Goal: Information Seeking & Learning: Find specific page/section

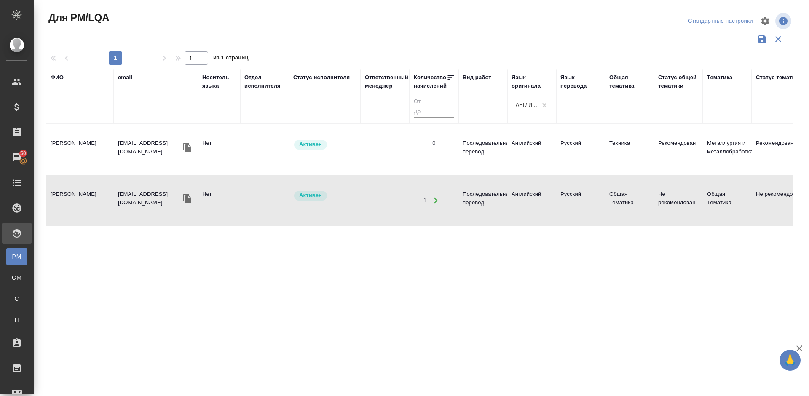
scroll to position [0, 594]
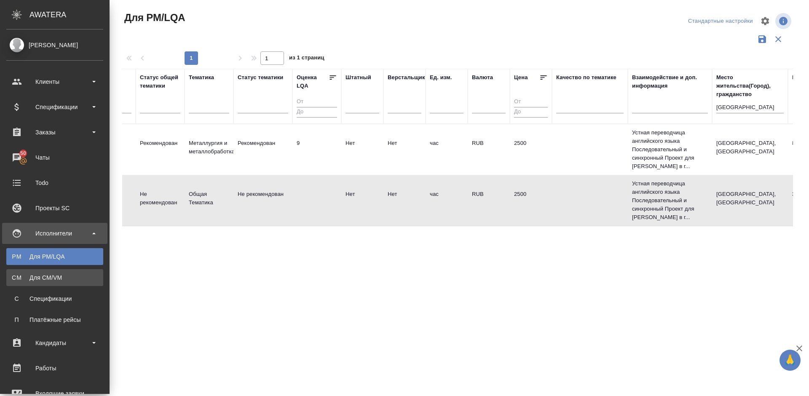
click at [74, 275] on div "Для CM/VM" at bounding box center [55, 278] width 89 height 8
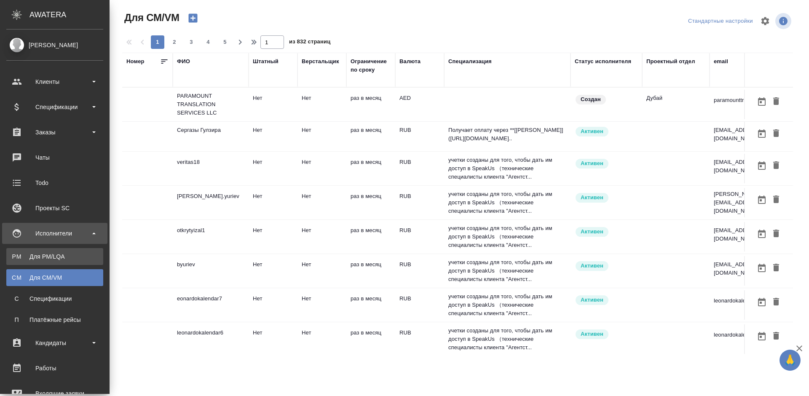
click at [32, 255] on div "Для PM/LQA" at bounding box center [55, 257] width 89 height 8
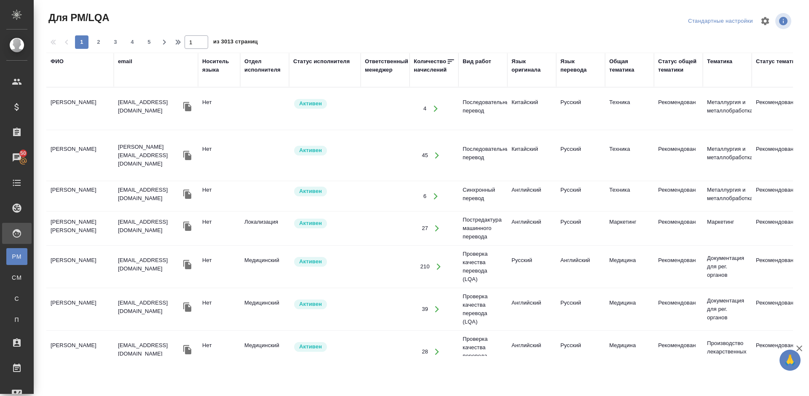
click at [529, 71] on div "Язык оригинала" at bounding box center [532, 65] width 40 height 17
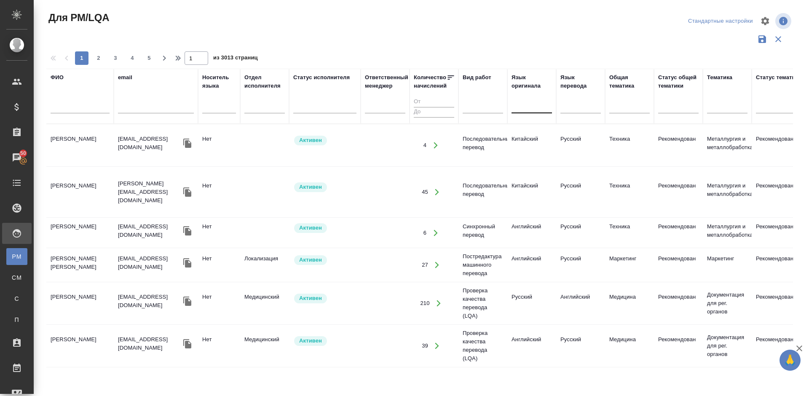
click at [536, 107] on div at bounding box center [532, 105] width 40 height 12
type input "g"
type input "порт"
click at [552, 129] on div "Португальский" at bounding box center [575, 131] width 126 height 15
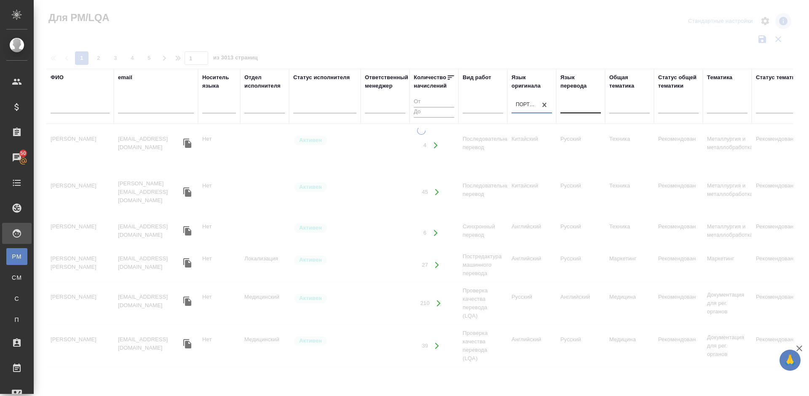
click at [570, 107] on div at bounding box center [581, 105] width 40 height 12
type input "ру"
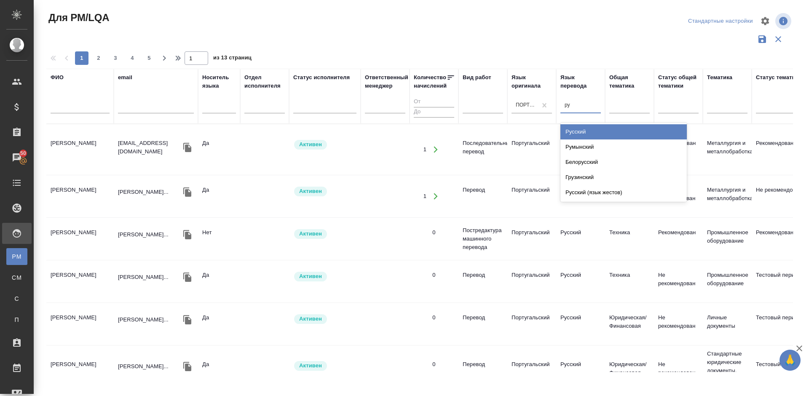
click at [581, 131] on div "Русский" at bounding box center [624, 131] width 126 height 15
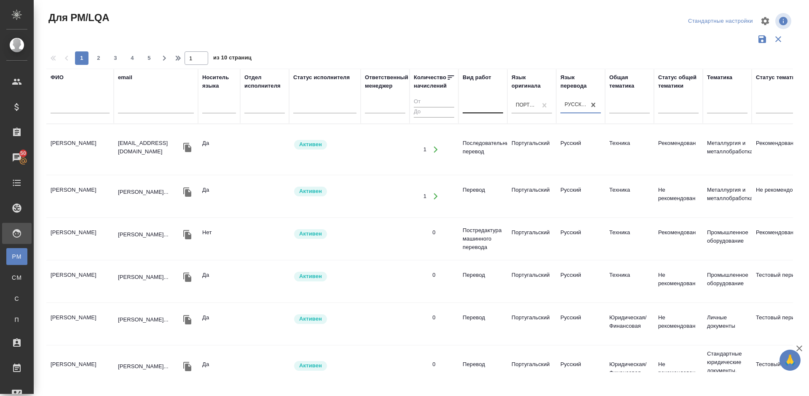
click at [481, 105] on div at bounding box center [483, 105] width 40 height 12
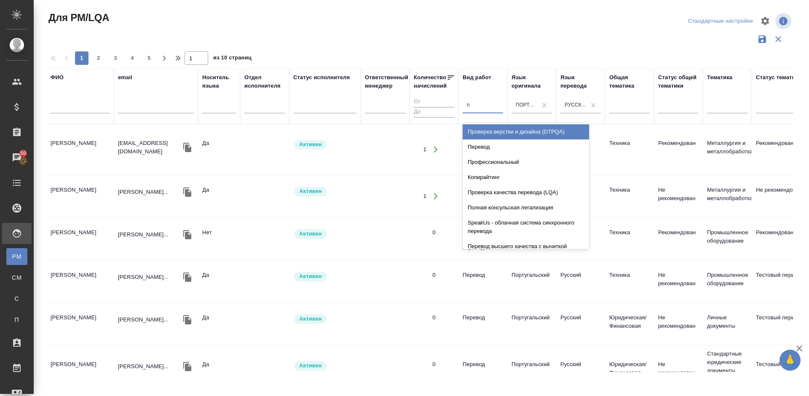
type input "пе"
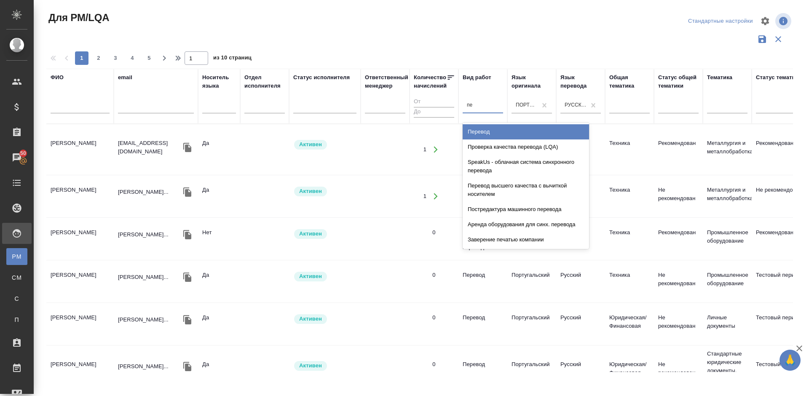
click at [480, 133] on div "Перевод" at bounding box center [526, 131] width 126 height 15
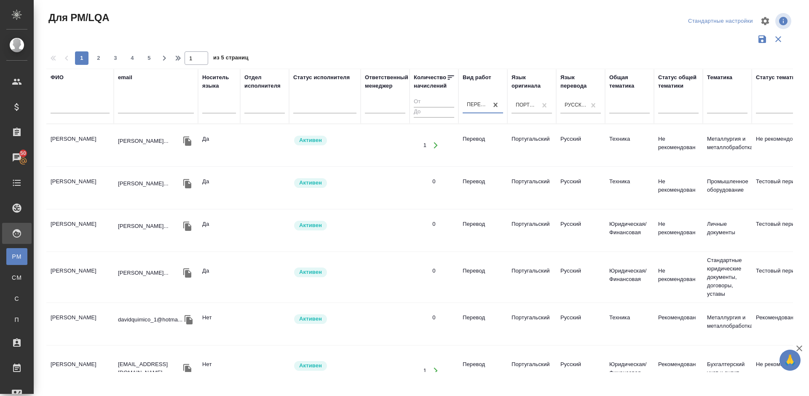
click at [94, 147] on td "Михейшин Александр Андреевич" at bounding box center [79, 146] width 67 height 30
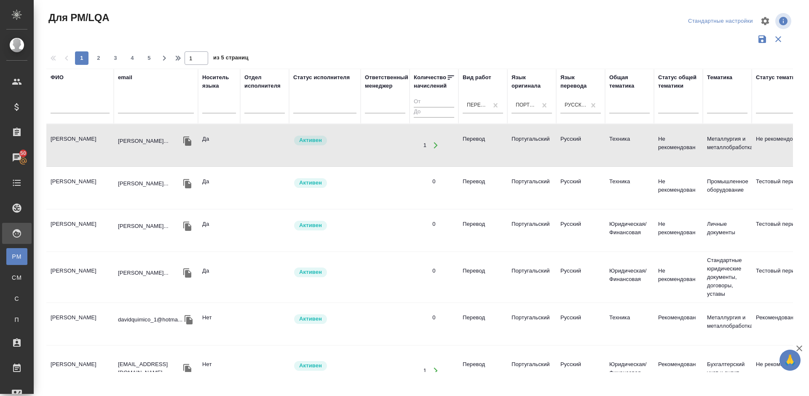
click at [105, 314] on td "Антониу Давид Фернанду Малунгу" at bounding box center [79, 324] width 67 height 30
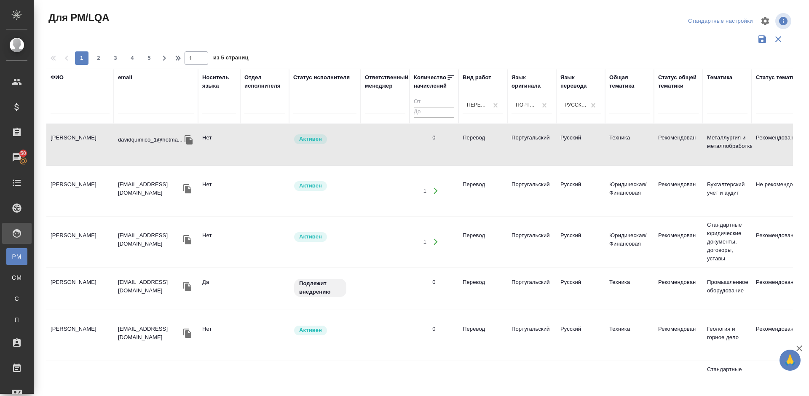
scroll to position [202, 0]
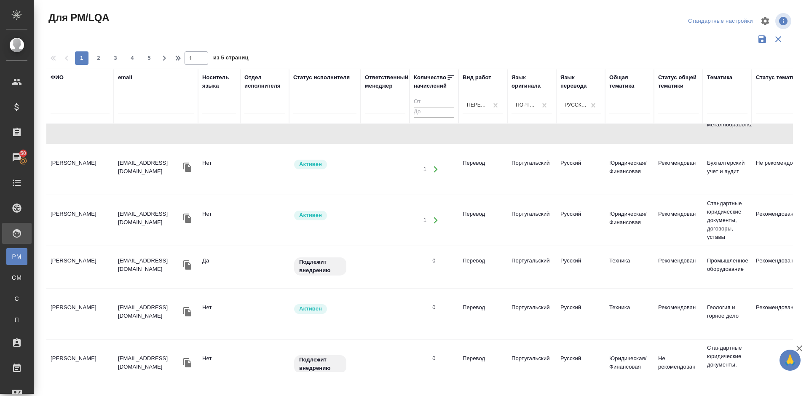
click at [103, 171] on td "Иванов Вячеслав" at bounding box center [79, 170] width 67 height 30
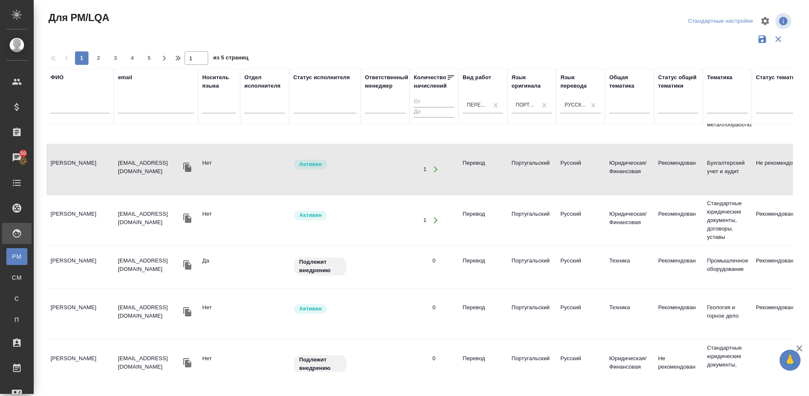
click at [87, 269] on td "Луиш Лотинилда" at bounding box center [79, 268] width 67 height 30
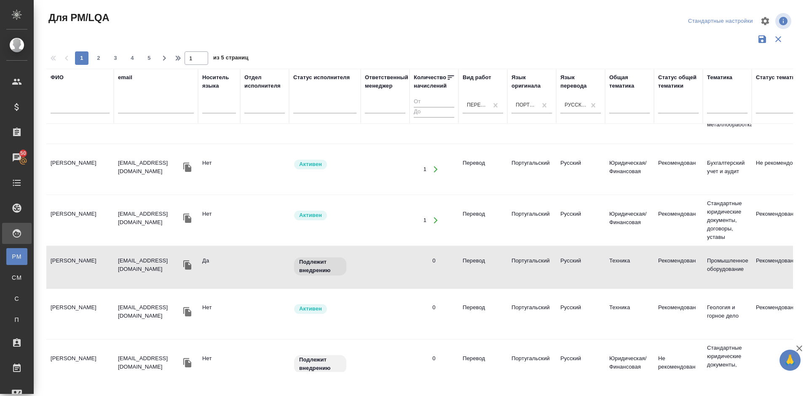
click at [87, 355] on td "Плаксин Евгений" at bounding box center [79, 365] width 67 height 30
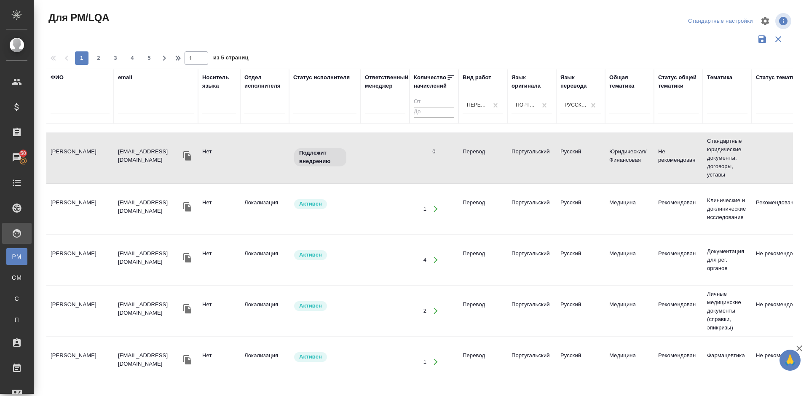
scroll to position [425, 0]
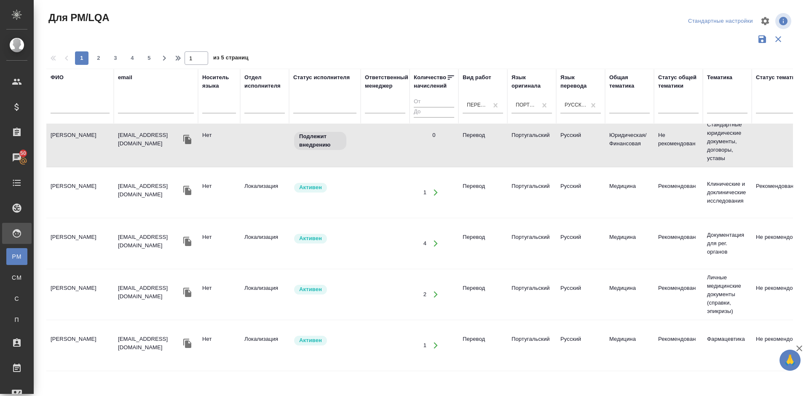
click at [105, 189] on td "Гусарова Маргарита Сергеевна" at bounding box center [79, 193] width 67 height 30
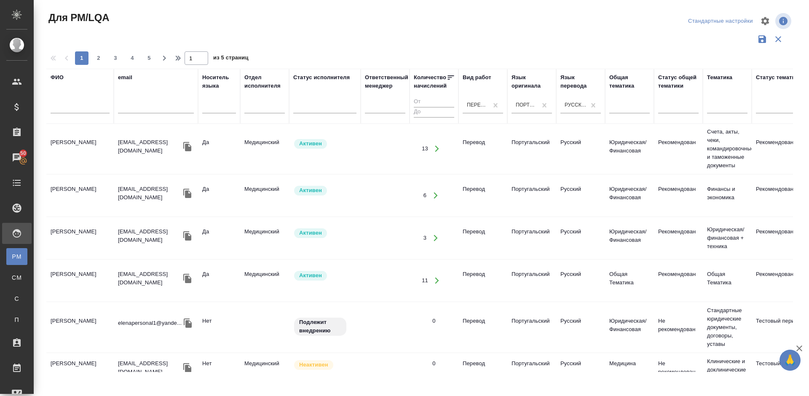
scroll to position [805, 0]
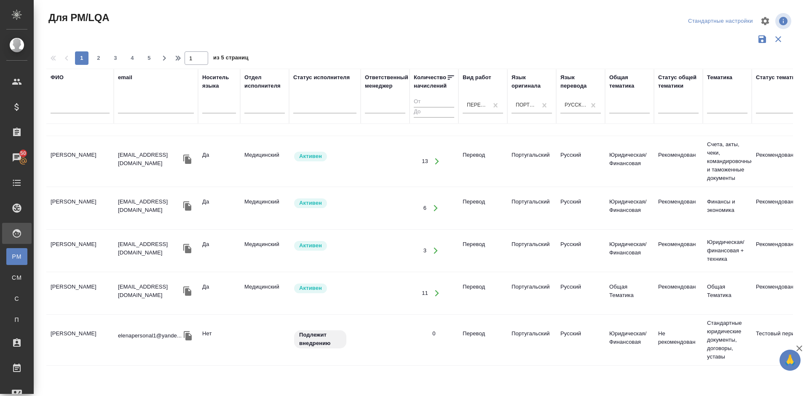
click at [94, 195] on td "Балашов Андрей Сергеевич" at bounding box center [79, 209] width 67 height 30
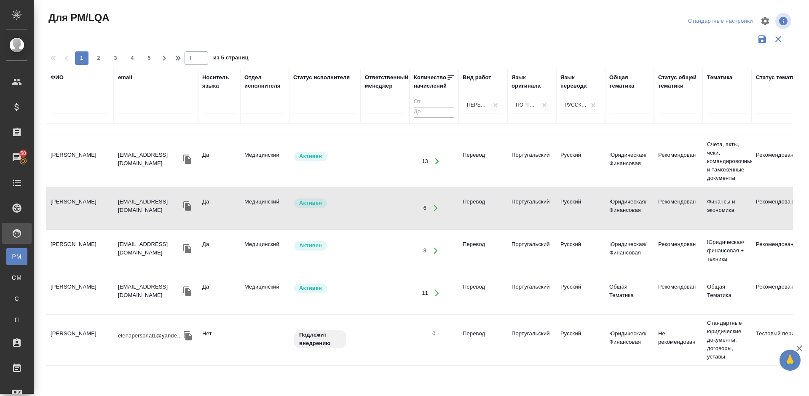
click at [93, 338] on td "Покорская Елена Александровна" at bounding box center [79, 340] width 67 height 30
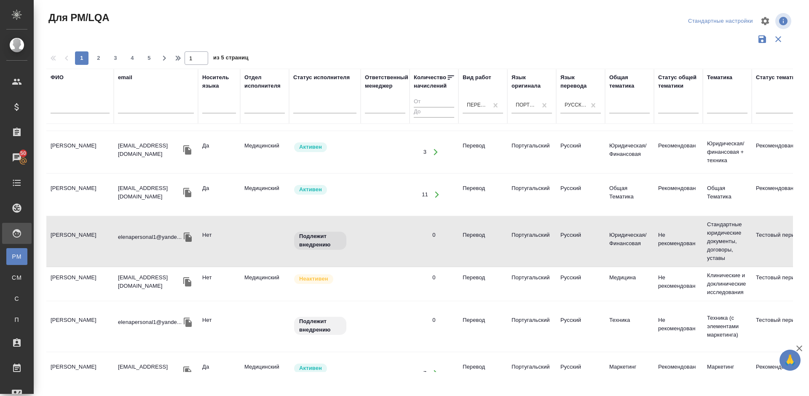
scroll to position [907, 0]
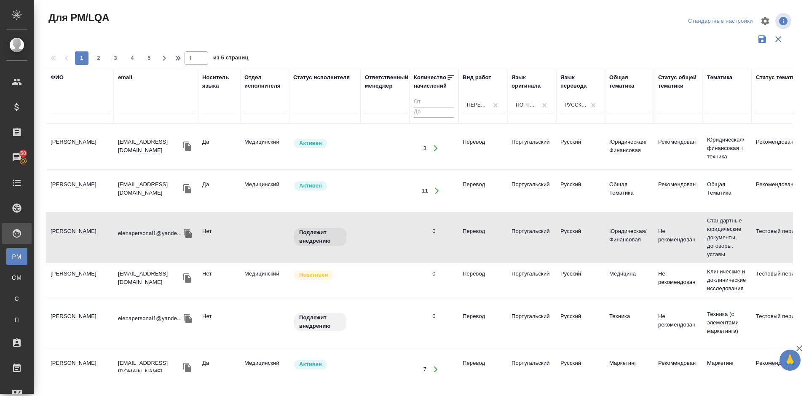
click at [110, 267] on td "Шатохин Вячеслав Сергеевич" at bounding box center [79, 281] width 67 height 30
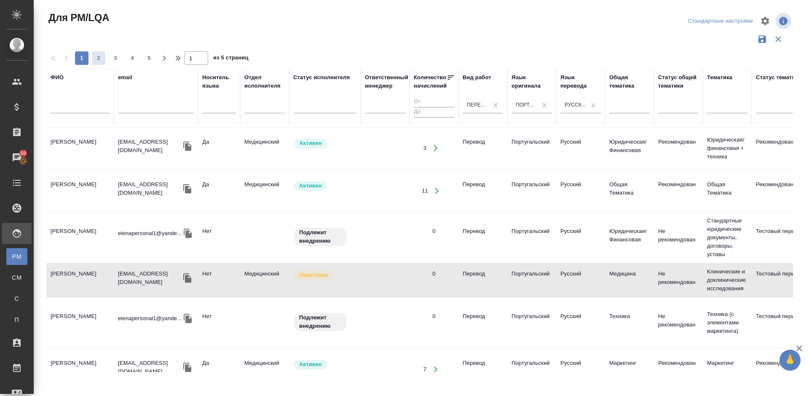
click at [99, 58] on span "2" at bounding box center [98, 58] width 13 height 8
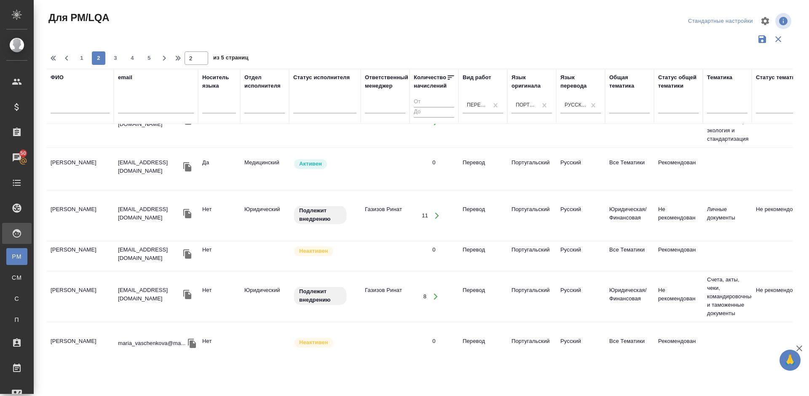
scroll to position [509, 0]
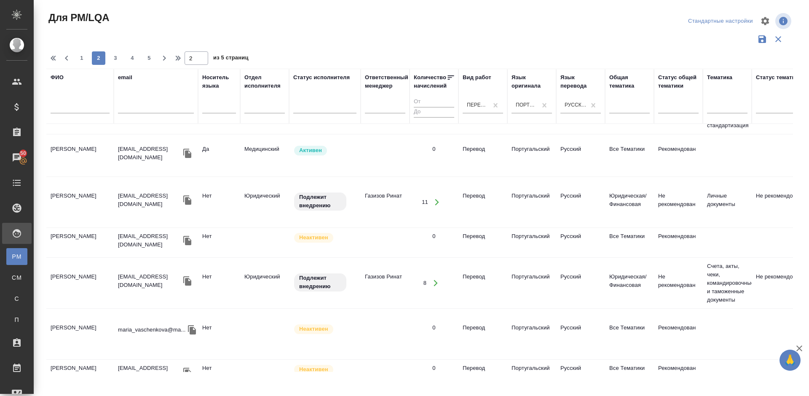
click at [98, 250] on td "Несмеянова Галина Викторовна" at bounding box center [79, 243] width 67 height 30
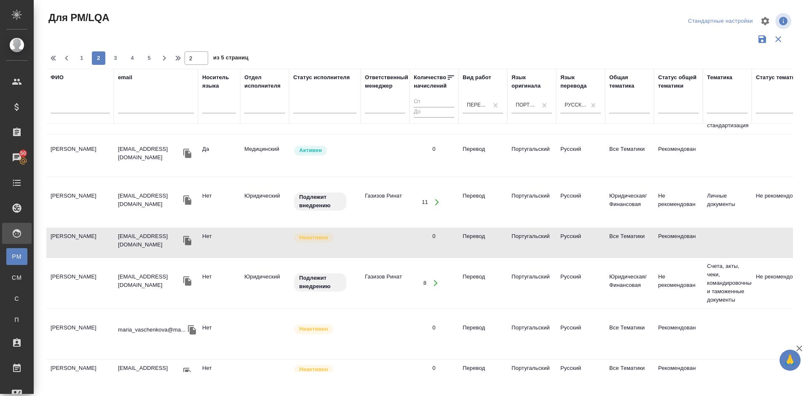
click at [104, 202] on td "Воробьева Анастасия Сергеевна" at bounding box center [79, 203] width 67 height 30
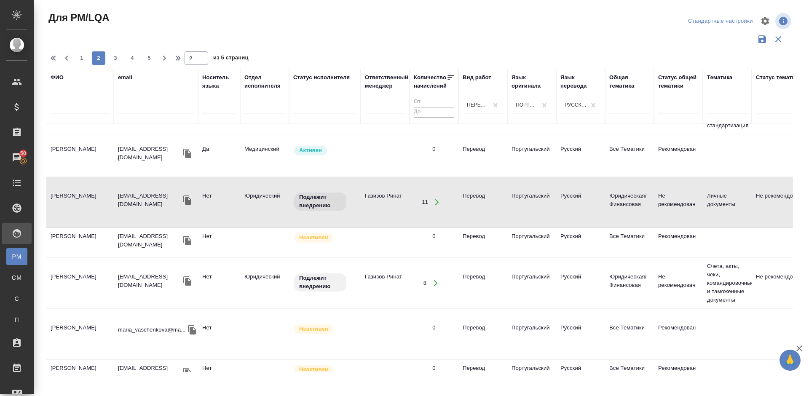
click at [104, 240] on td "Несмеянова Галина Викторовна" at bounding box center [79, 243] width 67 height 30
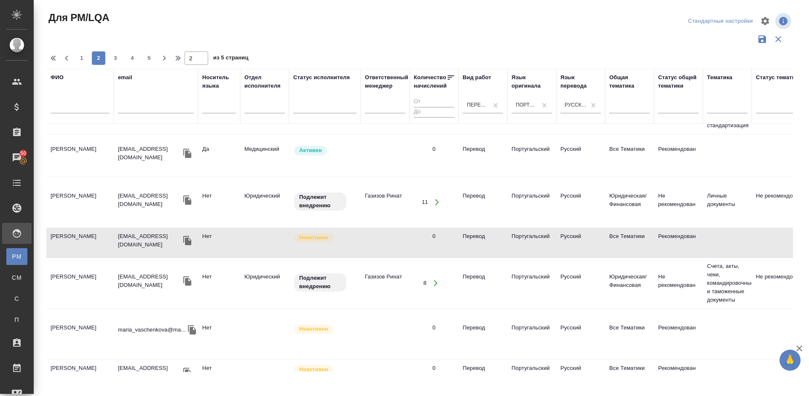
click at [101, 330] on td "Ващенкова Мария" at bounding box center [79, 335] width 67 height 30
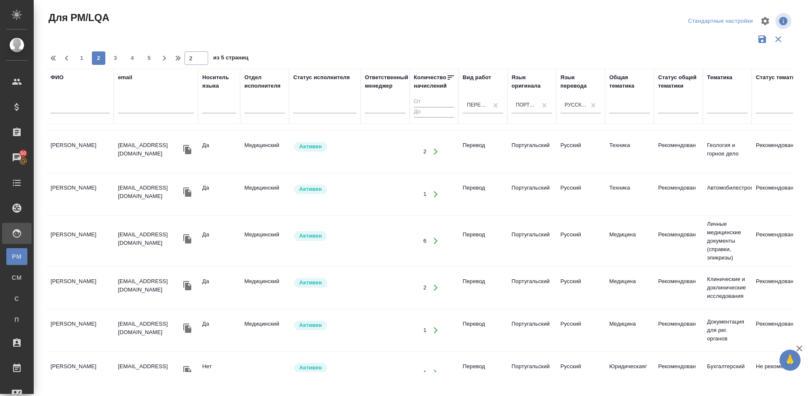
scroll to position [831, 0]
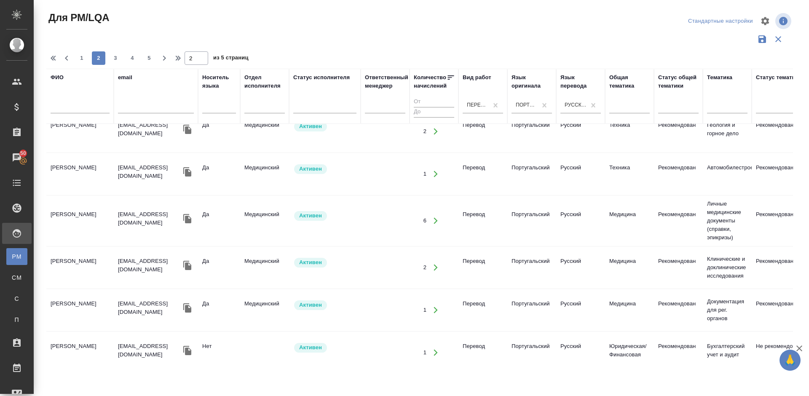
click at [96, 224] on td "Балашов Андрей Сергеевич" at bounding box center [79, 221] width 67 height 30
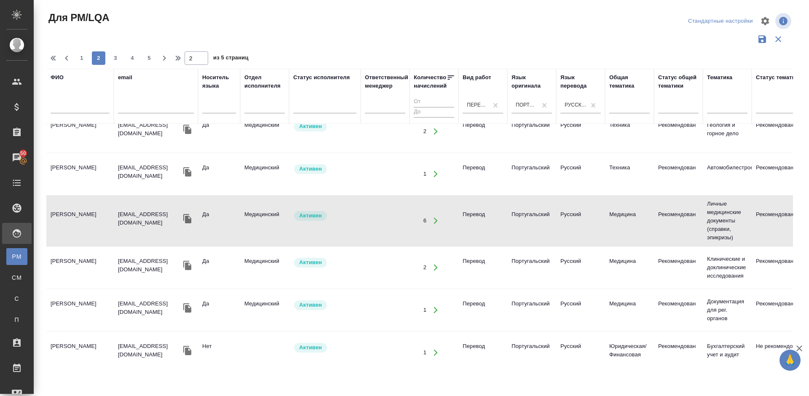
click at [88, 344] on td "Ибрагимов Алишер" at bounding box center [79, 353] width 67 height 30
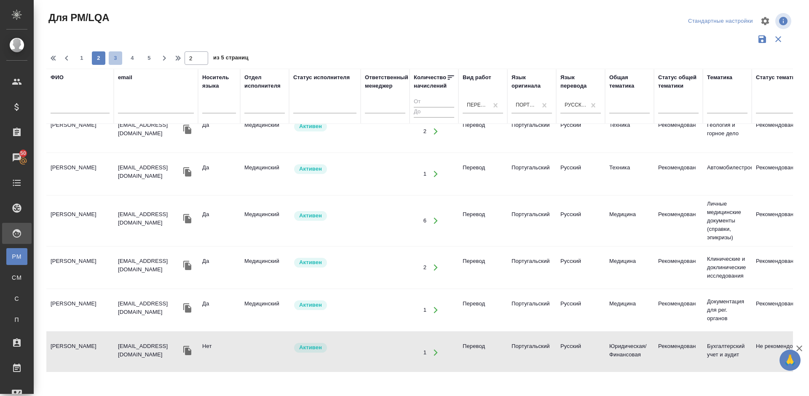
click at [118, 56] on span "3" at bounding box center [115, 58] width 13 height 8
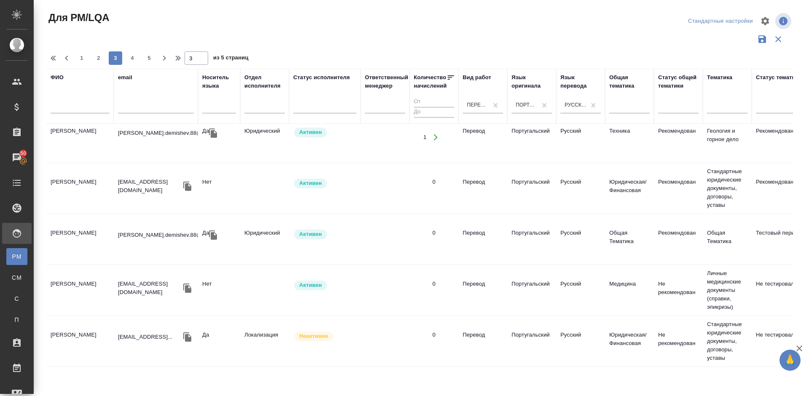
scroll to position [0, 0]
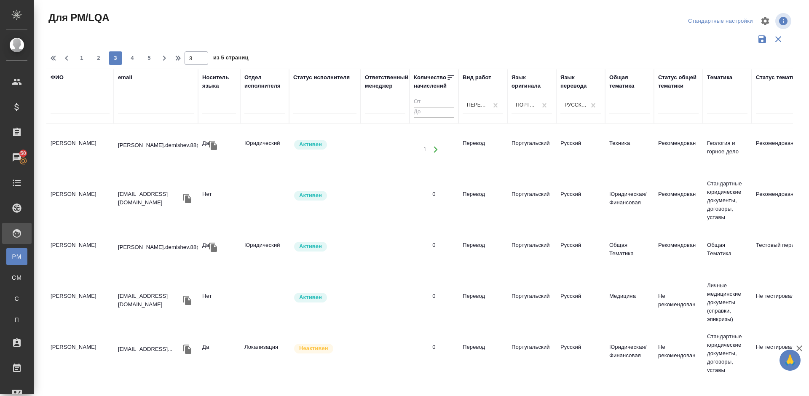
click at [86, 155] on td "[PERSON_NAME]" at bounding box center [79, 150] width 67 height 30
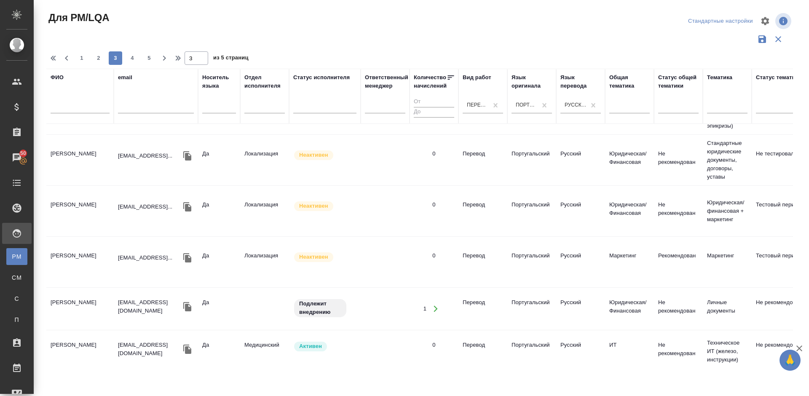
scroll to position [201, 0]
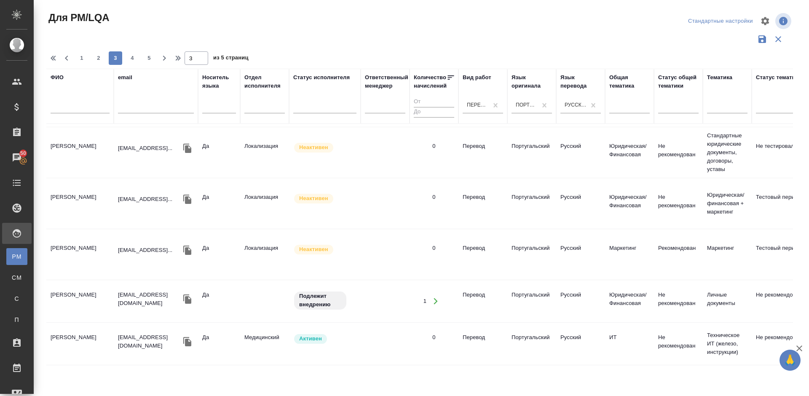
click at [92, 160] on td "[PERSON_NAME]" at bounding box center [79, 153] width 67 height 30
click at [92, 160] on td "Леонова Мария Геннадьевна" at bounding box center [79, 153] width 67 height 30
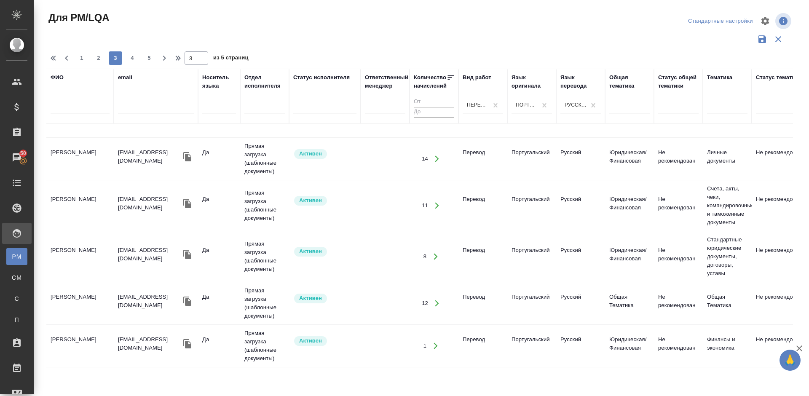
scroll to position [971, 0]
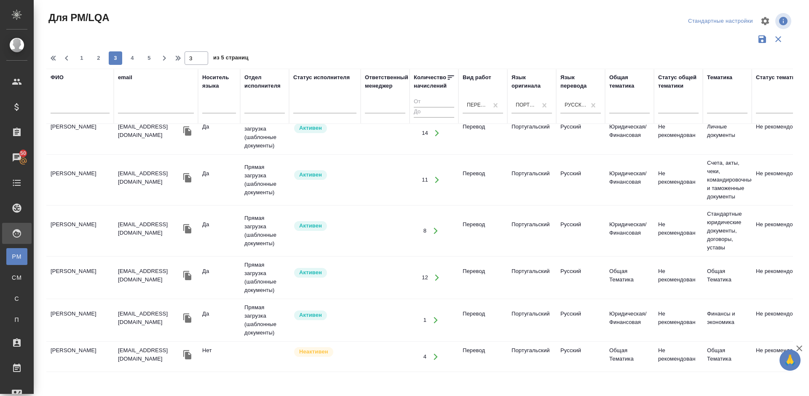
click at [102, 176] on td "[PERSON_NAME]" at bounding box center [79, 180] width 67 height 30
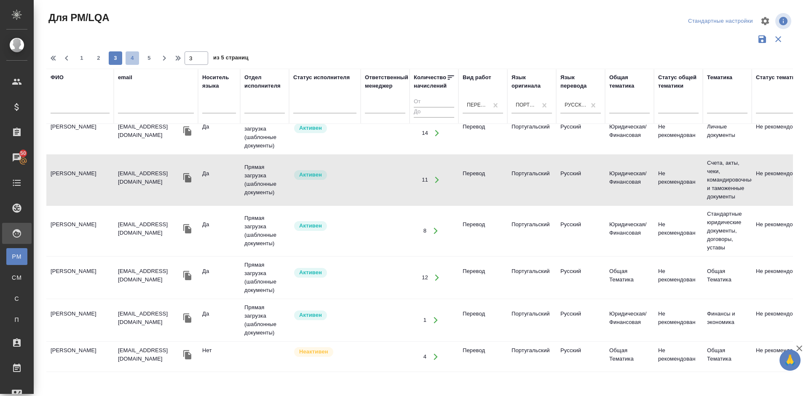
click at [135, 61] on span "4" at bounding box center [132, 58] width 13 height 8
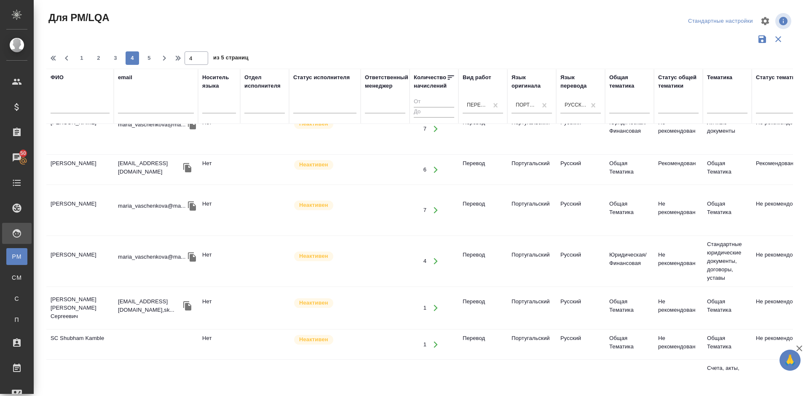
scroll to position [0, 0]
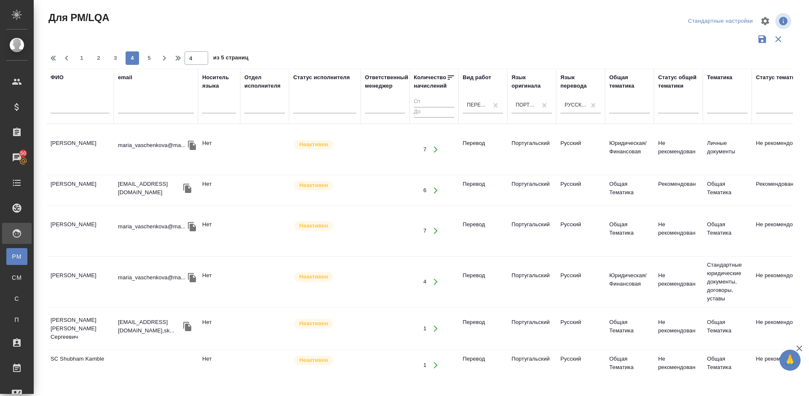
click at [106, 187] on td "Серегина Вера Владимировна" at bounding box center [79, 191] width 67 height 30
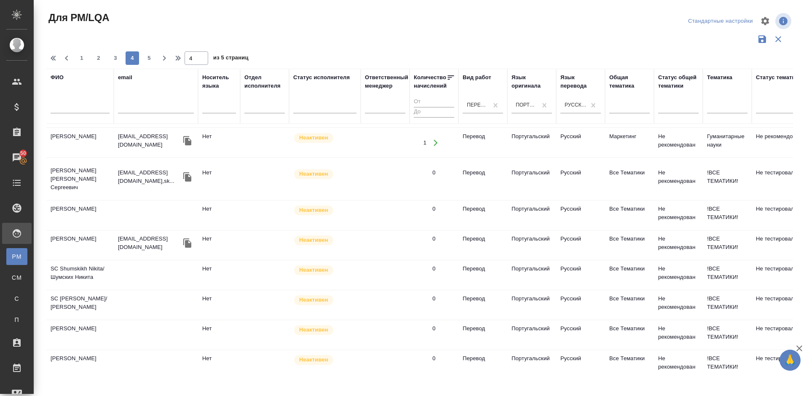
scroll to position [695, 0]
click at [118, 320] on td at bounding box center [156, 334] width 84 height 30
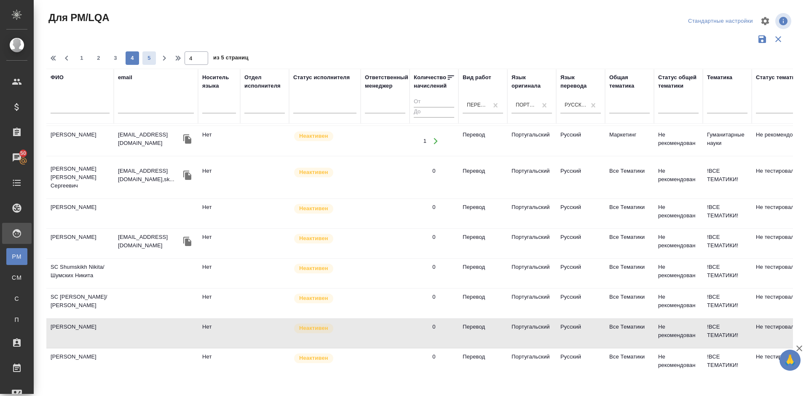
click at [150, 56] on span "5" at bounding box center [148, 58] width 13 height 8
type input "5"
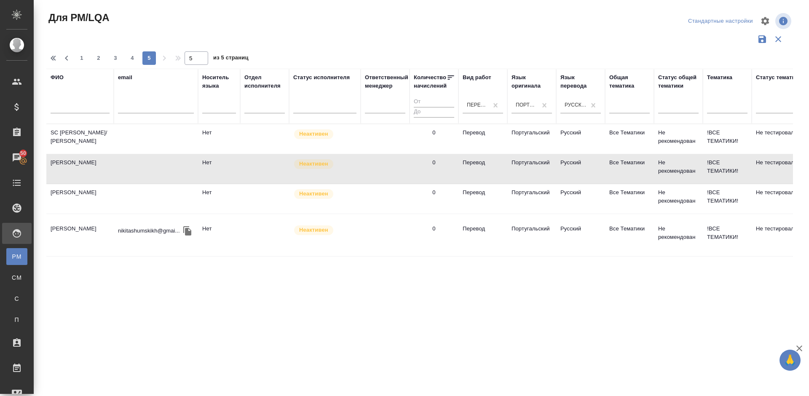
scroll to position [0, 0]
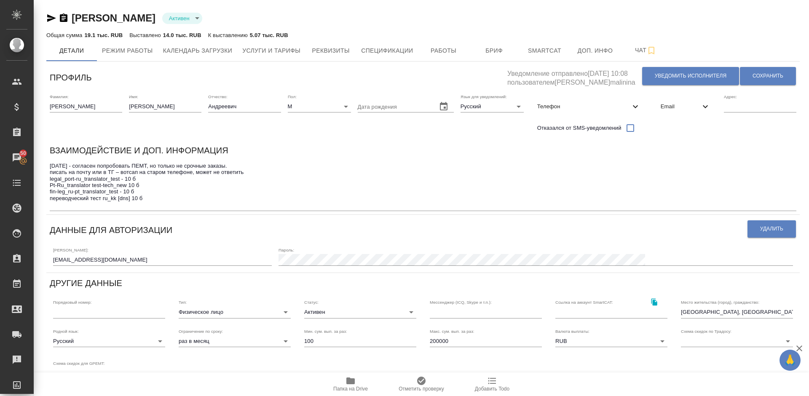
drag, startPoint x: 240, startPoint y: 19, endPoint x: 75, endPoint y: 18, distance: 165.3
click at [75, 18] on div "Михейшин Александр Андреевич Активен active" at bounding box center [423, 17] width 754 height 13
copy link "[PERSON_NAME]"
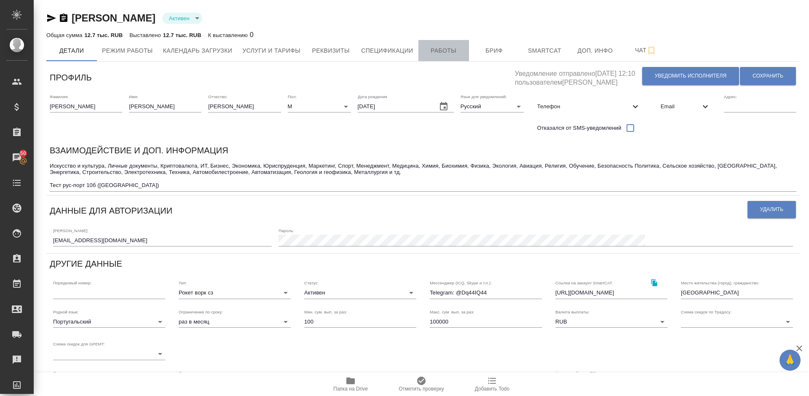
click at [451, 49] on span "Работы" at bounding box center [444, 51] width 40 height 11
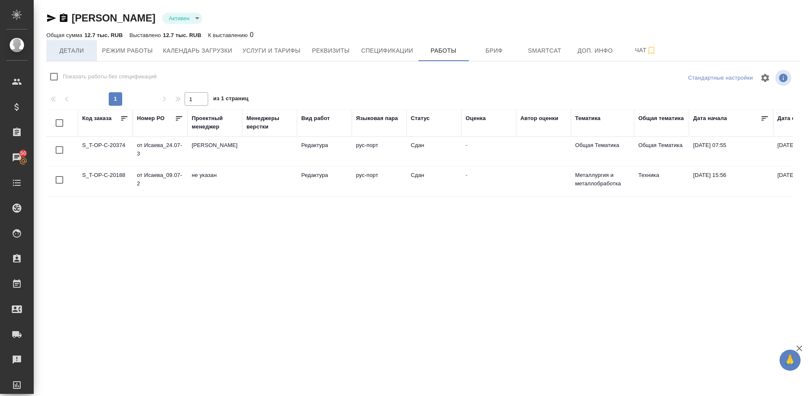
click at [70, 50] on span "Детали" at bounding box center [71, 51] width 40 height 11
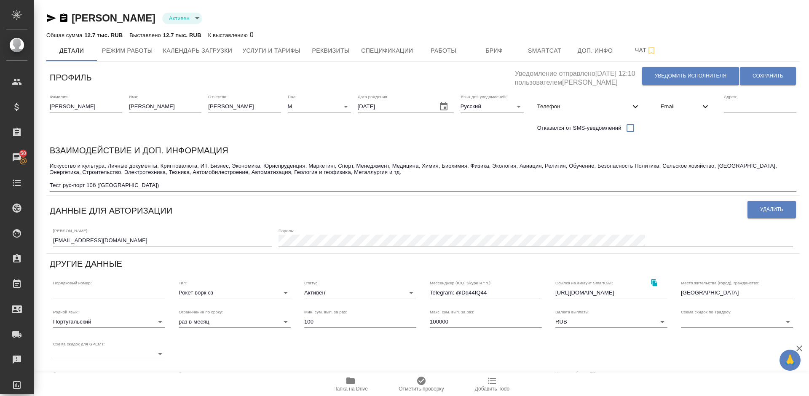
drag, startPoint x: 245, startPoint y: 22, endPoint x: 73, endPoint y: 16, distance: 171.7
click at [73, 16] on div "Антониу Давид Фернанду Малунгу Активен active" at bounding box center [423, 17] width 754 height 13
copy link "Антониу Давид Фернанду Малунгу"
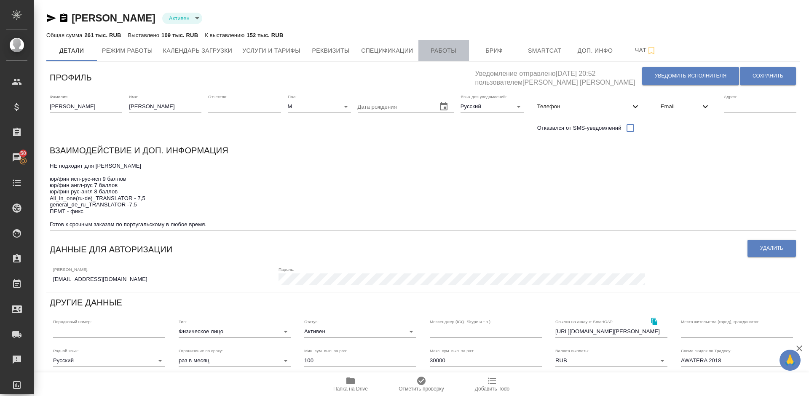
click at [444, 54] on span "Работы" at bounding box center [444, 51] width 40 height 11
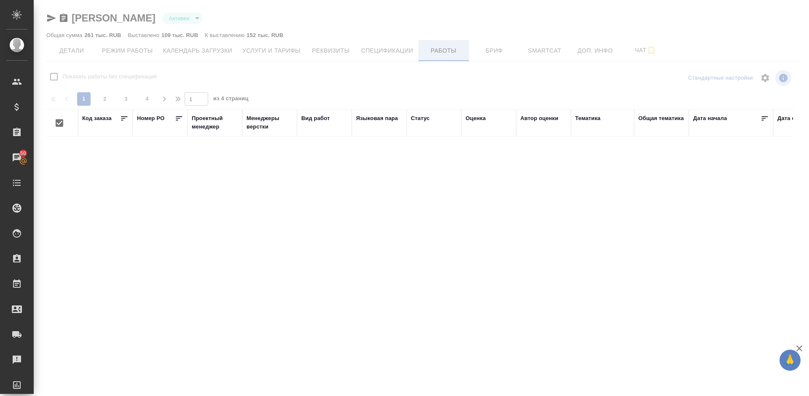
checkbox input "false"
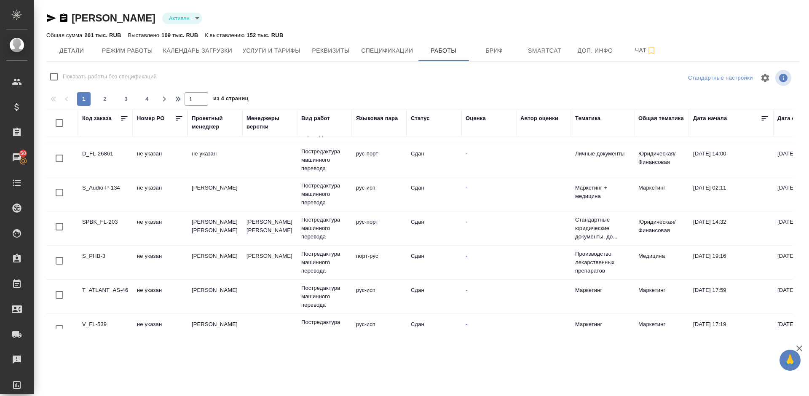
scroll to position [656, 0]
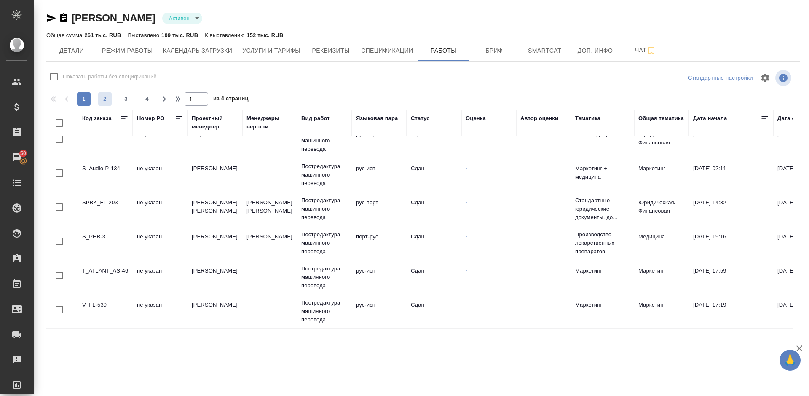
click at [107, 98] on span "2" at bounding box center [104, 99] width 13 height 8
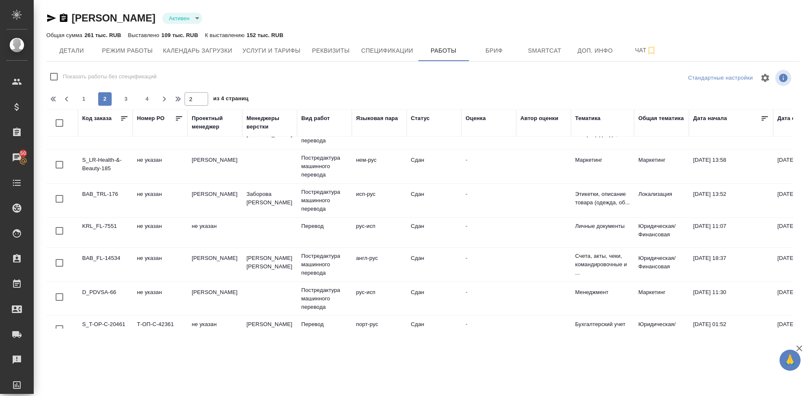
scroll to position [643, 0]
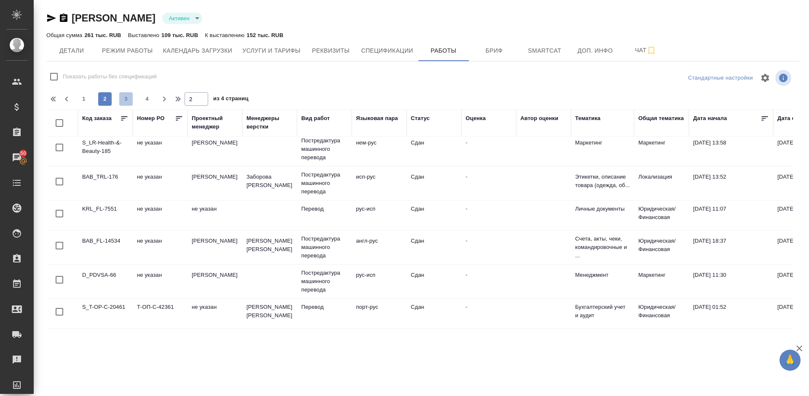
click at [127, 103] on span "3" at bounding box center [125, 99] width 13 height 8
type input "3"
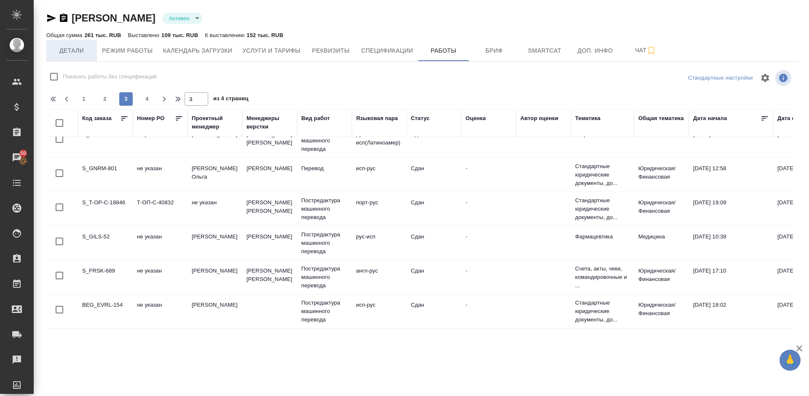
click at [84, 45] on button "Детали" at bounding box center [71, 50] width 51 height 21
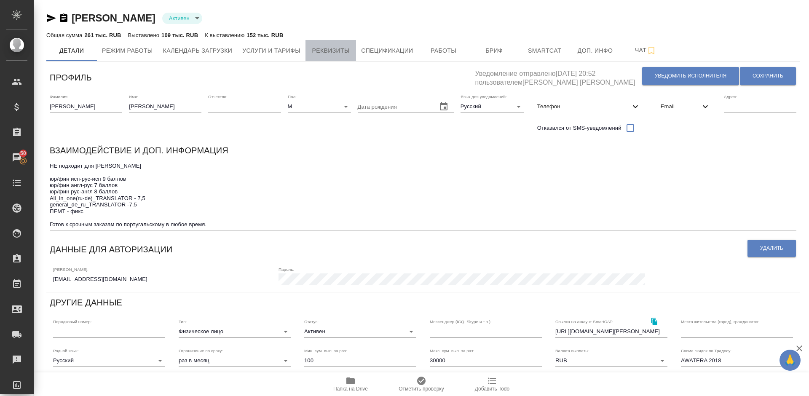
click at [334, 51] on span "Реквизиты" at bounding box center [331, 51] width 40 height 11
select select "10"
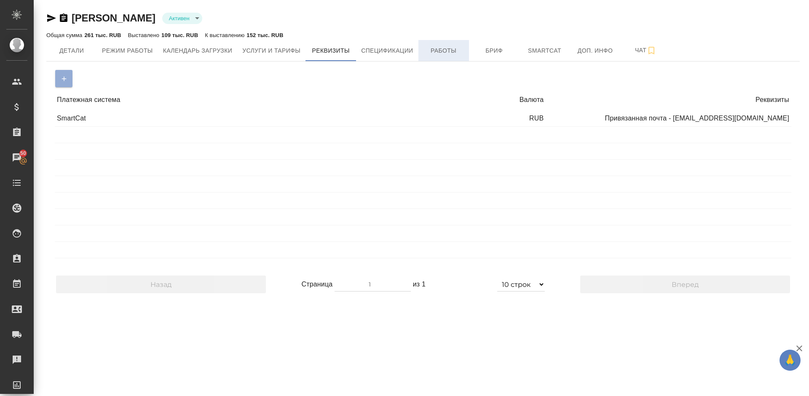
click at [451, 48] on span "Работы" at bounding box center [444, 51] width 40 height 11
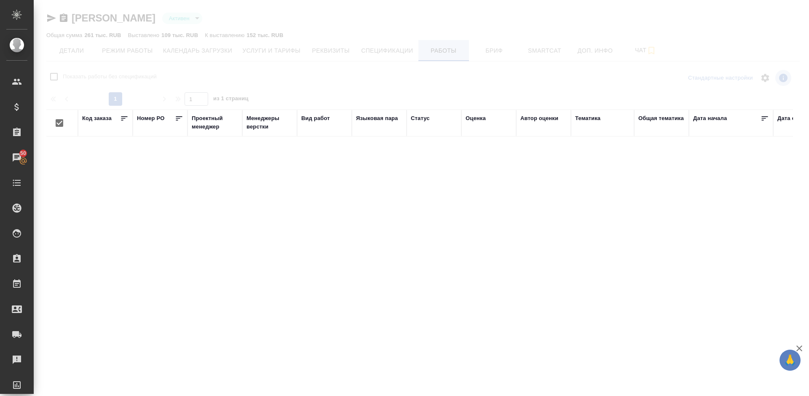
checkbox input "false"
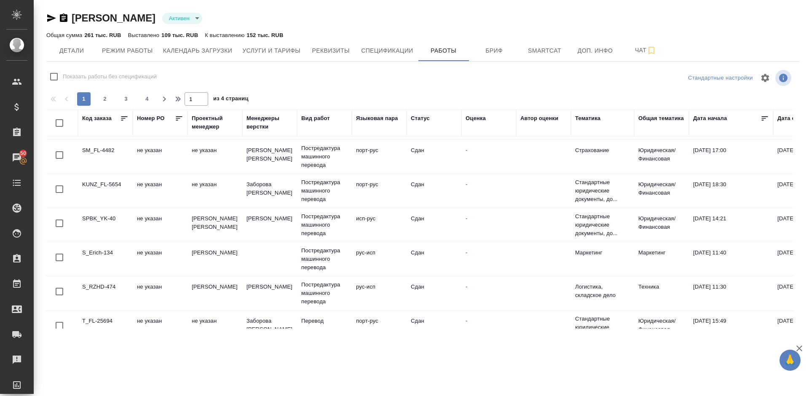
scroll to position [59, 0]
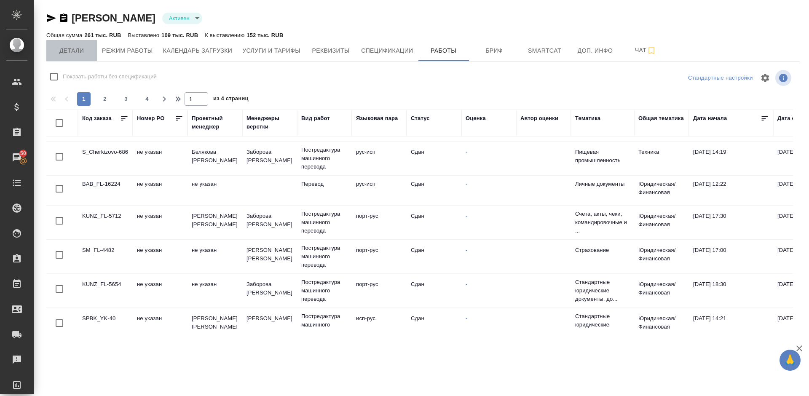
click at [69, 51] on span "Детали" at bounding box center [71, 51] width 40 height 11
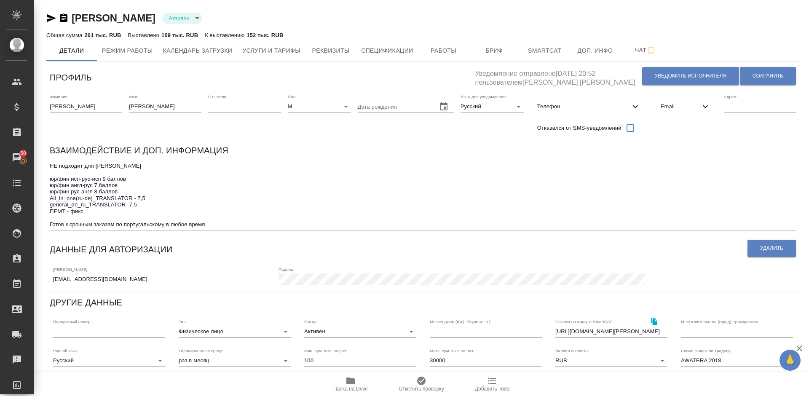
drag, startPoint x: 160, startPoint y: 21, endPoint x: 74, endPoint y: 18, distance: 86.1
click at [74, 18] on div "Иванов Вячеслав Активен active" at bounding box center [423, 17] width 754 height 13
copy link "Иванов Вячеслав"
click at [258, 53] on span "Услуги и тарифы" at bounding box center [271, 51] width 58 height 11
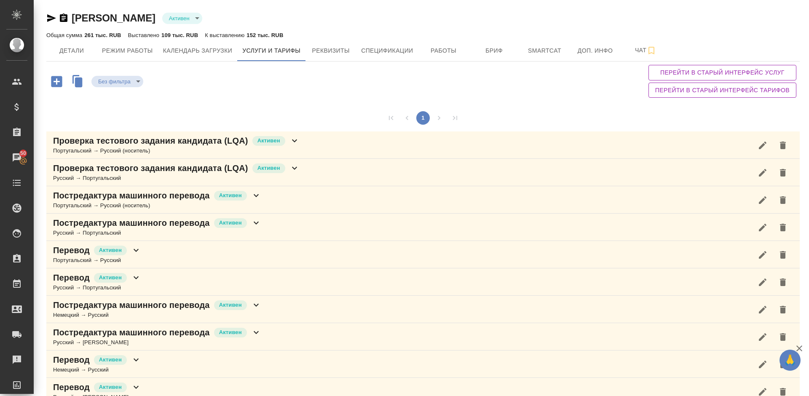
click at [314, 151] on div "Проверка тестового задания кандидата (LQA) Активен Португальский → Русский (нос…" at bounding box center [423, 145] width 754 height 27
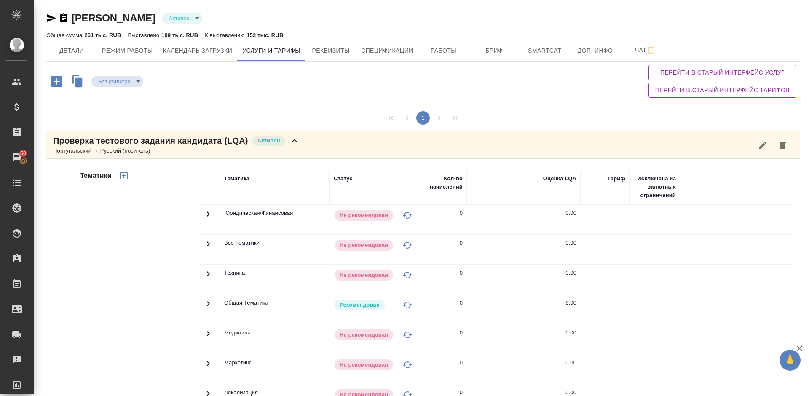
click at [176, 264] on div "Тематики" at bounding box center [138, 305] width 121 height 282
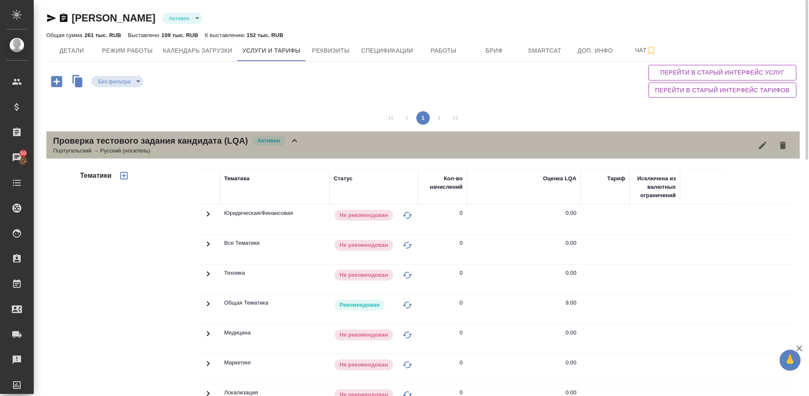
click at [304, 153] on div "Проверка тестового задания кандидата (LQA) Активен Португальский → Русский (нос…" at bounding box center [423, 145] width 754 height 27
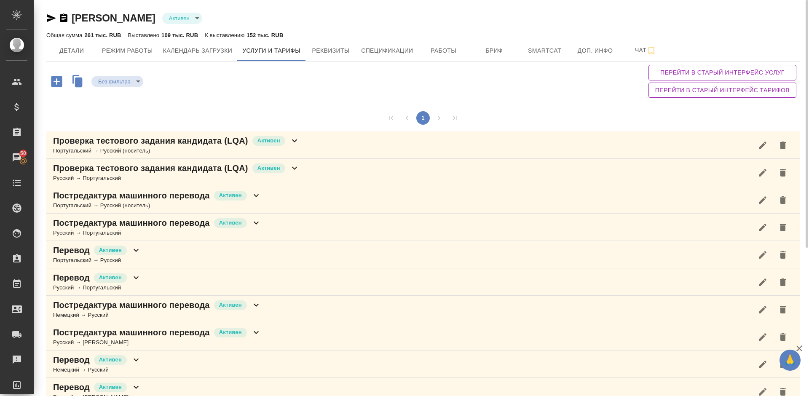
click at [157, 283] on div "Перевод Активен Русский → Португальский" at bounding box center [423, 282] width 754 height 27
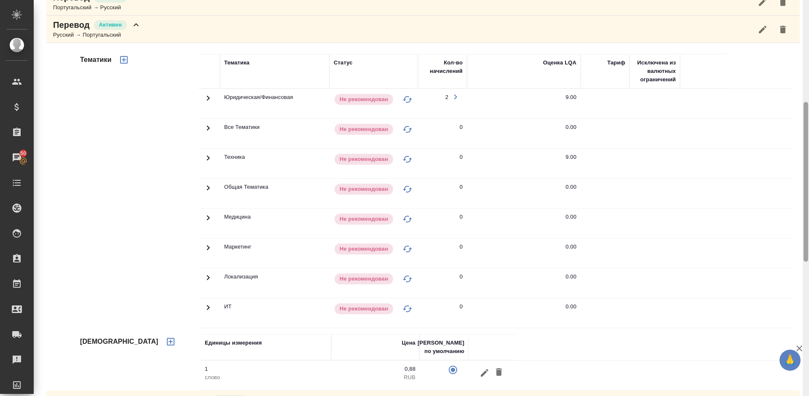
scroll to position [584, 0]
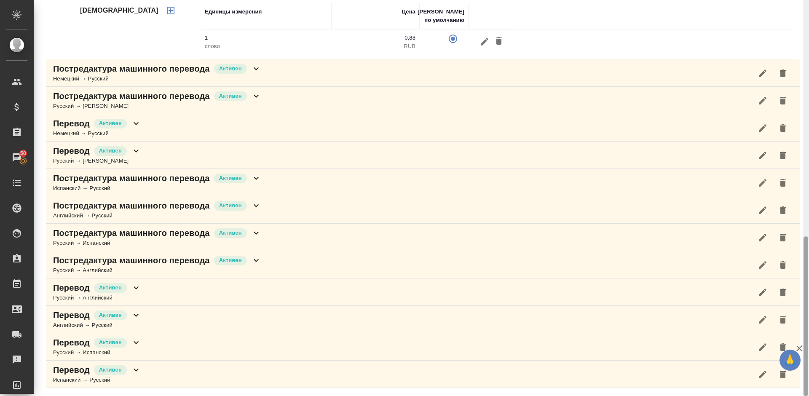
drag, startPoint x: 809, startPoint y: 121, endPoint x: 808, endPoint y: 14, distance: 107.1
click at [808, 14] on div at bounding box center [806, 198] width 6 height 396
drag, startPoint x: 809, startPoint y: 246, endPoint x: 804, endPoint y: 228, distance: 18.8
click at [804, 228] on div at bounding box center [806, 198] width 6 height 396
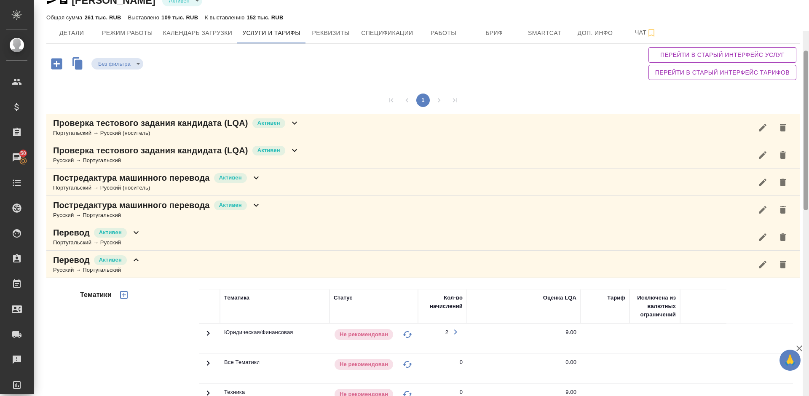
scroll to position [0, 0]
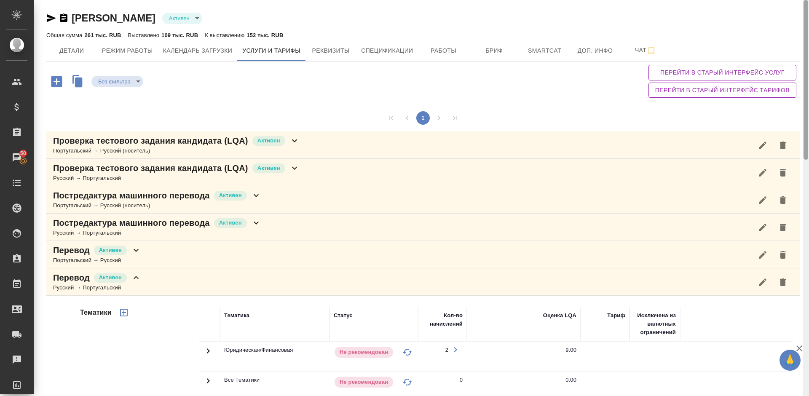
drag, startPoint x: 806, startPoint y: 257, endPoint x: 807, endPoint y: -30, distance: 287.1
click at [807, 0] on html "🙏 .cls-1 fill:#fff; AWATERA Lazareva Anastasia Клиенты Спецификации Заказы 50 Ч…" at bounding box center [404, 198] width 809 height 396
click at [441, 50] on span "Работы" at bounding box center [444, 51] width 40 height 11
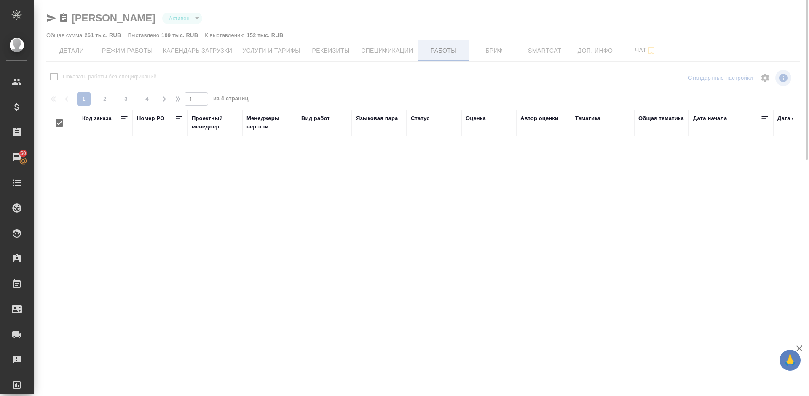
checkbox input "false"
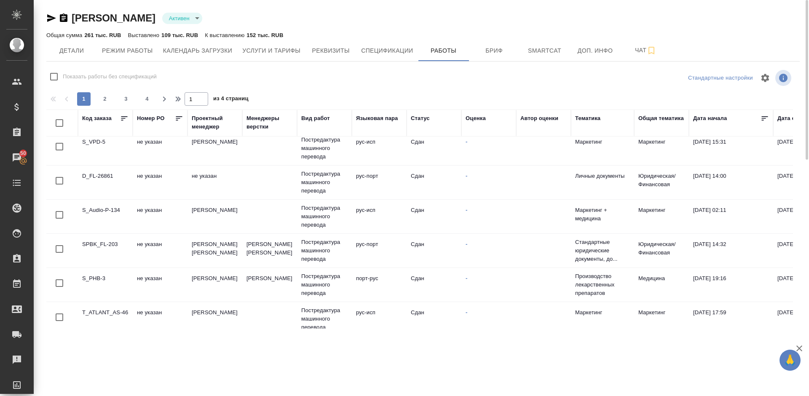
scroll to position [656, 0]
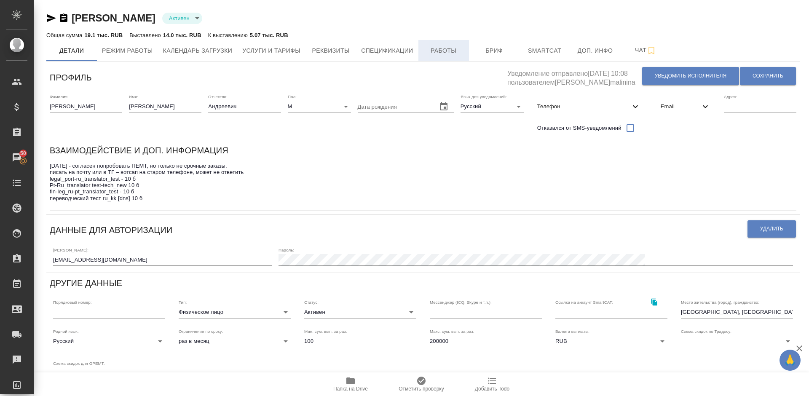
click at [430, 50] on span "Работы" at bounding box center [444, 51] width 40 height 11
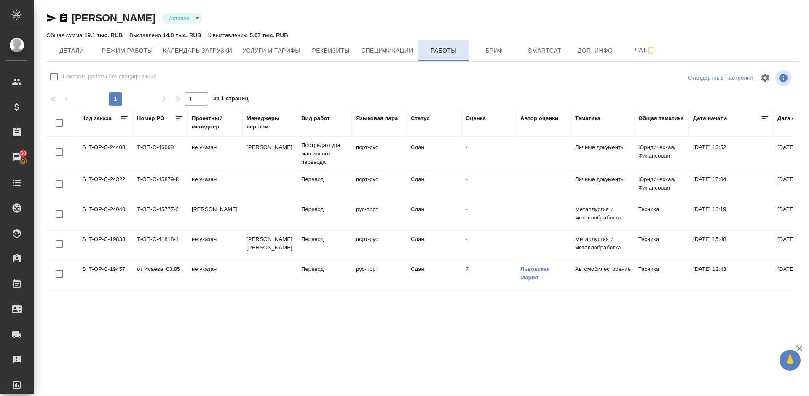
checkbox input "false"
click at [79, 52] on span "Детали" at bounding box center [71, 51] width 40 height 11
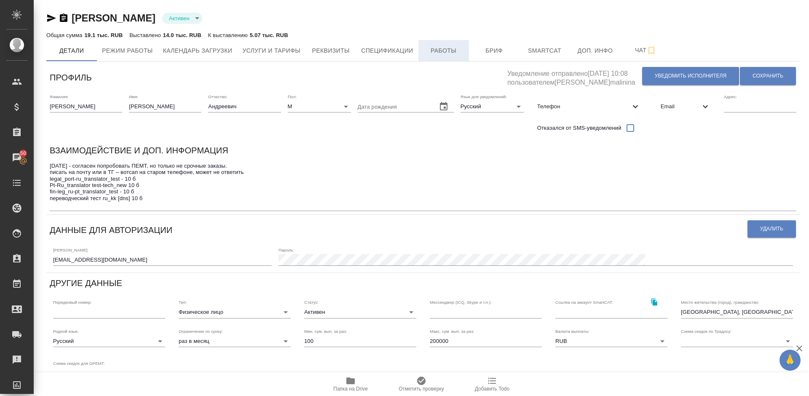
click at [449, 53] on span "Работы" at bounding box center [444, 51] width 40 height 11
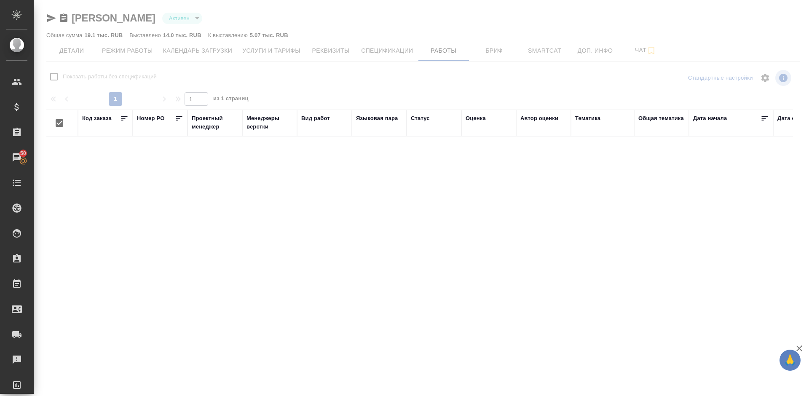
checkbox input "false"
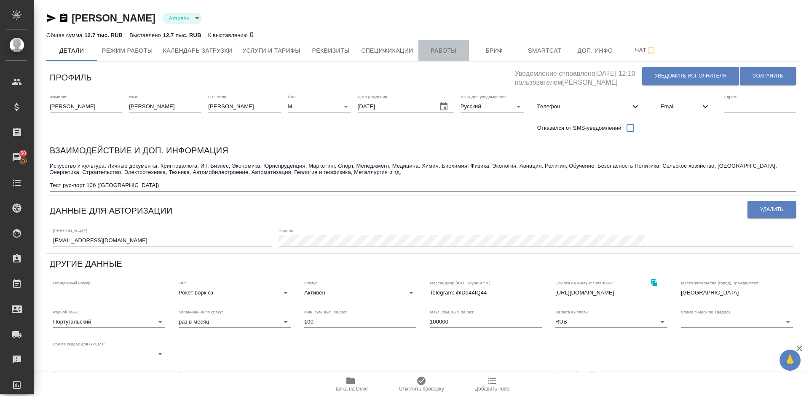
click at [447, 48] on span "Работы" at bounding box center [444, 51] width 40 height 11
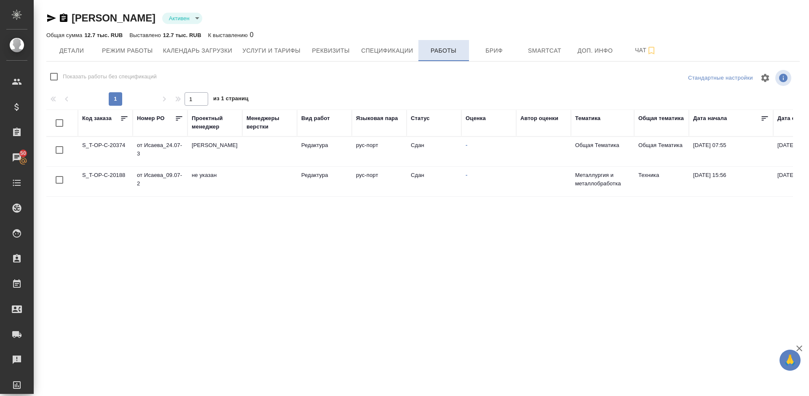
checkbox input "false"
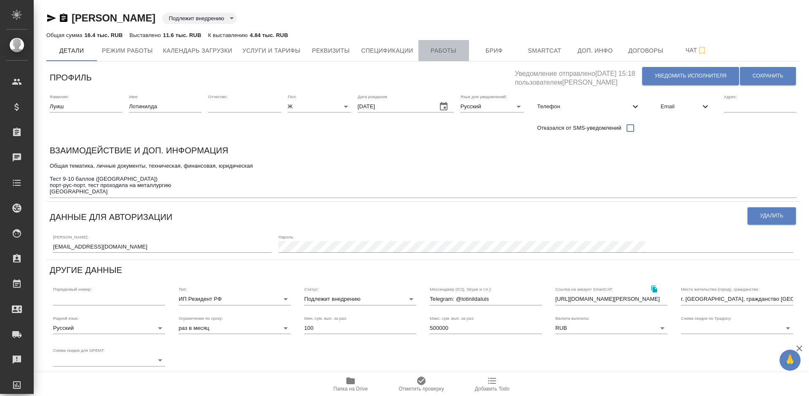
click at [435, 52] on span "Работы" at bounding box center [444, 51] width 40 height 11
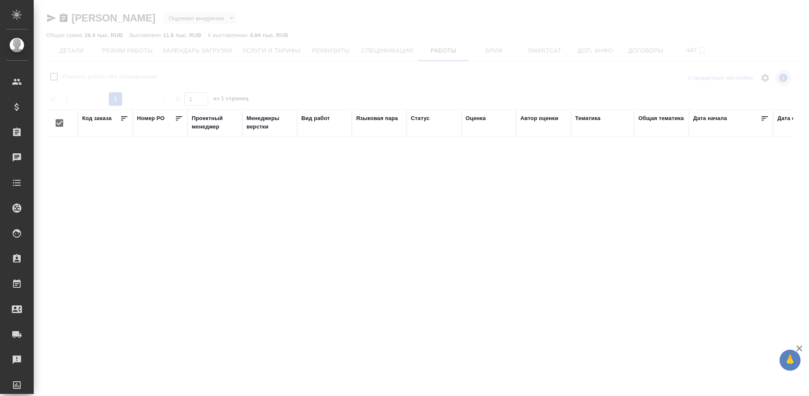
checkbox input "false"
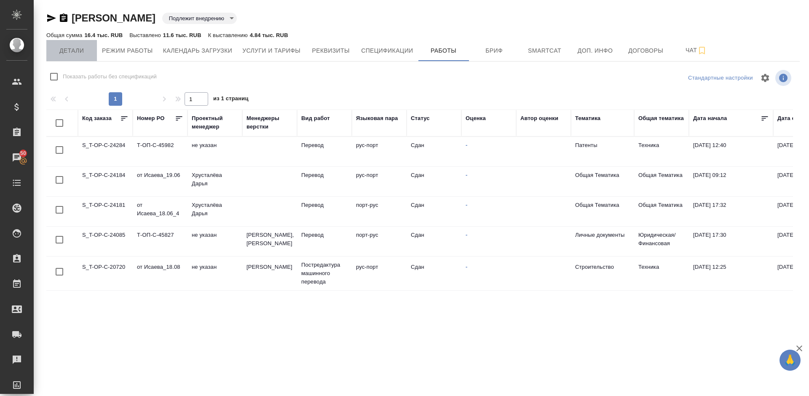
click at [81, 51] on span "Детали" at bounding box center [71, 51] width 40 height 11
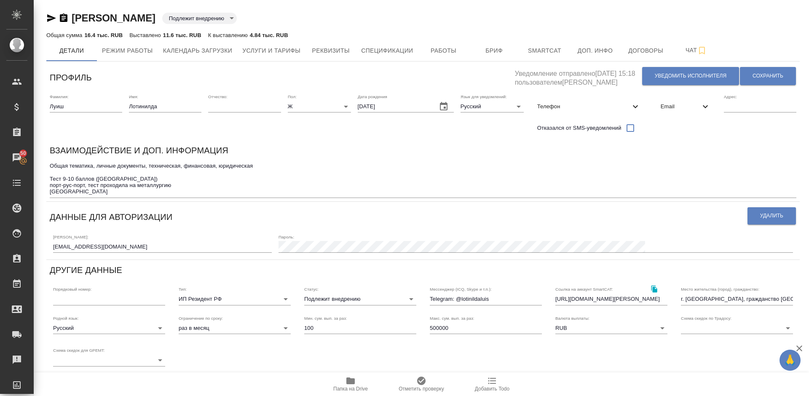
drag, startPoint x: 158, startPoint y: 19, endPoint x: 75, endPoint y: 21, distance: 83.5
click at [75, 21] on div "Луиш Лотинилда Подлежит внедрению toBeImplemented" at bounding box center [423, 17] width 754 height 13
copy link "Луиш Лотинилда"
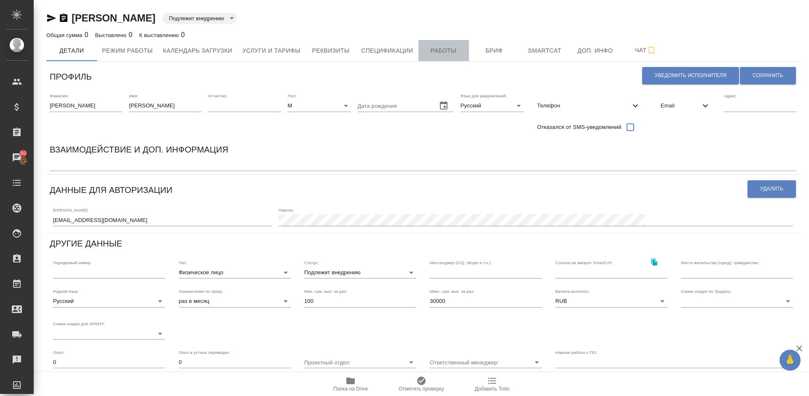
click at [440, 51] on span "Работы" at bounding box center [444, 51] width 40 height 11
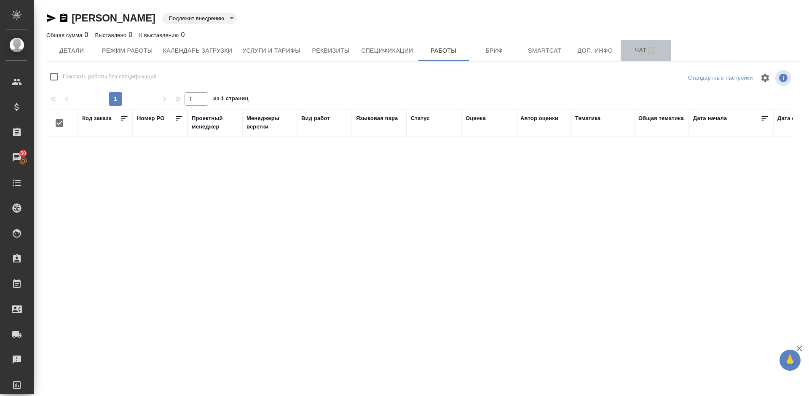
click at [642, 51] on span "Чат" at bounding box center [646, 50] width 40 height 11
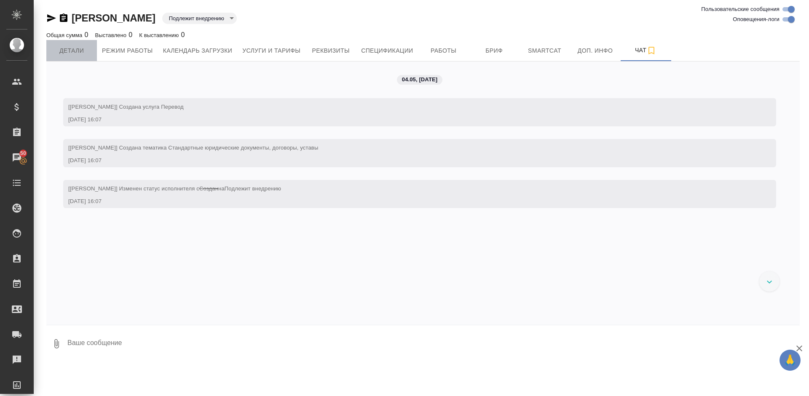
click at [79, 46] on span "Детали" at bounding box center [71, 51] width 40 height 11
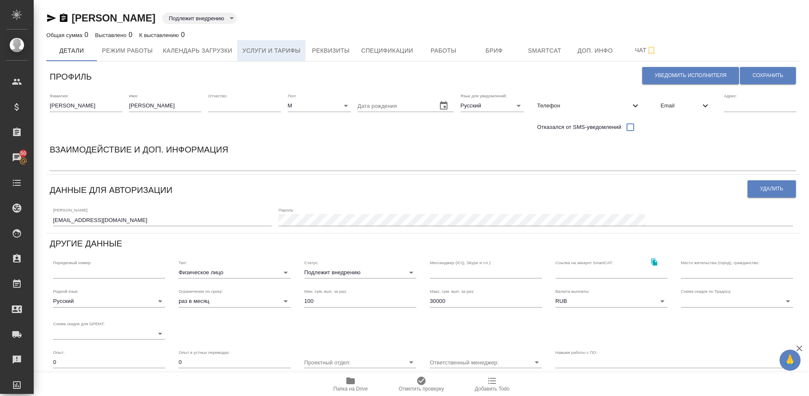
click at [274, 49] on span "Услуги и тарифы" at bounding box center [271, 51] width 58 height 11
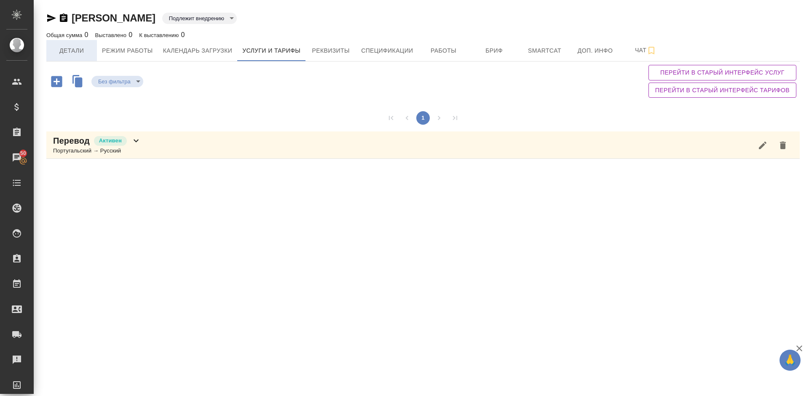
click at [92, 50] on button "Детали" at bounding box center [71, 50] width 51 height 21
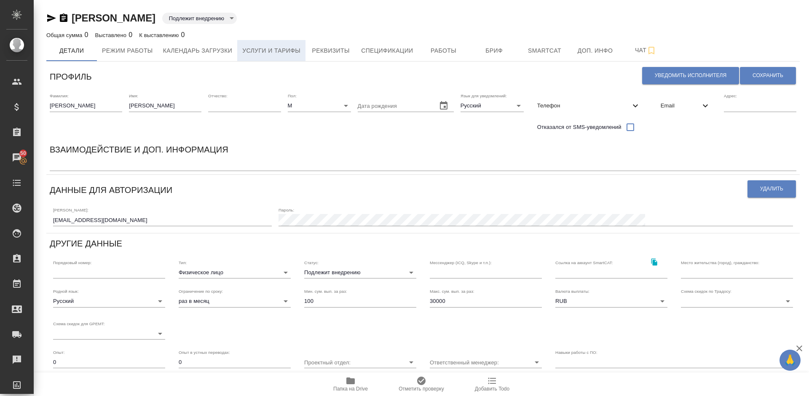
click at [289, 58] on button "Услуги и тарифы" at bounding box center [271, 50] width 68 height 21
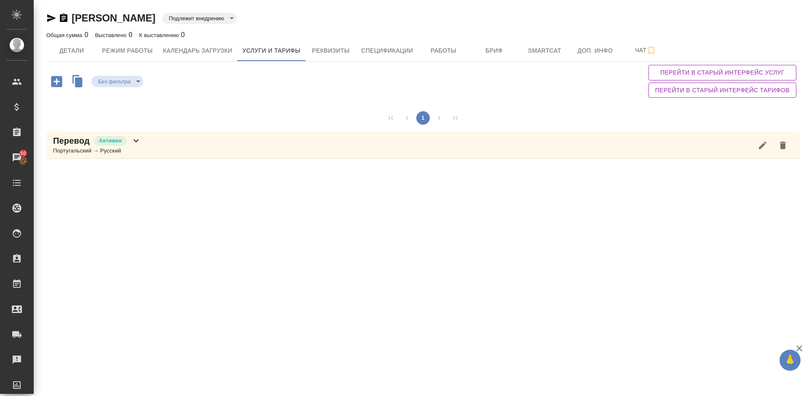
click at [172, 150] on div "Перевод Активен Португальский → Русский" at bounding box center [423, 145] width 754 height 27
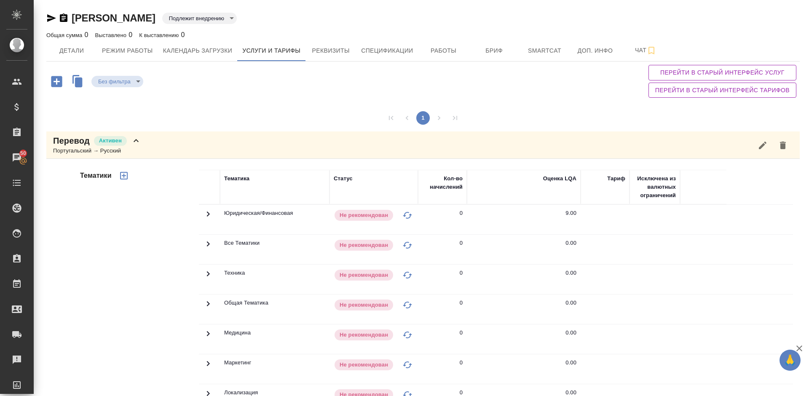
click at [131, 278] on div "Тематики" at bounding box center [138, 305] width 121 height 282
click at [154, 145] on div "Перевод Активен Португальский → Русский" at bounding box center [423, 145] width 754 height 27
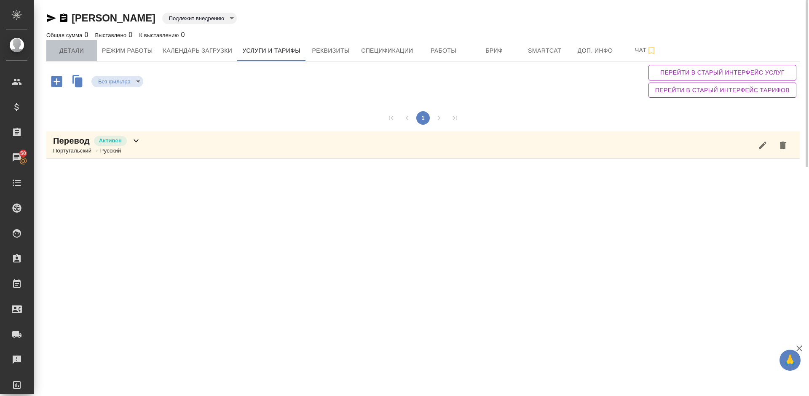
click at [78, 57] on button "Детали" at bounding box center [71, 50] width 51 height 21
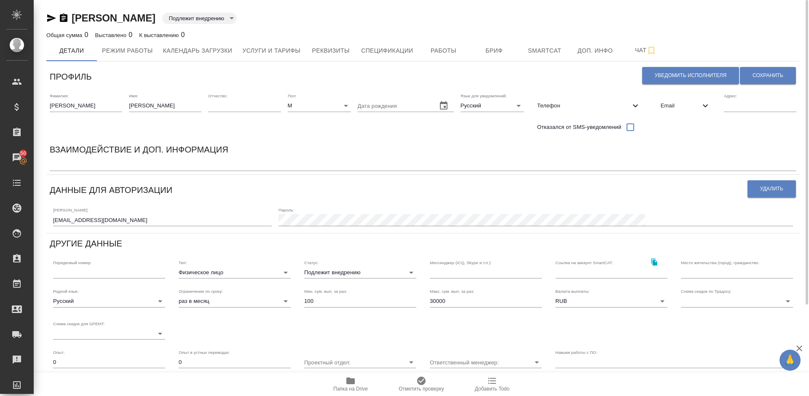
drag, startPoint x: 157, startPoint y: 19, endPoint x: 74, endPoint y: 18, distance: 83.1
click at [73, 18] on div "Плаксин Евгений Подлежит внедрению toBeImplemented" at bounding box center [423, 17] width 754 height 13
copy link "Плаксин Евгений"
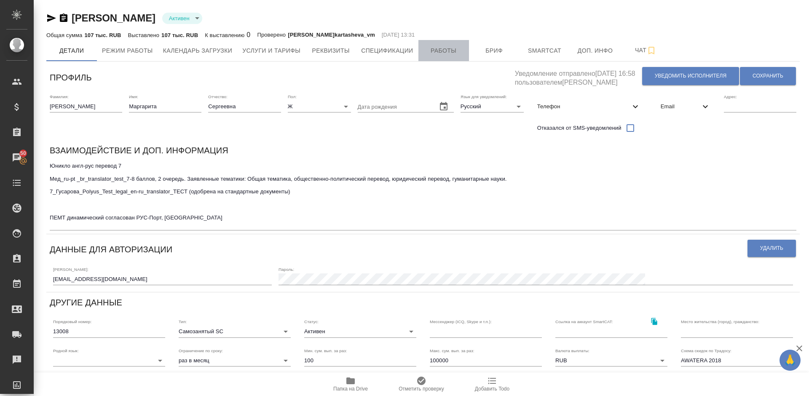
click at [438, 52] on span "Работы" at bounding box center [444, 51] width 40 height 11
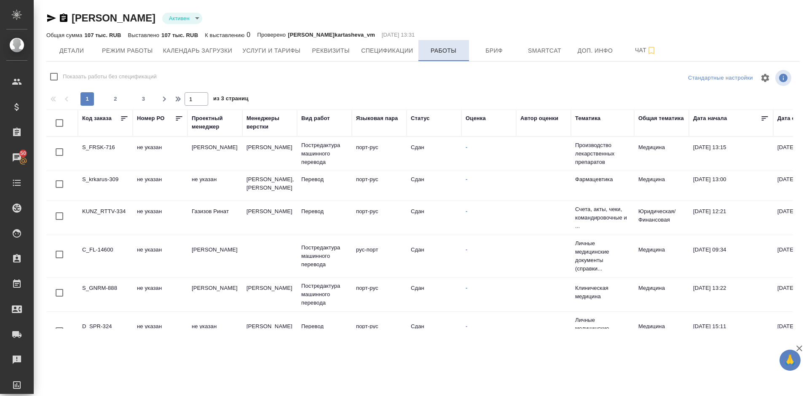
checkbox input "false"
click at [83, 52] on span "Детали" at bounding box center [71, 51] width 40 height 11
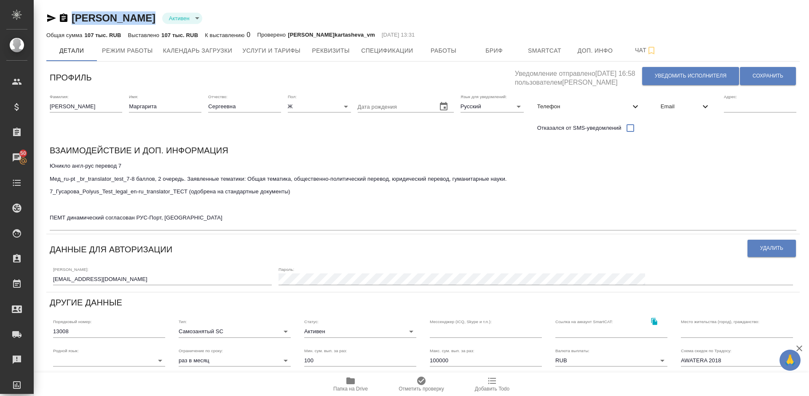
drag, startPoint x: 230, startPoint y: 19, endPoint x: 76, endPoint y: 19, distance: 154.3
click at [76, 19] on div "[PERSON_NAME] active" at bounding box center [423, 17] width 754 height 13
copy link "[PERSON_NAME]"
click at [228, 19] on div "[PERSON_NAME] active" at bounding box center [423, 17] width 754 height 13
drag, startPoint x: 230, startPoint y: 20, endPoint x: 73, endPoint y: 21, distance: 157.2
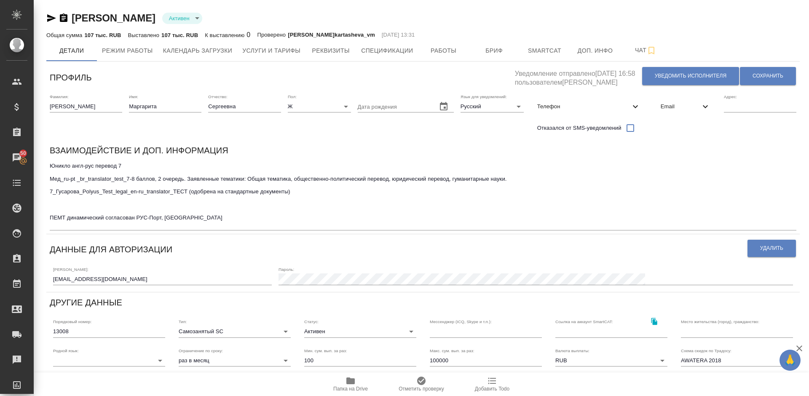
click at [73, 21] on div "[PERSON_NAME] active" at bounding box center [423, 17] width 754 height 13
copy link "[PERSON_NAME]"
click at [439, 51] on span "Работы" at bounding box center [444, 51] width 40 height 11
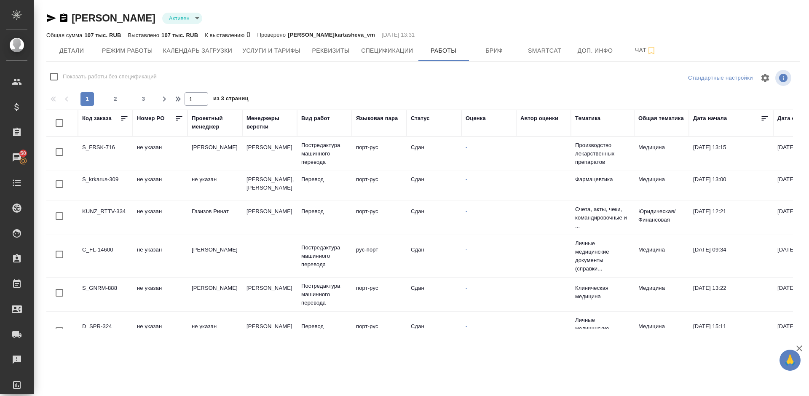
checkbox input "false"
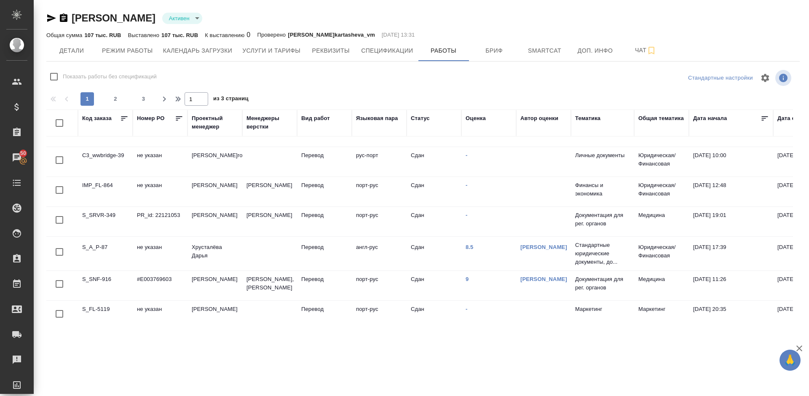
scroll to position [664, 0]
click at [121, 95] on span "2" at bounding box center [115, 99] width 13 height 8
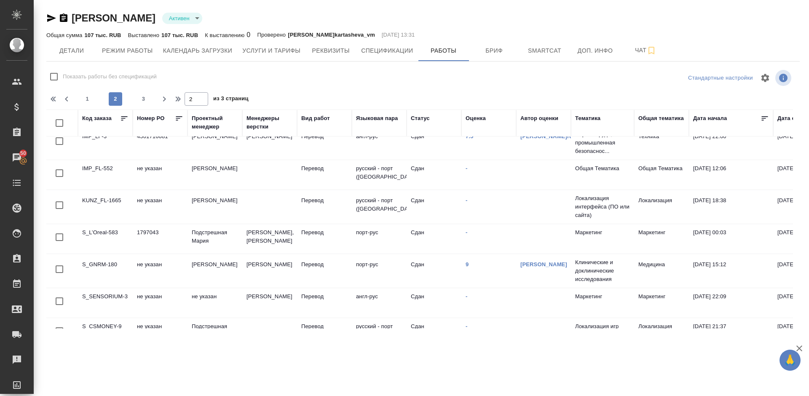
scroll to position [69, 0]
click at [526, 269] on link "[PERSON_NAME]" at bounding box center [544, 266] width 47 height 6
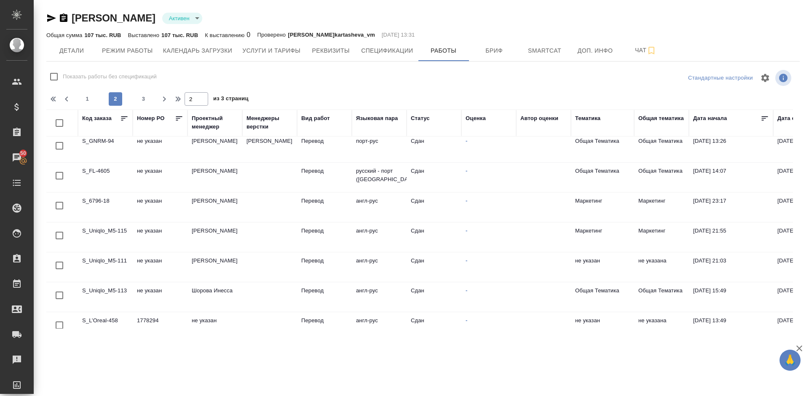
scroll to position [580, 0]
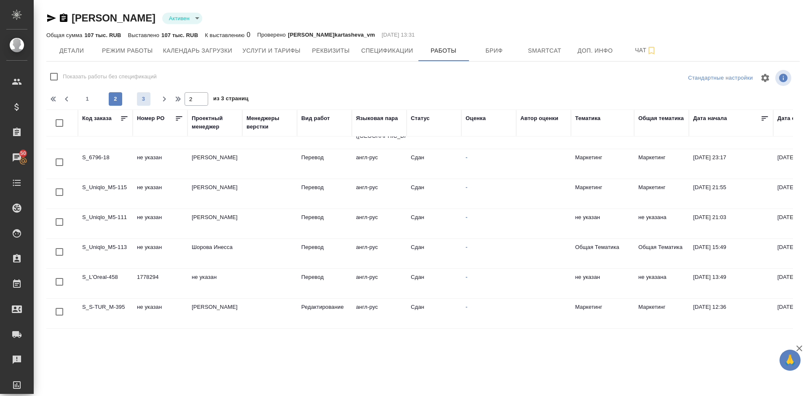
click at [142, 102] on span "3" at bounding box center [143, 99] width 13 height 8
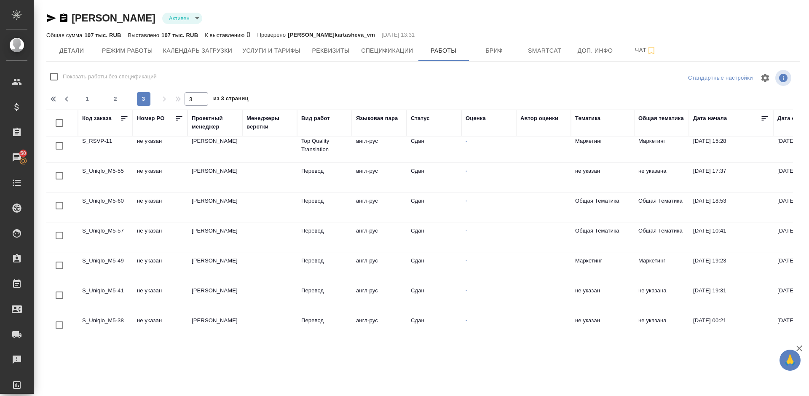
scroll to position [533, 0]
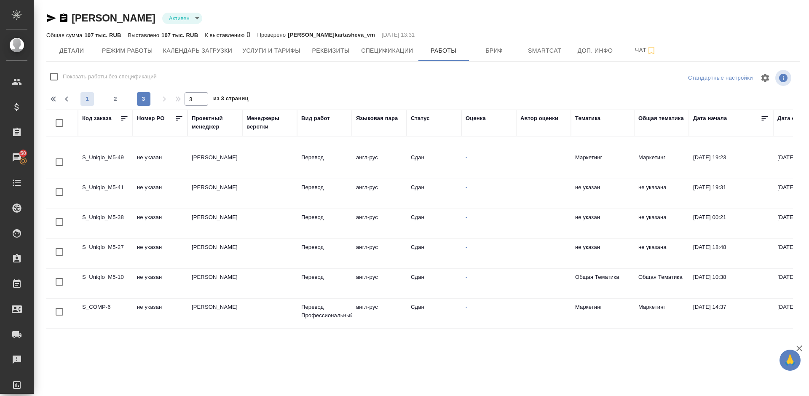
click at [87, 103] on button "1" at bounding box center [87, 98] width 13 height 13
type input "1"
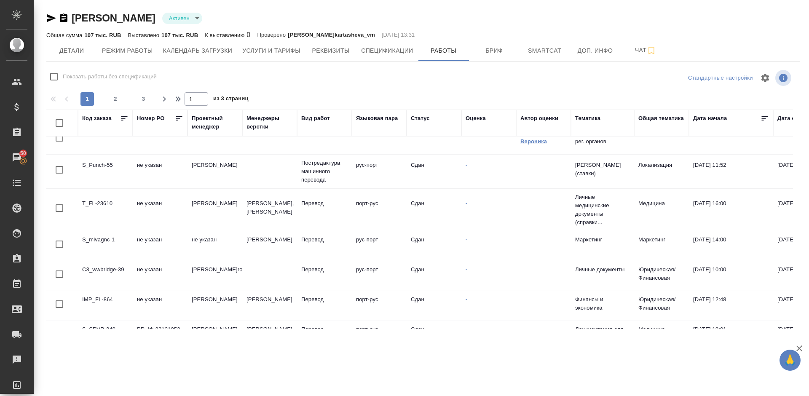
click at [527, 145] on link "Бреславская Вероника" at bounding box center [539, 137] width 36 height 15
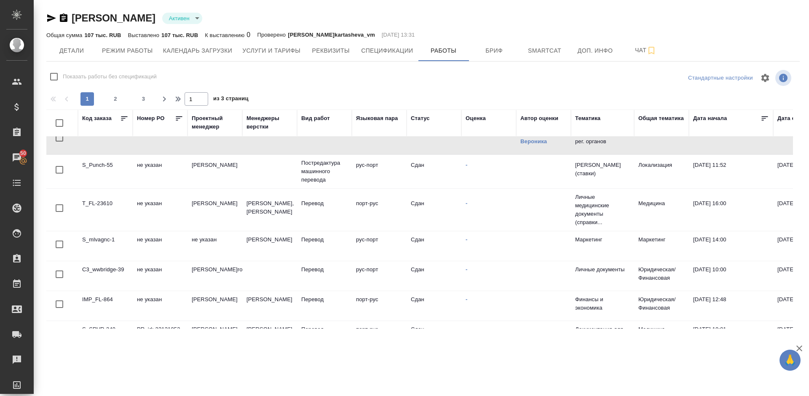
scroll to position [664, 0]
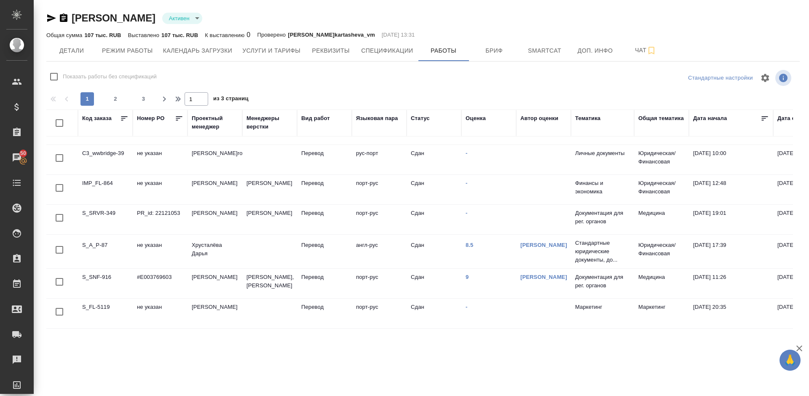
click at [530, 273] on td "[PERSON_NAME]" at bounding box center [543, 284] width 55 height 30
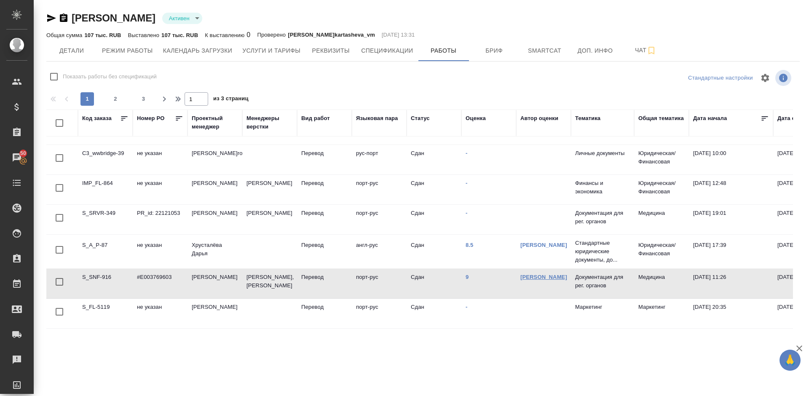
click at [537, 278] on link "Мартынова Александра" at bounding box center [544, 277] width 47 height 6
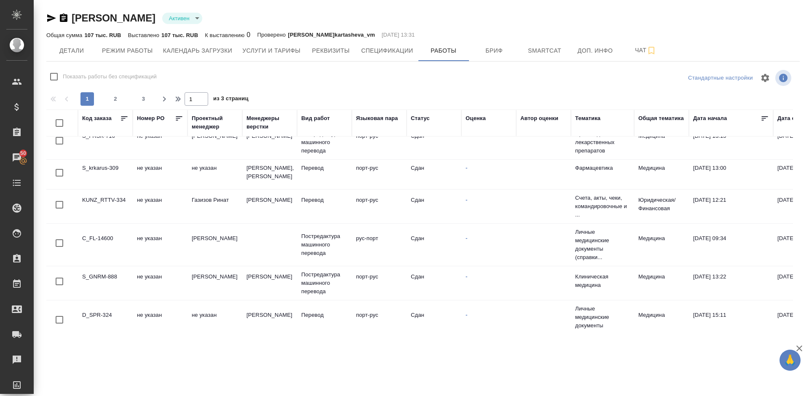
scroll to position [0, 0]
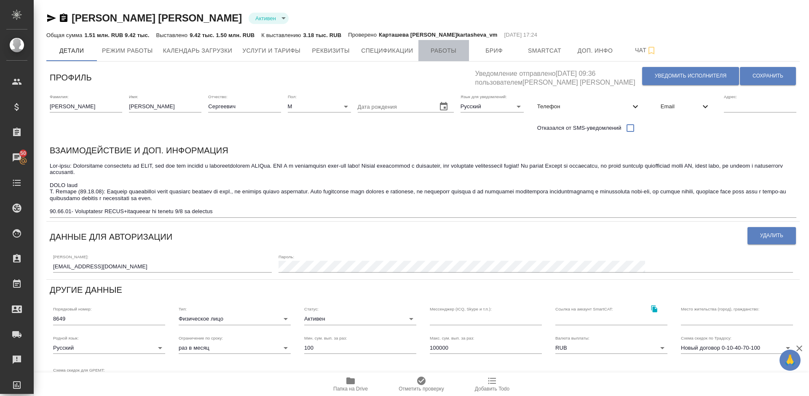
click at [442, 54] on span "Работы" at bounding box center [444, 51] width 40 height 11
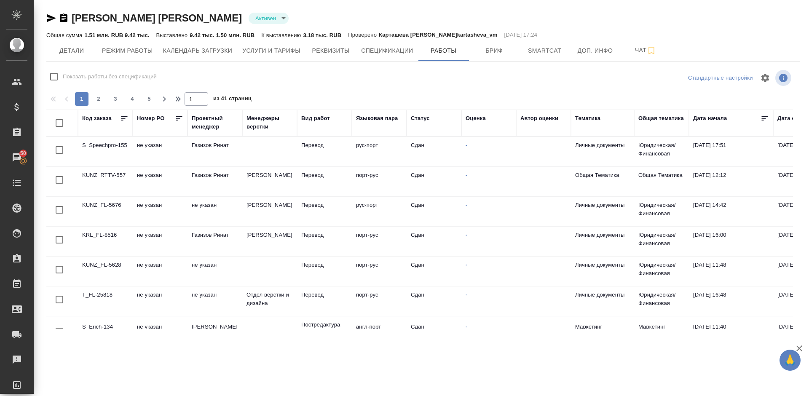
checkbox input "false"
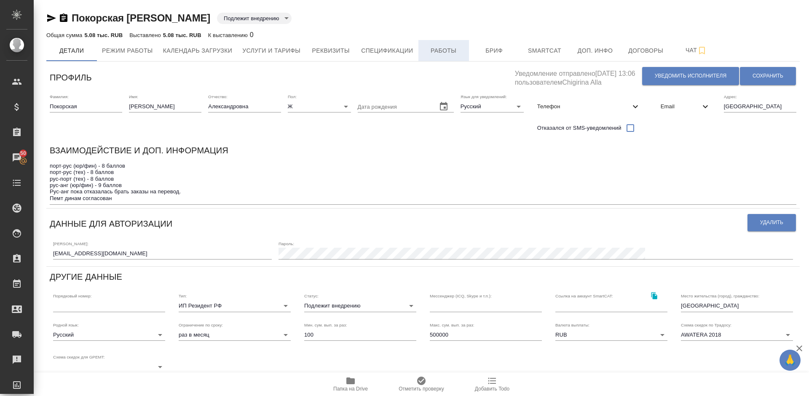
click at [450, 48] on span "Работы" at bounding box center [444, 51] width 40 height 11
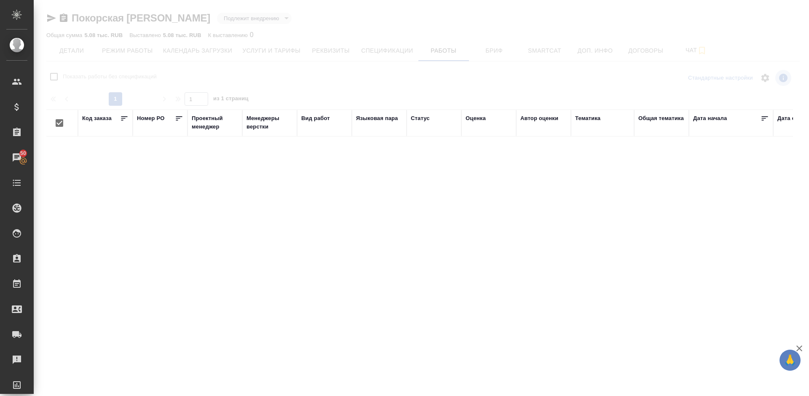
checkbox input "false"
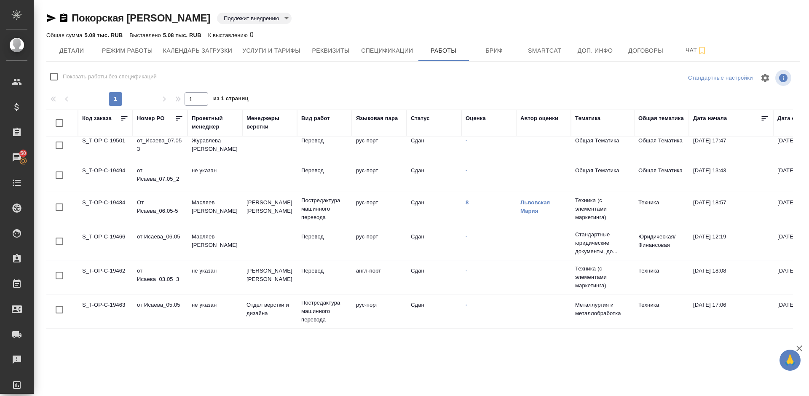
scroll to position [113, 0]
click at [529, 204] on link "Львовская Мария" at bounding box center [536, 206] width 30 height 15
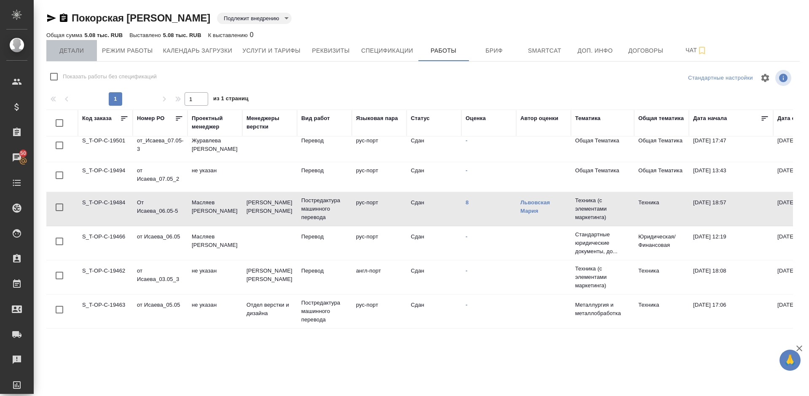
click at [63, 53] on span "Детали" at bounding box center [71, 51] width 40 height 11
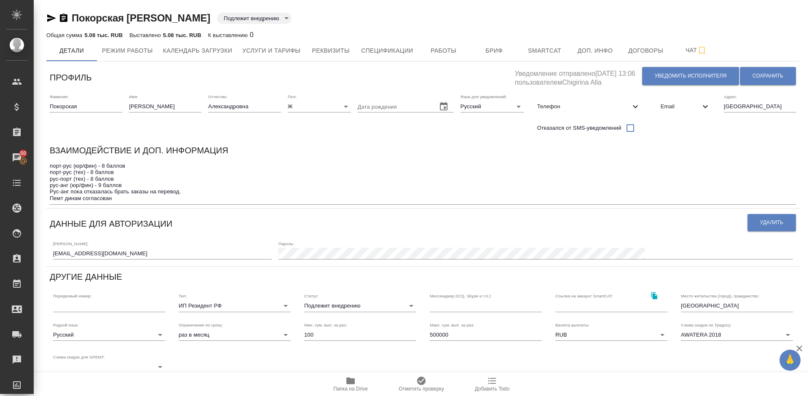
drag, startPoint x: 239, startPoint y: 19, endPoint x: 73, endPoint y: 15, distance: 166.6
click at [71, 15] on div "Покорская Елена Александровна Подлежит внедрению toBeImplemented" at bounding box center [423, 17] width 754 height 13
copy link "Покорская Елена Александровна"
click at [441, 46] on span "Работы" at bounding box center [444, 51] width 40 height 11
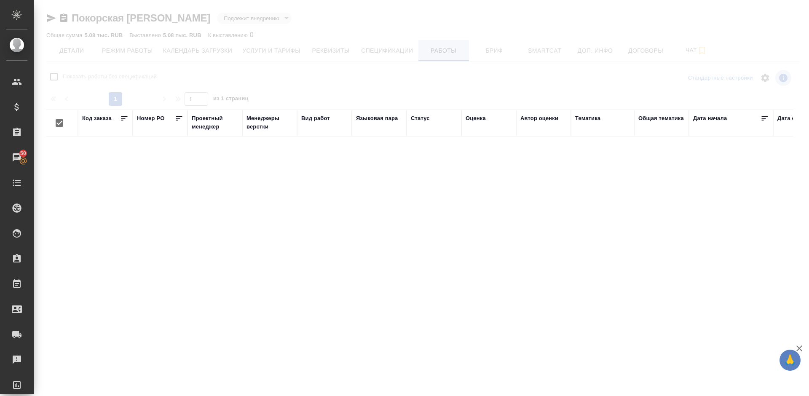
checkbox input "false"
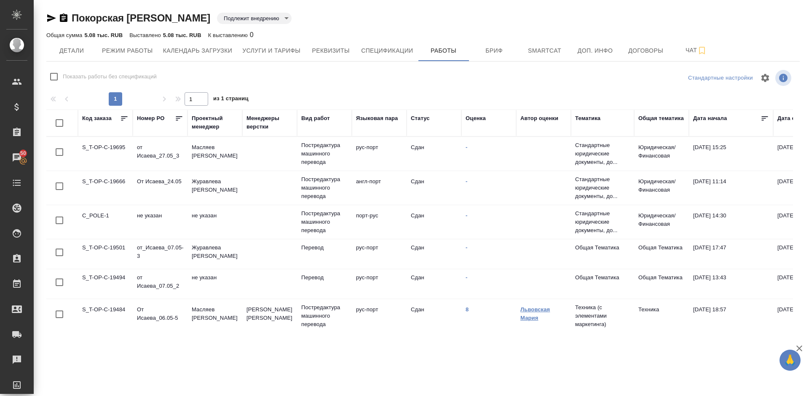
click at [527, 317] on link "Львовская Мария" at bounding box center [536, 313] width 30 height 15
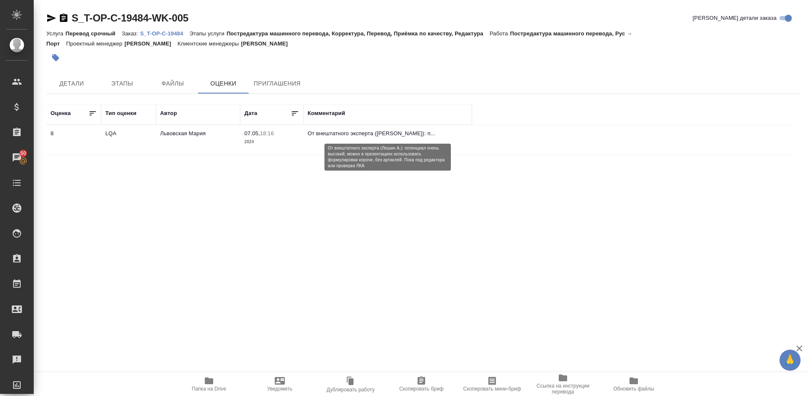
click at [329, 133] on p "От внештатного эксперта ([PERSON_NAME]): п..." at bounding box center [388, 133] width 160 height 8
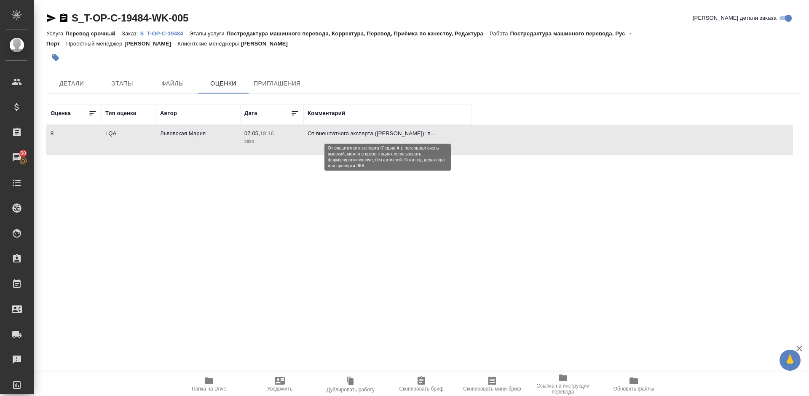
drag, startPoint x: 307, startPoint y: 131, endPoint x: 332, endPoint y: 134, distance: 25.5
click at [332, 134] on td "От внештатного эксперта ([PERSON_NAME]): п..." at bounding box center [388, 140] width 169 height 30
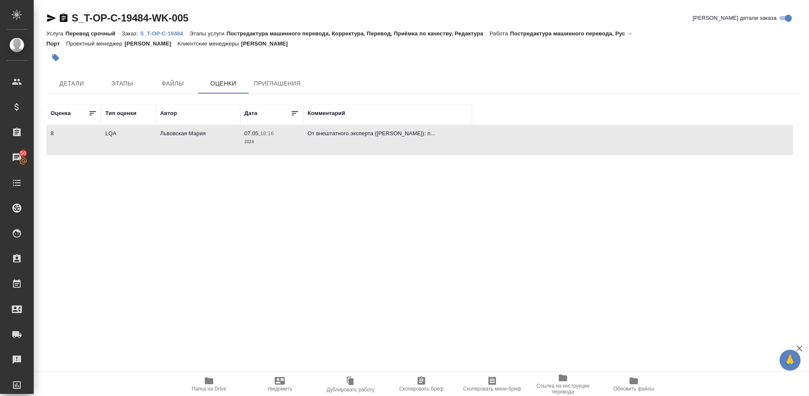
click at [371, 140] on td "От внештатного эксперта ([PERSON_NAME]): п..." at bounding box center [388, 140] width 169 height 30
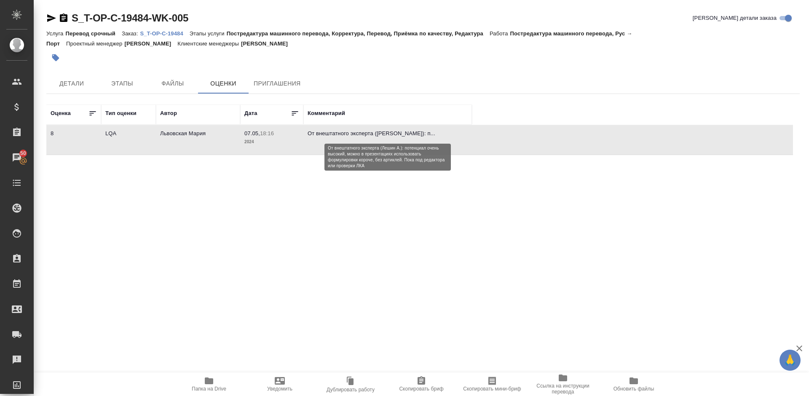
drag, startPoint x: 414, startPoint y: 132, endPoint x: 341, endPoint y: 134, distance: 73.0
click at [341, 134] on p "От внештатного эксперта ([PERSON_NAME]): п..." at bounding box center [388, 133] width 160 height 8
click at [312, 137] on p "От внештатного эксперта ([PERSON_NAME]): п..." at bounding box center [388, 133] width 160 height 8
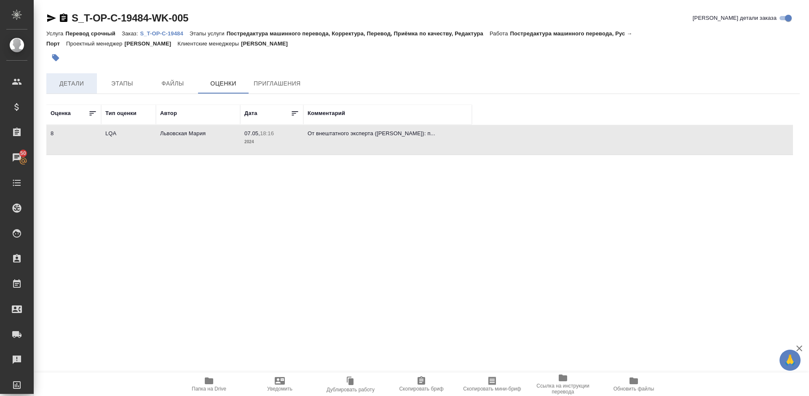
click at [73, 84] on span "Детали" at bounding box center [71, 83] width 40 height 11
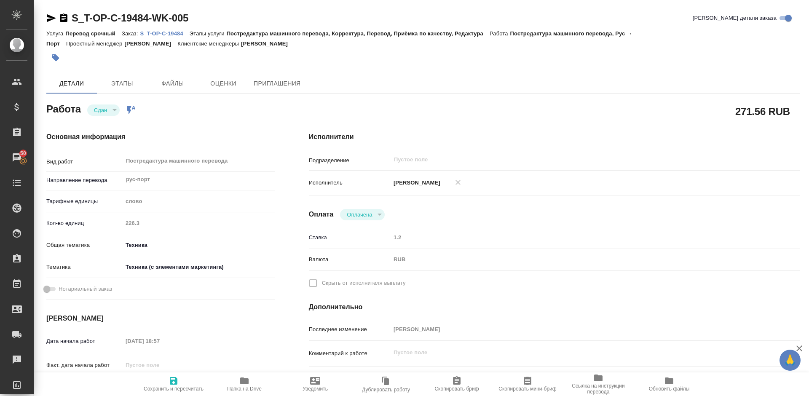
type textarea "x"
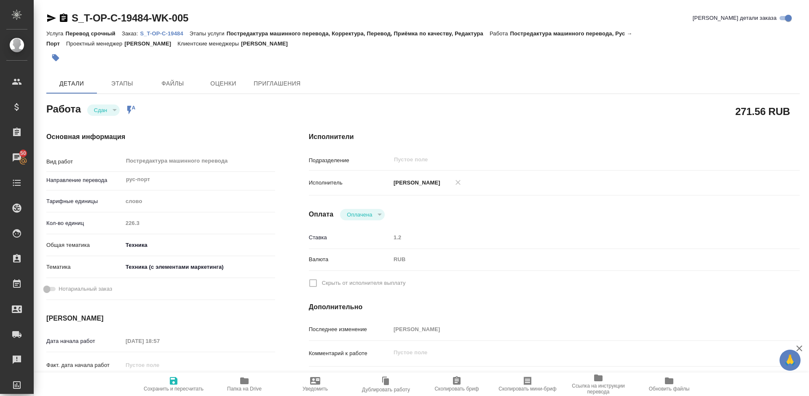
type textarea "x"
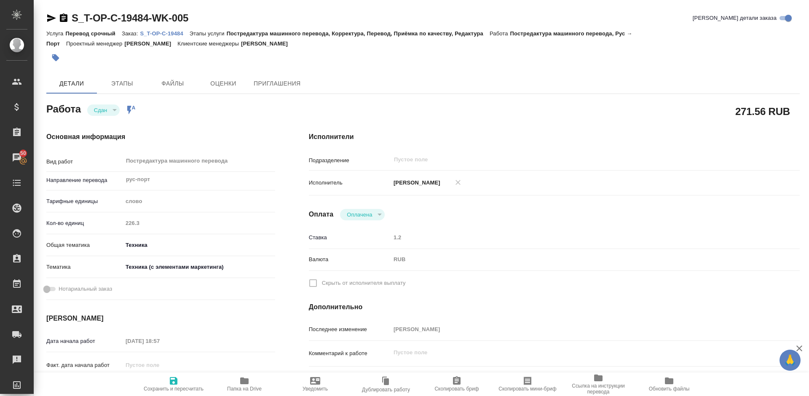
type textarea "x"
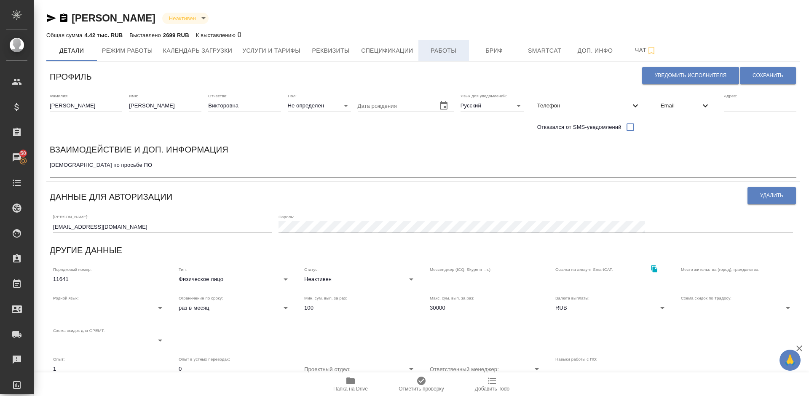
click at [438, 52] on span "Работы" at bounding box center [444, 51] width 40 height 11
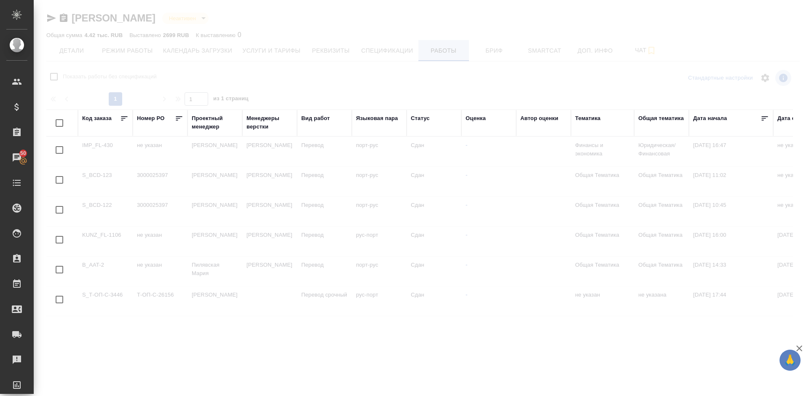
checkbox input "false"
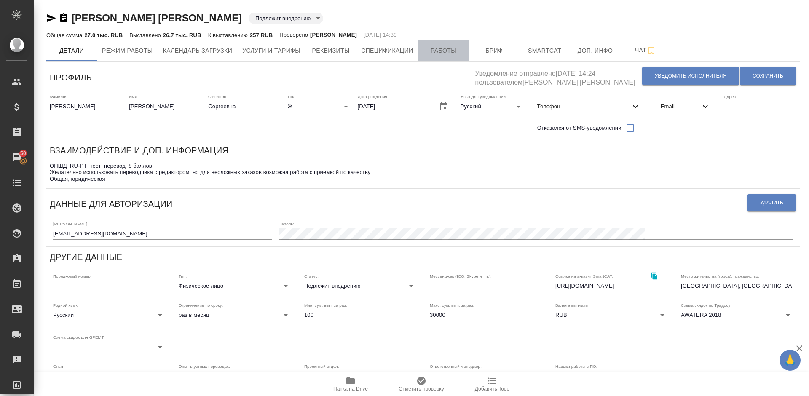
click at [442, 55] on span "Работы" at bounding box center [444, 51] width 40 height 11
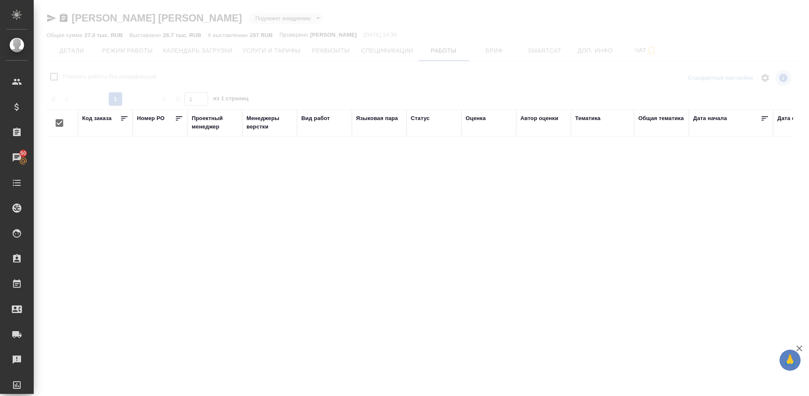
checkbox input "false"
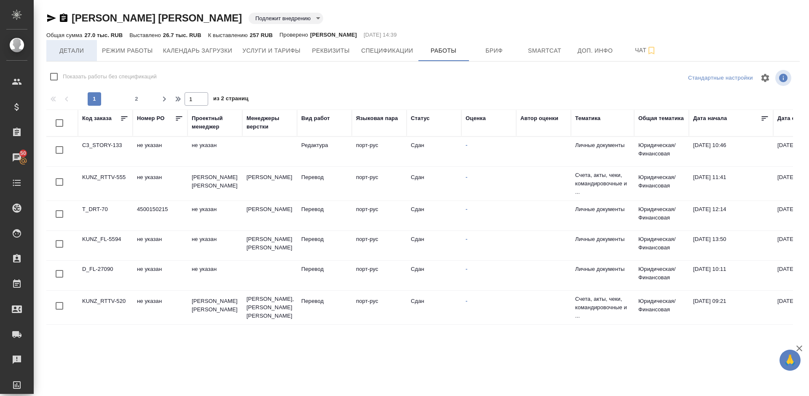
click at [82, 53] on span "Детали" at bounding box center [71, 51] width 40 height 11
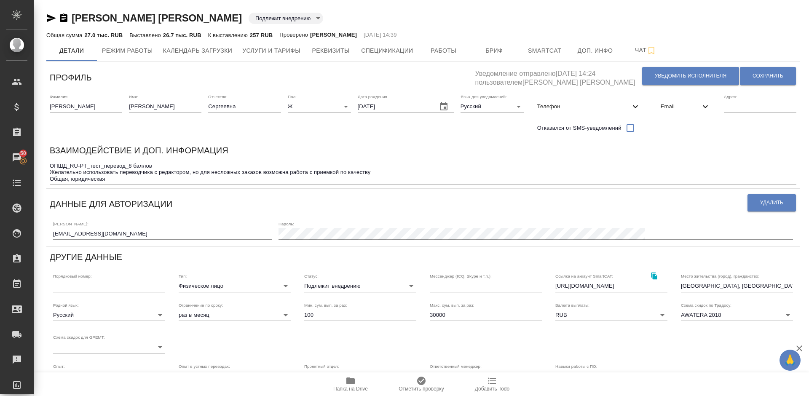
drag, startPoint x: 237, startPoint y: 21, endPoint x: 76, endPoint y: 21, distance: 160.6
click at [76, 21] on div "Воробьева Анастасия Сергеевна Подлежит внедрению toBeImplemented" at bounding box center [423, 17] width 754 height 13
copy link "оробьева Анастасия Сергеевна"
click at [238, 20] on div "Воробьева Анастасия Сергеевна Подлежит внедрению toBeImplemented" at bounding box center [423, 17] width 754 height 13
drag, startPoint x: 237, startPoint y: 19, endPoint x: 76, endPoint y: 18, distance: 160.2
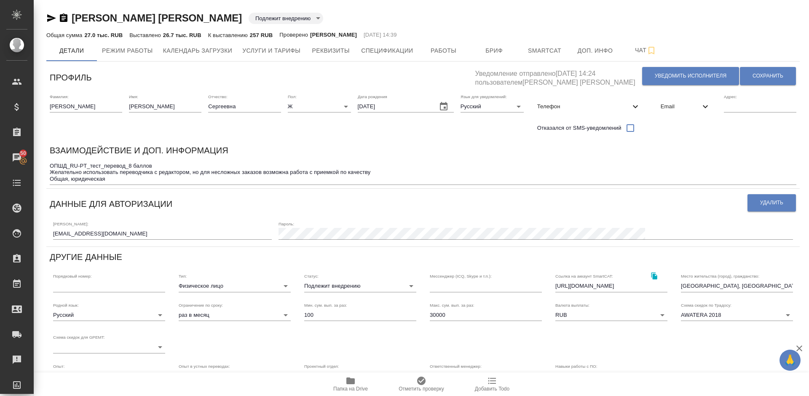
click at [76, 18] on div "Воробьева Анастасия Сергеевна Подлежит внедрению toBeImplemented" at bounding box center [423, 17] width 754 height 13
copy link "оробьева Анастасия Сергеевна"
click at [236, 19] on div "Воробьева Анастасия Сергеевна Подлежит внедрению toBeImplemented" at bounding box center [423, 17] width 754 height 13
drag, startPoint x: 236, startPoint y: 18, endPoint x: 75, endPoint y: 19, distance: 161.5
click at [75, 19] on div "Воробьева Анастасия Сергеевна Подлежит внедрению toBeImplemented" at bounding box center [423, 17] width 754 height 13
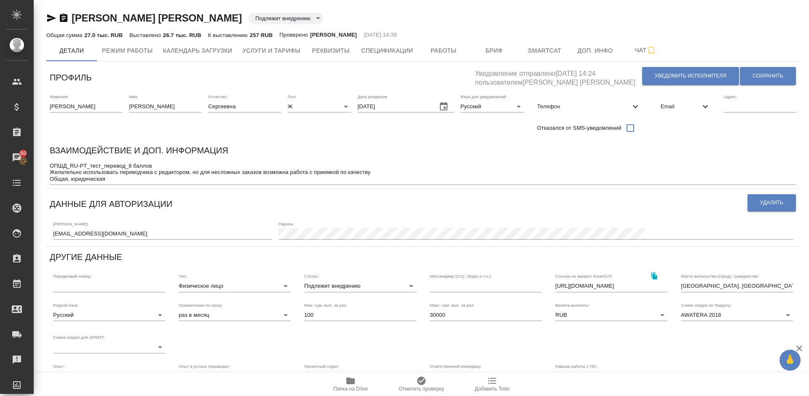
copy link "Воробьева Анастасия Сергеевна"
click at [438, 52] on span "Работы" at bounding box center [444, 51] width 40 height 11
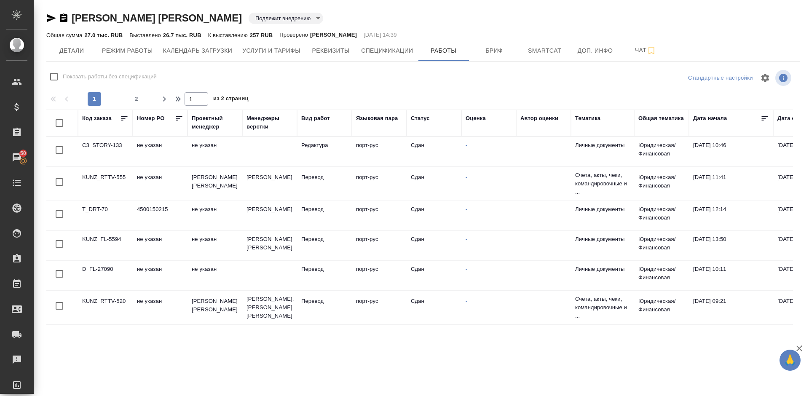
checkbox input "false"
click at [63, 54] on span "Детали" at bounding box center [71, 51] width 40 height 11
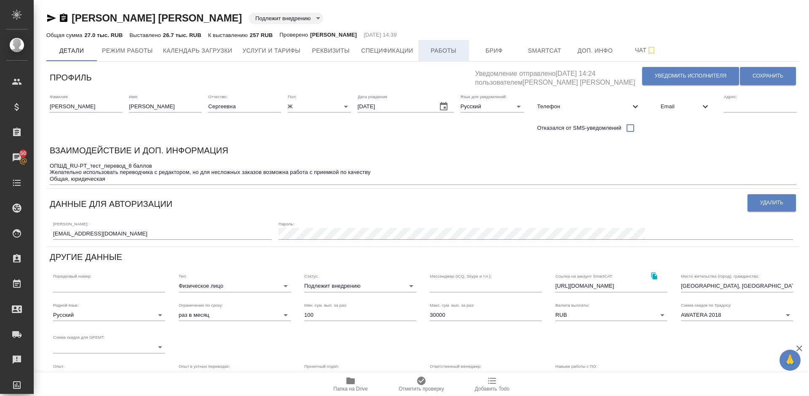
click at [440, 58] on button "Работы" at bounding box center [444, 50] width 51 height 21
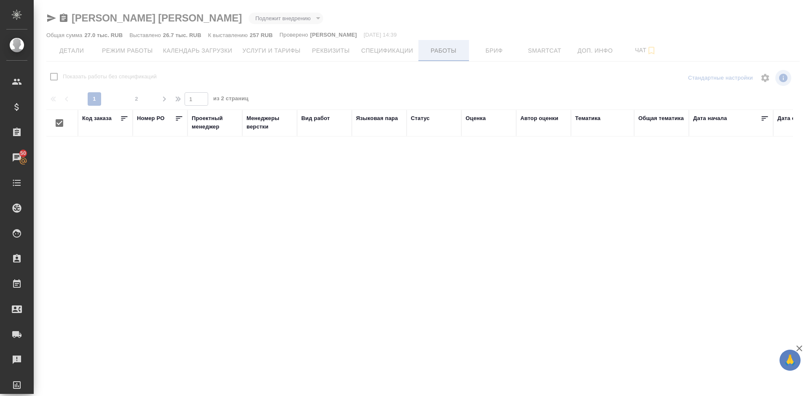
checkbox input "false"
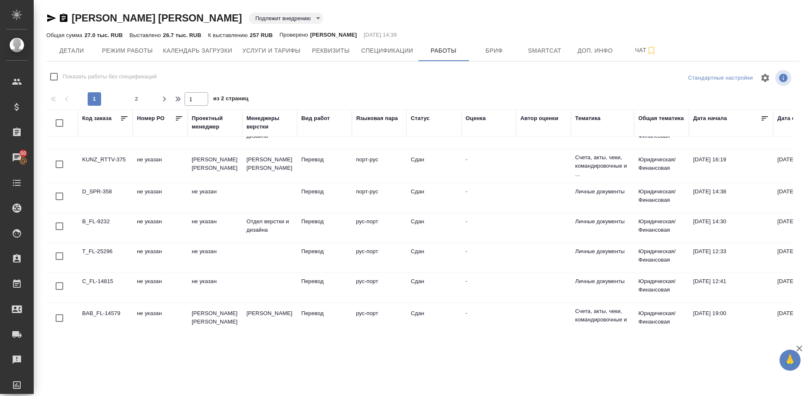
scroll to position [618, 0]
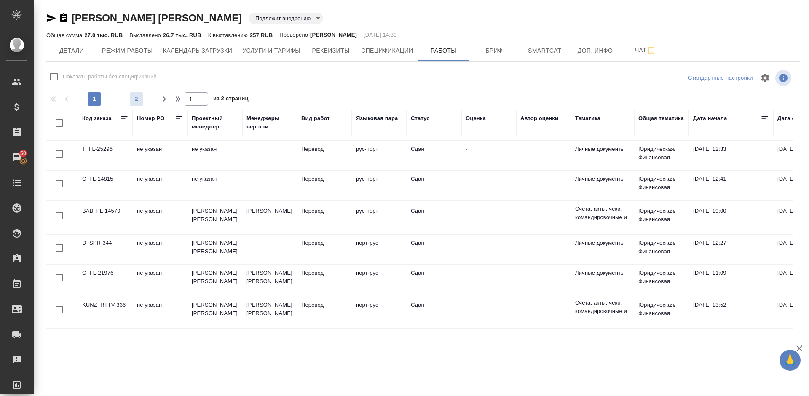
click at [138, 98] on span "2" at bounding box center [136, 99] width 13 height 8
type input "2"
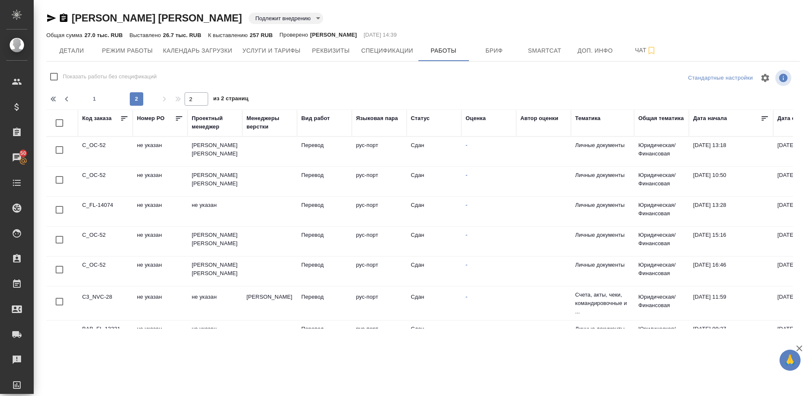
scroll to position [554, 0]
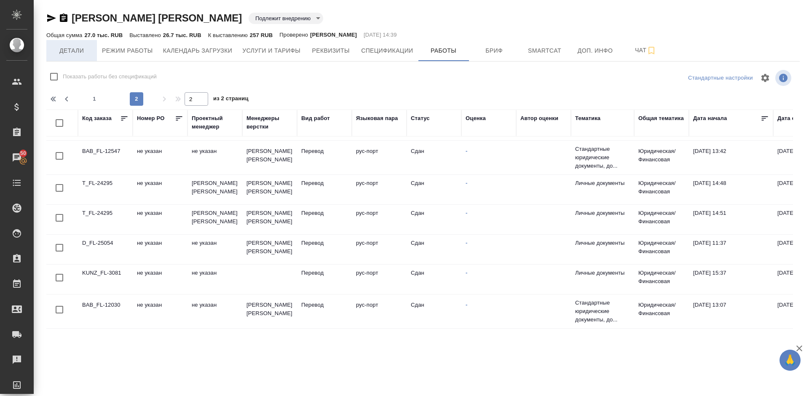
click at [70, 53] on span "Детали" at bounding box center [71, 51] width 40 height 11
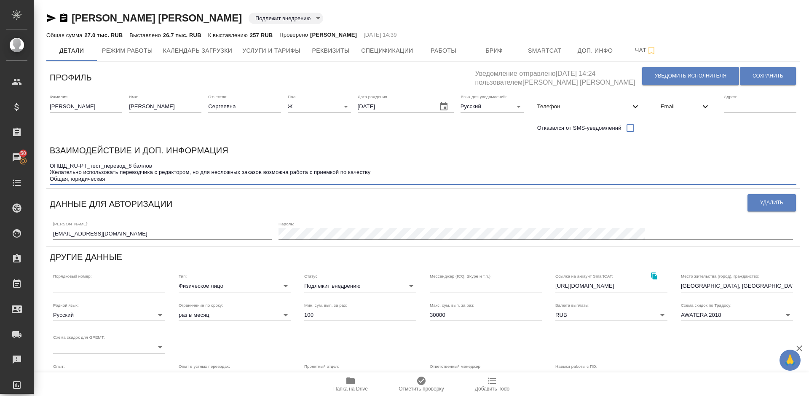
drag, startPoint x: 50, startPoint y: 171, endPoint x: 376, endPoint y: 172, distance: 325.5
click at [376, 172] on textarea "ОПШД_RU-PT_тест_перевод_8 баллов Желательно использовать переводчика с редактор…" at bounding box center [423, 172] width 747 height 19
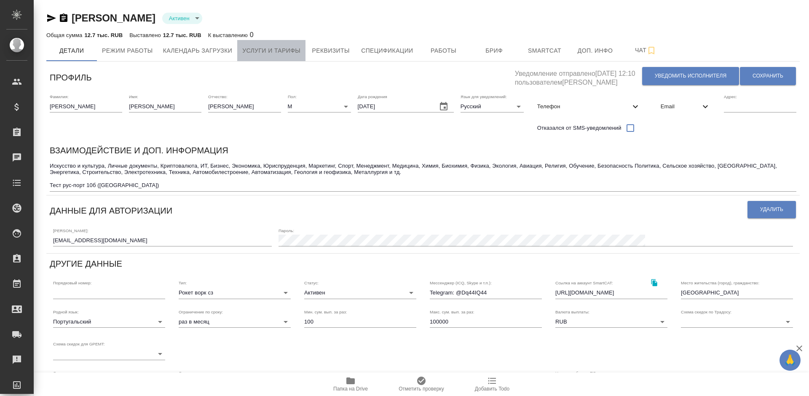
click at [292, 52] on span "Услуги и тарифы" at bounding box center [271, 51] width 58 height 11
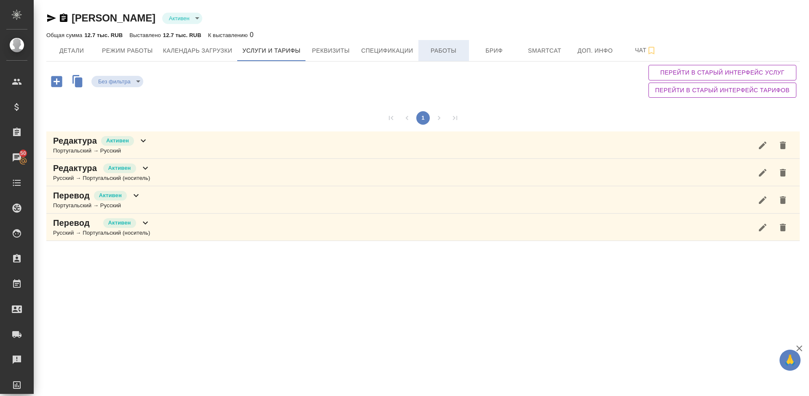
click at [450, 52] on span "Работы" at bounding box center [444, 51] width 40 height 11
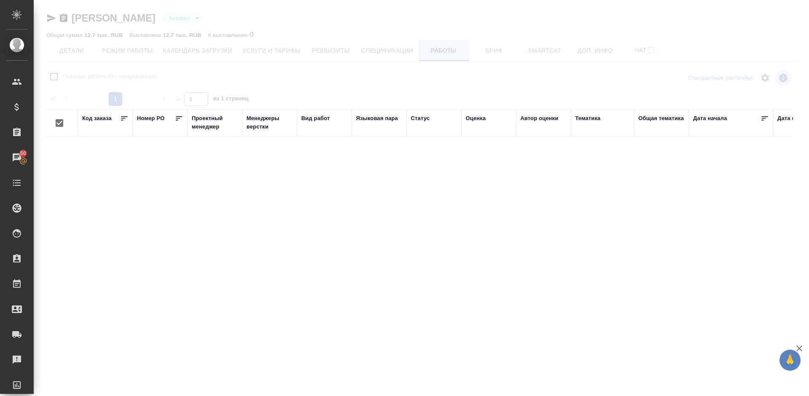
checkbox input "false"
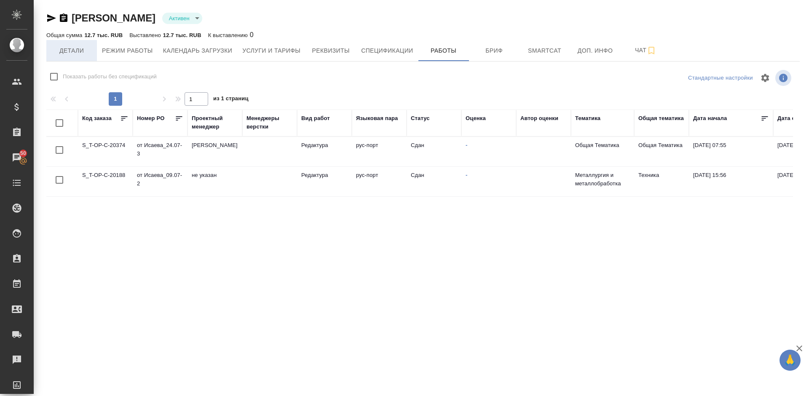
click at [78, 48] on span "Детали" at bounding box center [71, 51] width 40 height 11
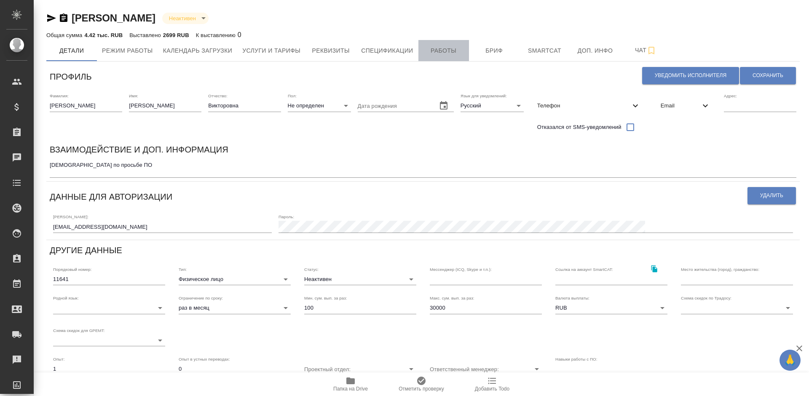
click at [454, 48] on span "Работы" at bounding box center [444, 51] width 40 height 11
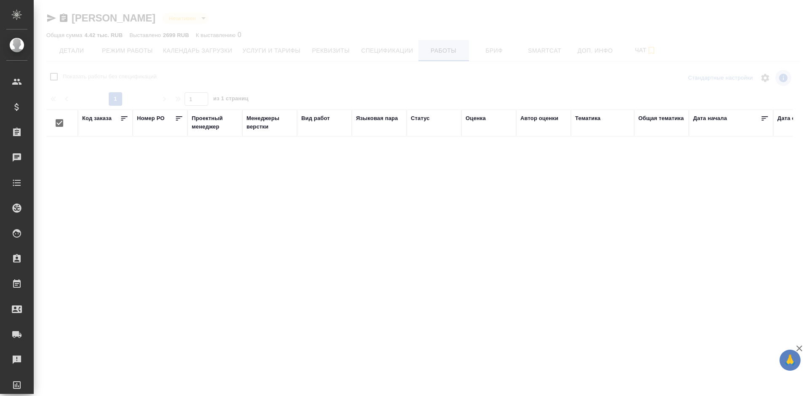
checkbox input "false"
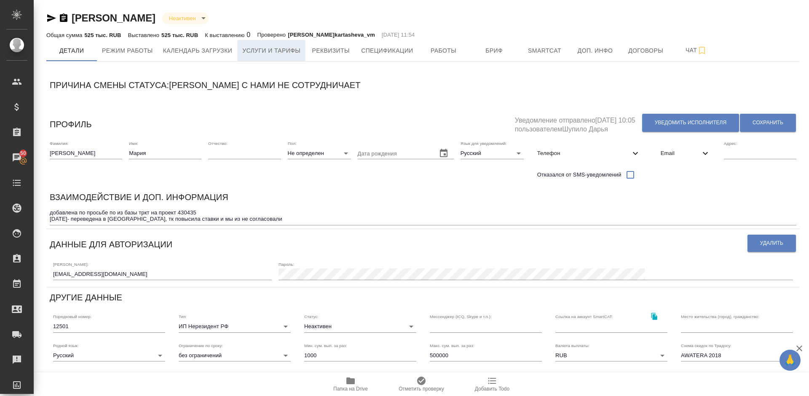
click at [271, 51] on span "Услуги и тарифы" at bounding box center [271, 51] width 58 height 11
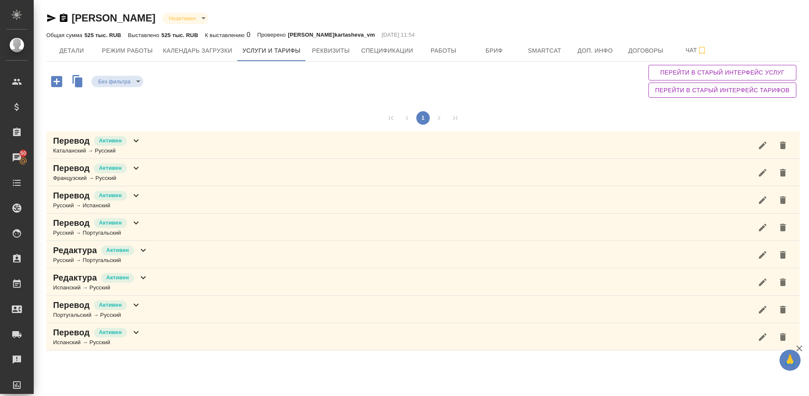
click at [170, 225] on div "Перевод Активен Русский → Португальский" at bounding box center [423, 227] width 754 height 27
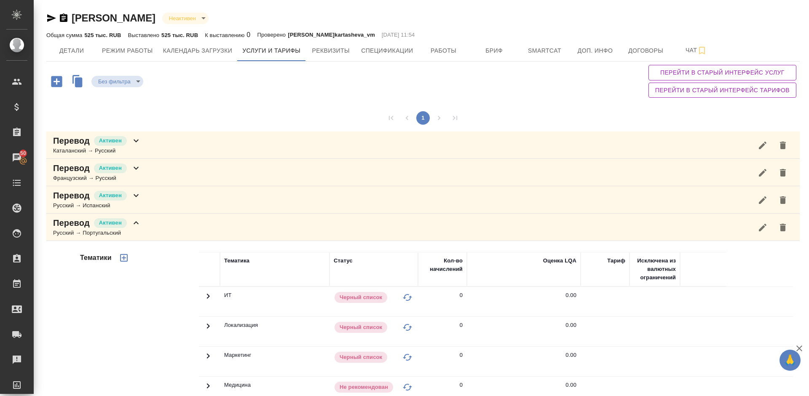
click at [114, 307] on div "Тематики" at bounding box center [138, 387] width 121 height 282
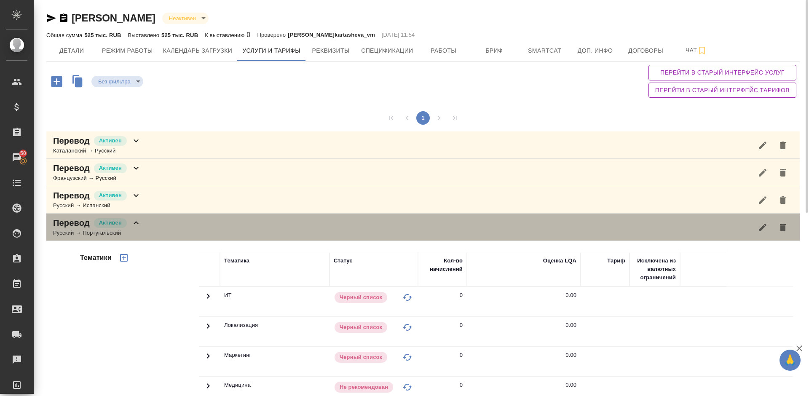
click at [143, 230] on div "Перевод Активен Русский → Португальский" at bounding box center [423, 227] width 754 height 27
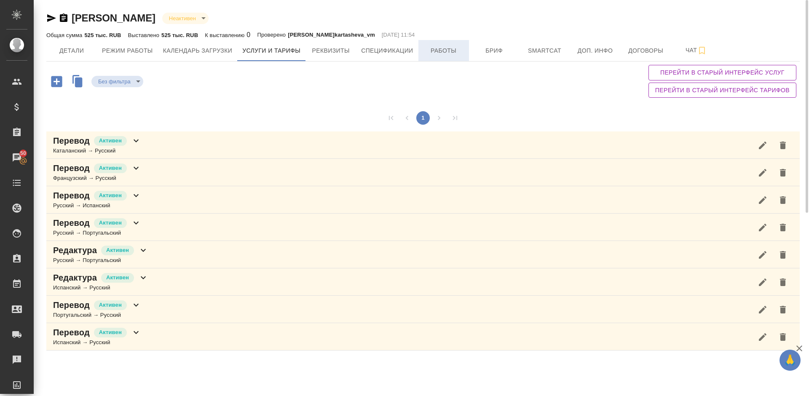
click at [441, 44] on button "Работы" at bounding box center [444, 50] width 51 height 21
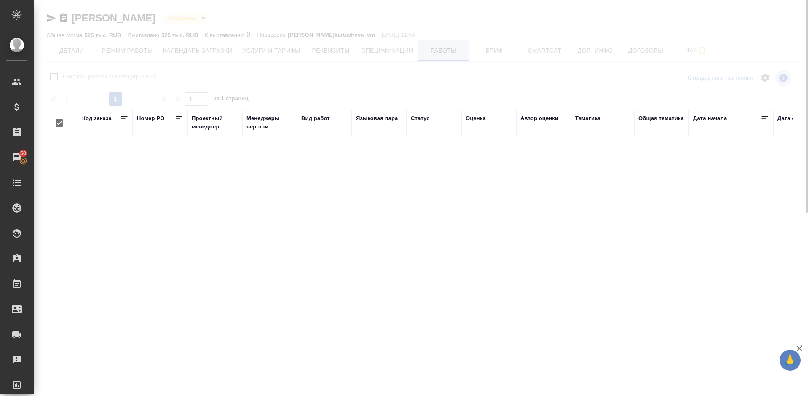
checkbox input "false"
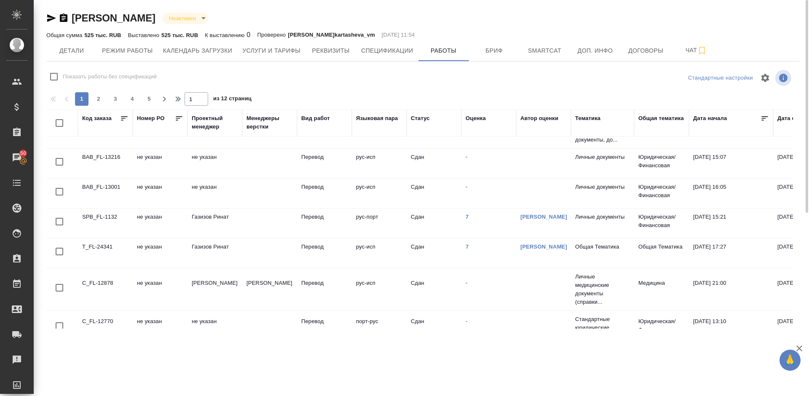
scroll to position [116, 0]
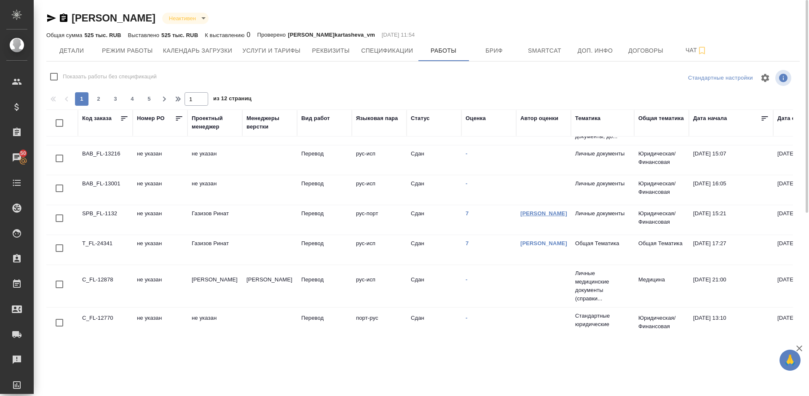
click at [527, 217] on link "Стрельникова Ольга" at bounding box center [544, 213] width 47 height 6
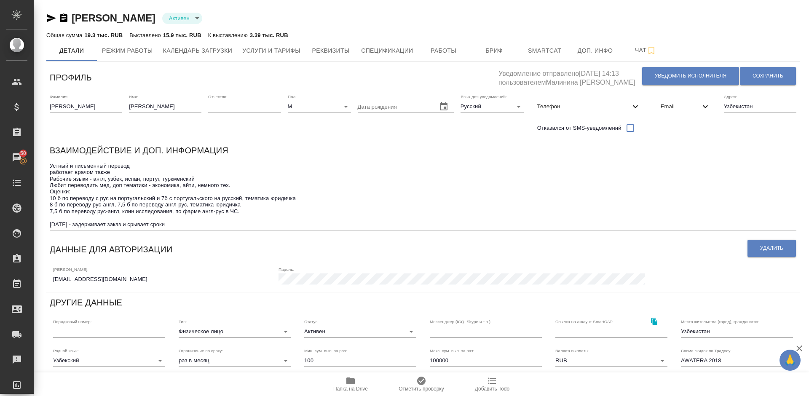
drag, startPoint x: 171, startPoint y: 19, endPoint x: 75, endPoint y: 16, distance: 95.3
click at [75, 16] on div "Ибрагимов [PERSON_NAME] active" at bounding box center [423, 17] width 754 height 13
copy link "брагимов [PERSON_NAME]"
click at [169, 19] on div "Ибрагимов [PERSON_NAME] active" at bounding box center [423, 17] width 754 height 13
drag, startPoint x: 169, startPoint y: 18, endPoint x: 74, endPoint y: 19, distance: 95.3
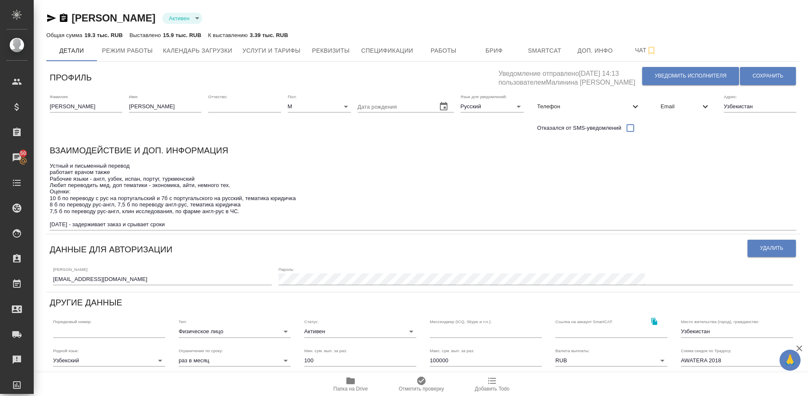
click at [74, 19] on div "Ибрагимов [PERSON_NAME] active" at bounding box center [423, 17] width 754 height 13
copy link "[PERSON_NAME]"
click at [443, 44] on button "Работы" at bounding box center [444, 50] width 51 height 21
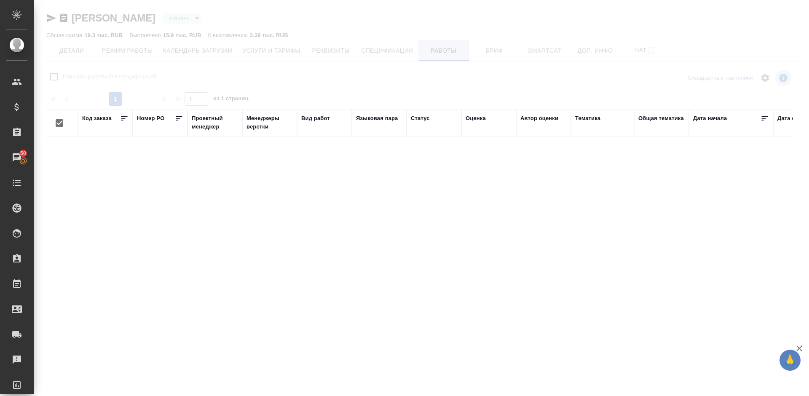
checkbox input "false"
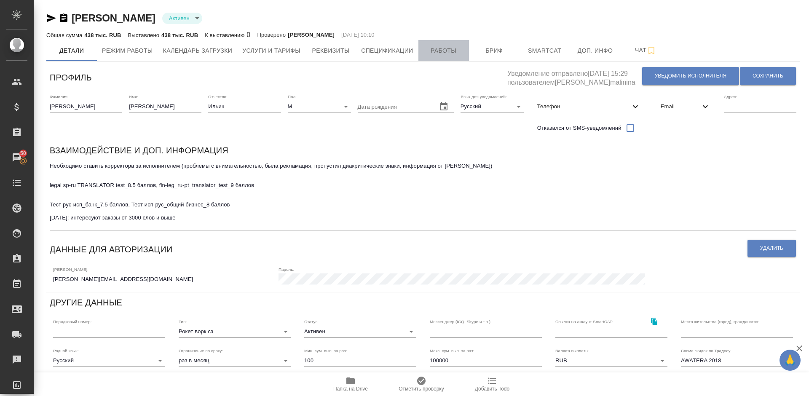
click at [448, 45] on button "Работы" at bounding box center [444, 50] width 51 height 21
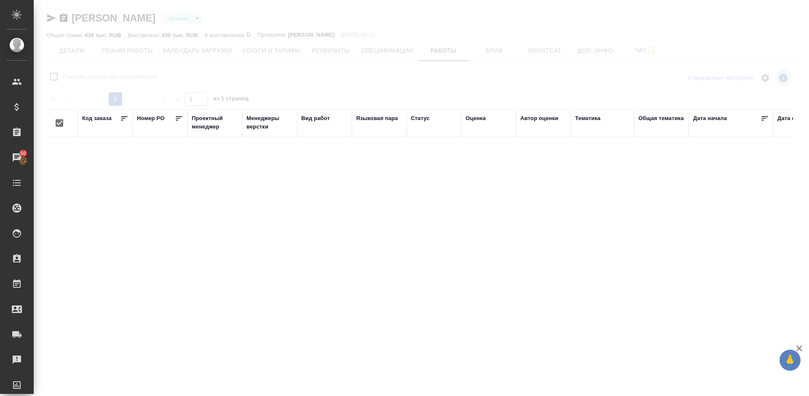
checkbox input "false"
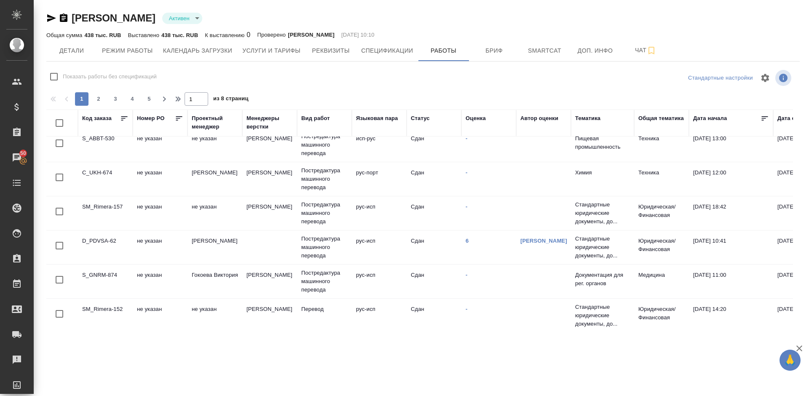
scroll to position [167, 0]
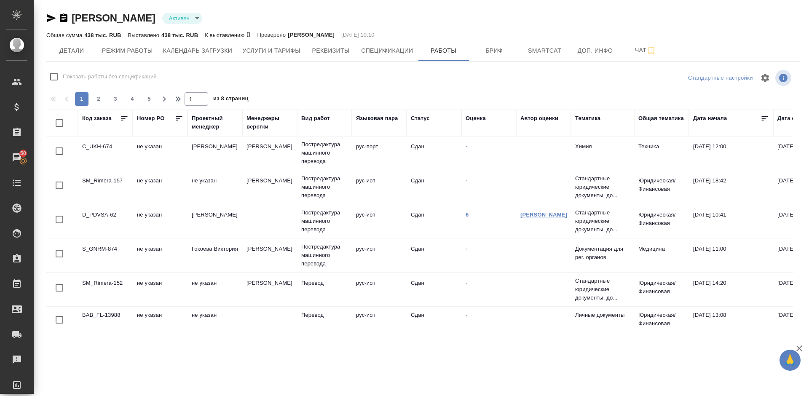
click at [535, 214] on link "[PERSON_NAME]" at bounding box center [544, 215] width 47 height 6
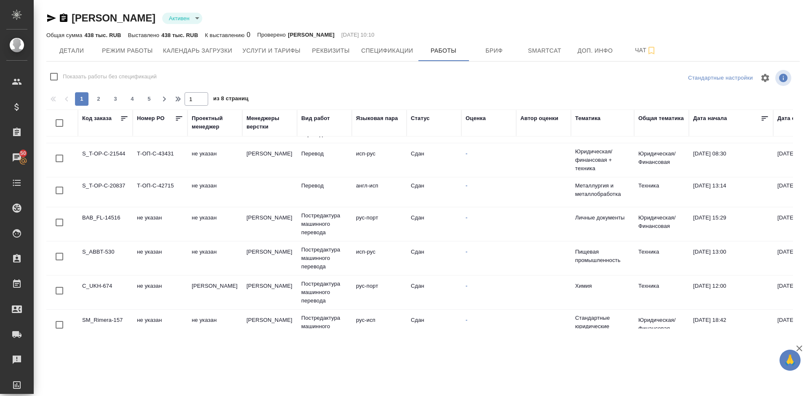
scroll to position [0, 0]
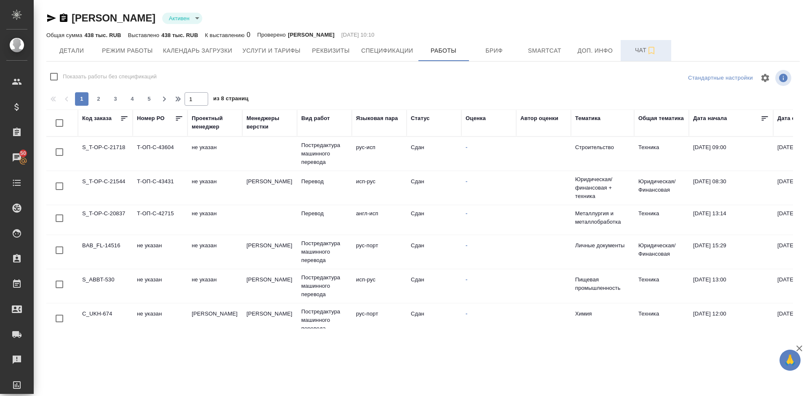
click at [640, 55] on span "Чат" at bounding box center [646, 50] width 40 height 11
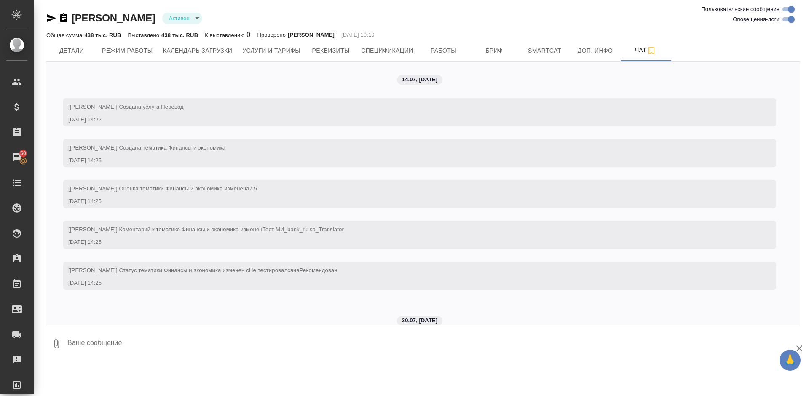
scroll to position [7180, 0]
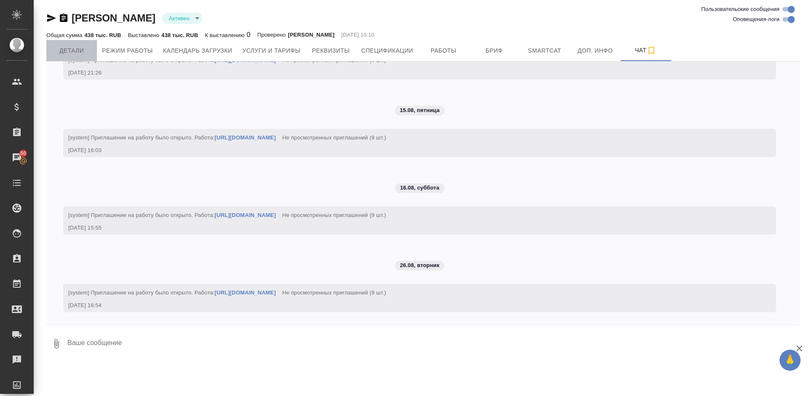
click at [88, 51] on span "Детали" at bounding box center [71, 51] width 40 height 11
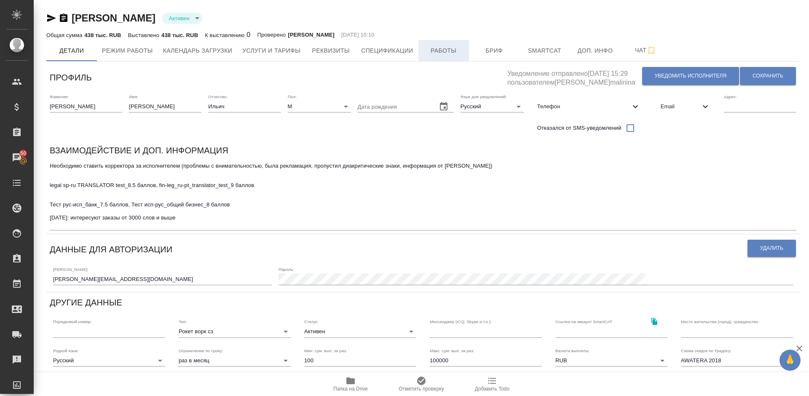
click at [445, 52] on span "Работы" at bounding box center [444, 51] width 40 height 11
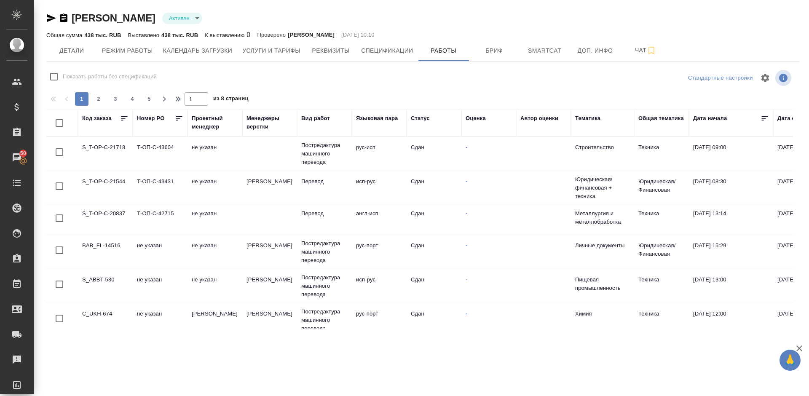
checkbox input "false"
click at [284, 48] on span "Услуги и тарифы" at bounding box center [271, 51] width 58 height 11
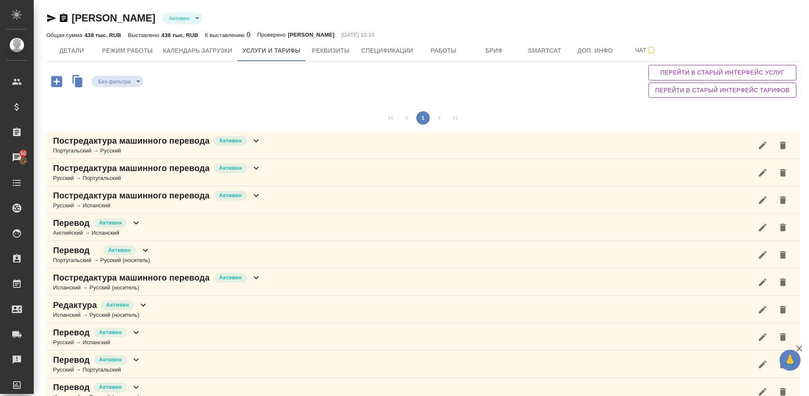
click at [269, 178] on div "Постредактура машинного перевода Активен Русский → Португальский" at bounding box center [423, 172] width 754 height 27
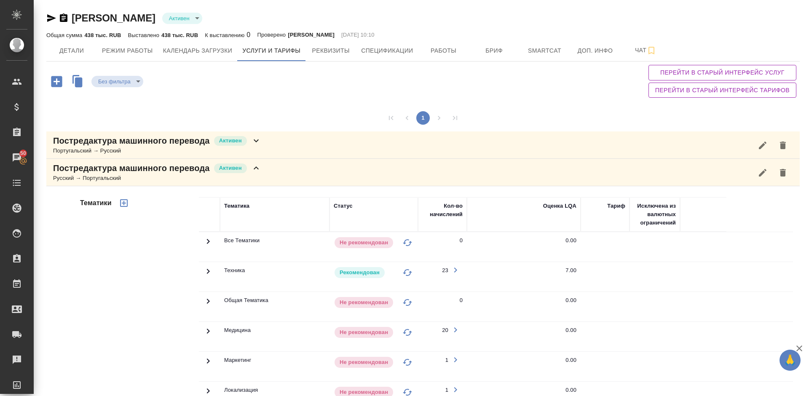
click at [154, 318] on div "Тематики" at bounding box center [138, 332] width 121 height 282
click at [79, 52] on span "Детали" at bounding box center [71, 51] width 40 height 11
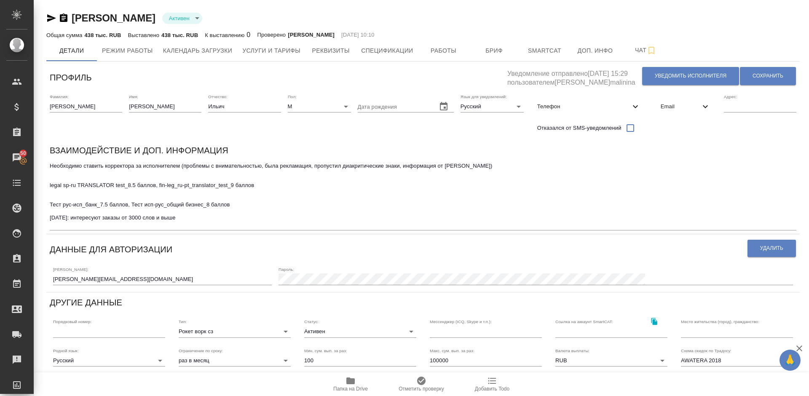
drag, startPoint x: 196, startPoint y: 22, endPoint x: 75, endPoint y: 18, distance: 120.6
click at [75, 18] on div "Демишев Михаил Ильич Активен active" at bounding box center [423, 17] width 754 height 13
copy link "Демишев Михаил Ильич"
click at [443, 55] on span "Работы" at bounding box center [444, 51] width 40 height 11
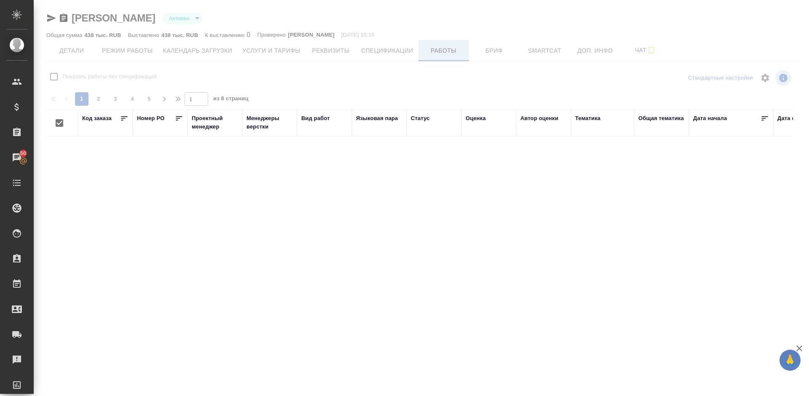
checkbox input "false"
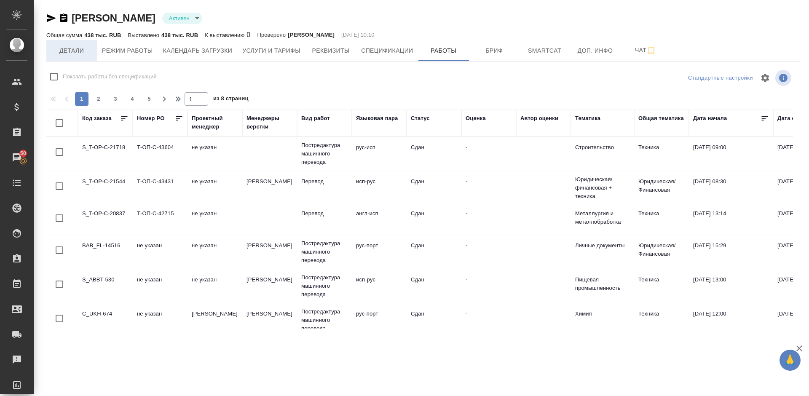
click at [83, 47] on span "Детали" at bounding box center [71, 51] width 40 height 11
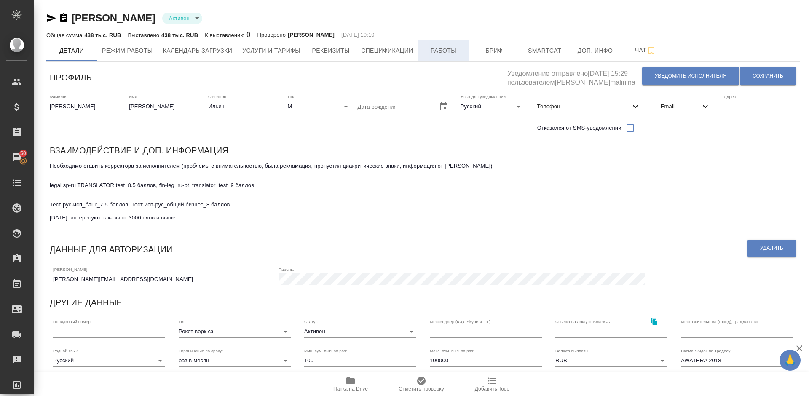
click at [440, 56] on button "Работы" at bounding box center [444, 50] width 51 height 21
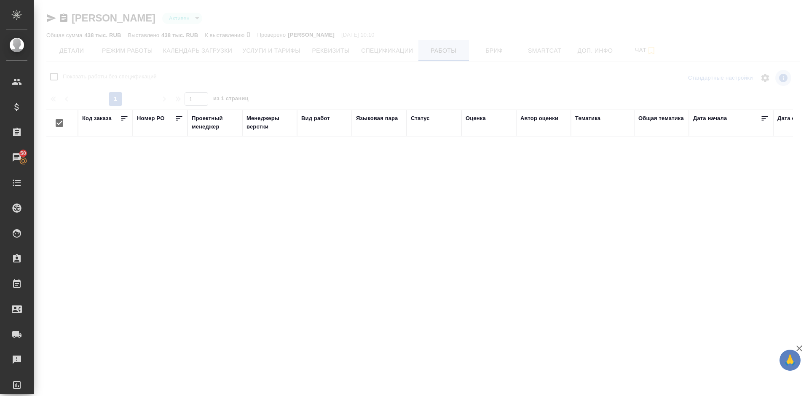
checkbox input "false"
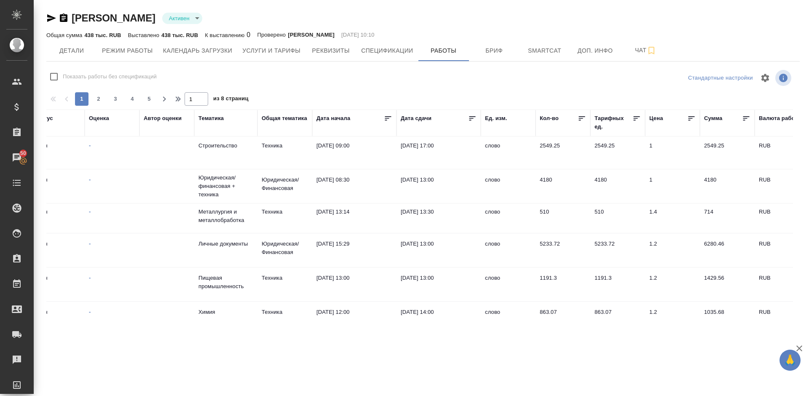
scroll to position [0, 377]
click at [83, 49] on span "Детали" at bounding box center [71, 51] width 40 height 11
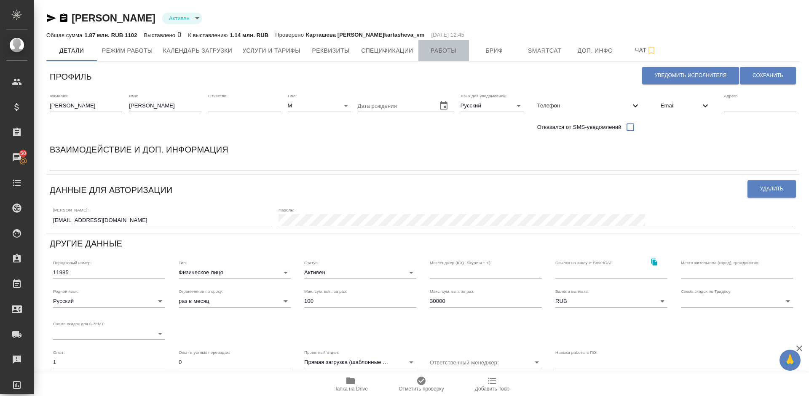
click at [441, 52] on span "Работы" at bounding box center [444, 51] width 40 height 11
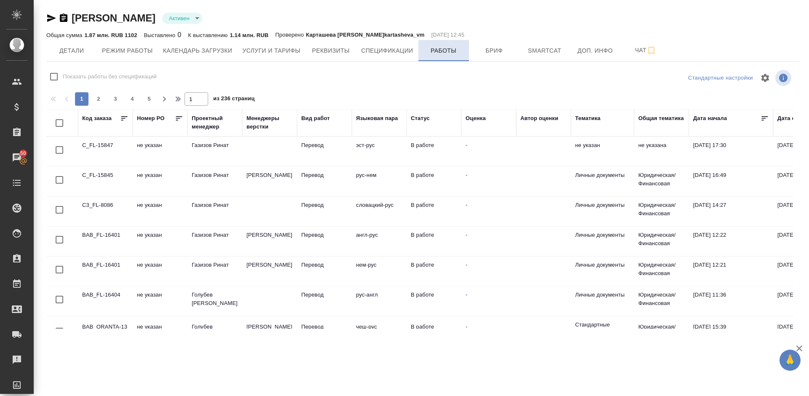
checkbox input "false"
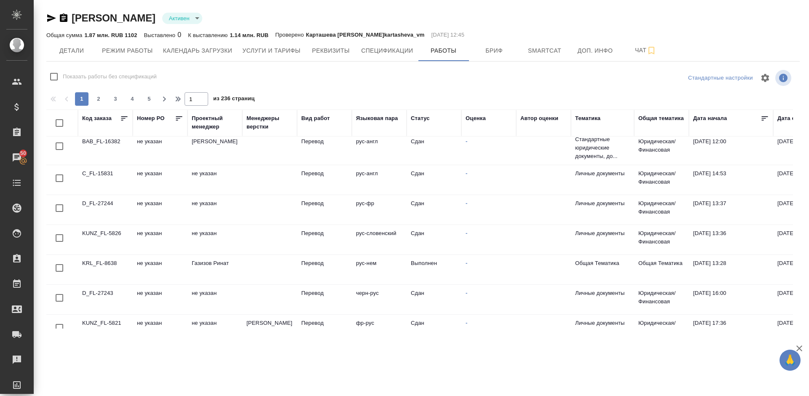
scroll to position [316, 0]
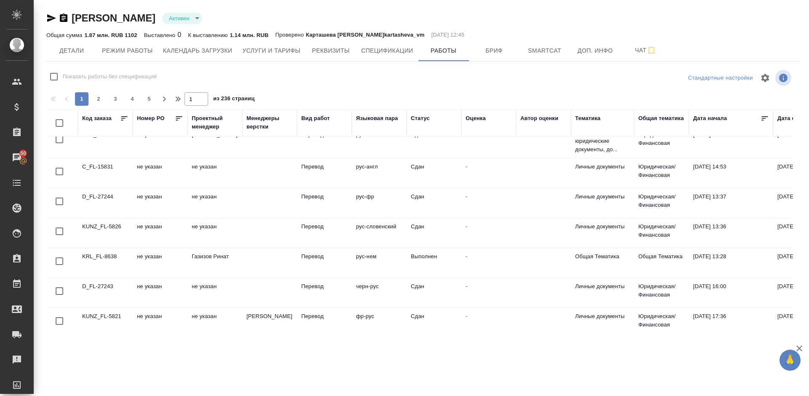
drag, startPoint x: 786, startPoint y: 231, endPoint x: 789, endPoint y: 237, distance: 7.0
click at [789, 237] on div "Код заказа [PERSON_NAME] PO Проектный менеджер [PERSON_NAME] верстки Вид работ …" at bounding box center [419, 219] width 747 height 219
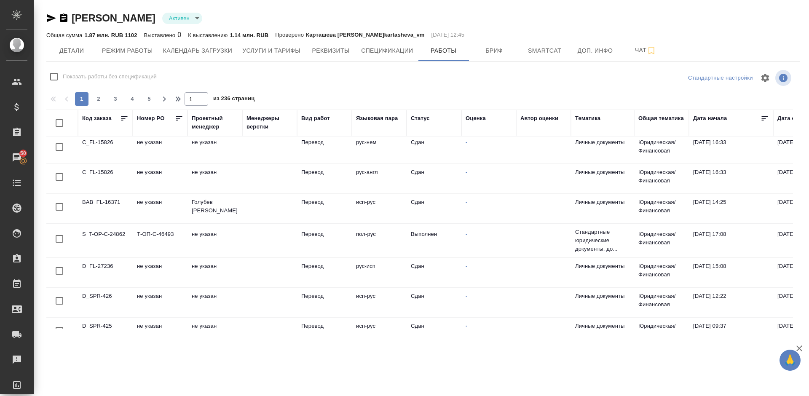
scroll to position [575, 0]
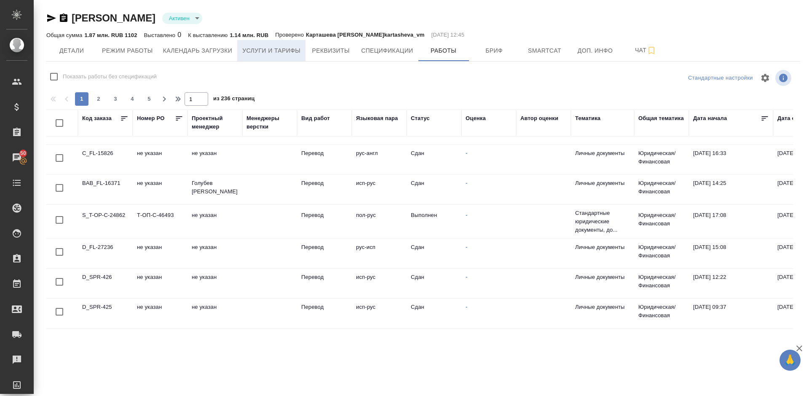
click at [280, 54] on span "Услуги и тарифы" at bounding box center [271, 51] width 58 height 11
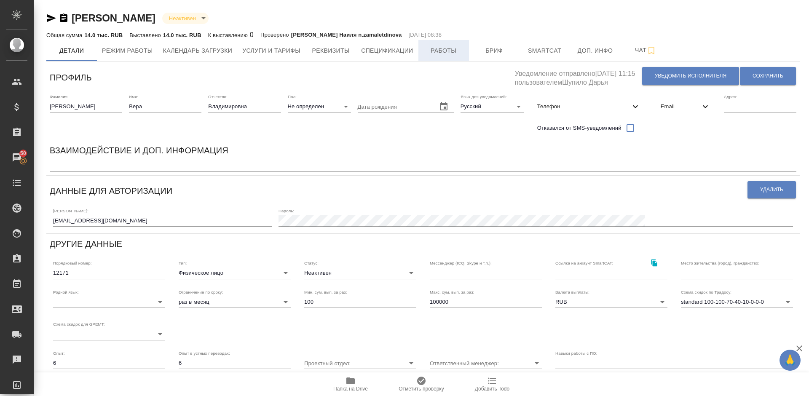
click at [438, 50] on span "Работы" at bounding box center [444, 51] width 40 height 11
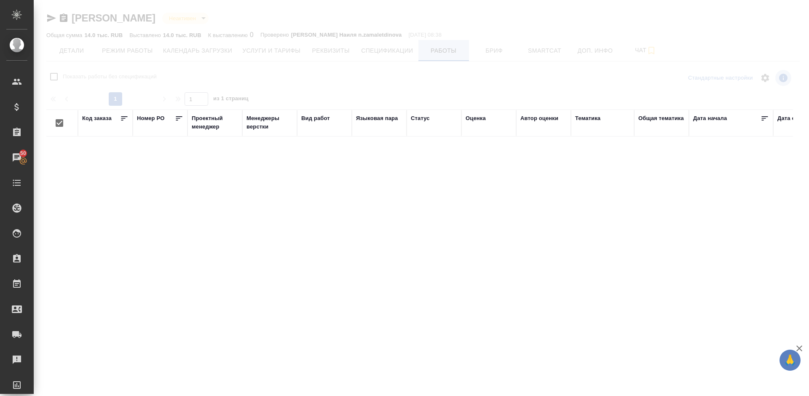
checkbox input "false"
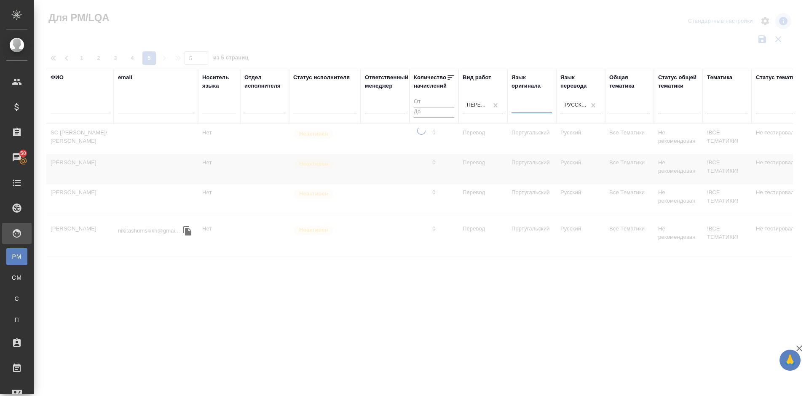
click at [514, 105] on div at bounding box center [532, 105] width 40 height 12
type input "ру"
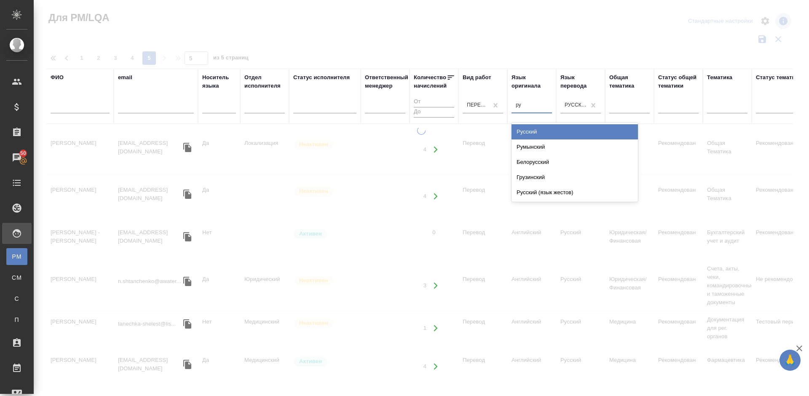
click at [541, 128] on div "Русский" at bounding box center [575, 131] width 126 height 15
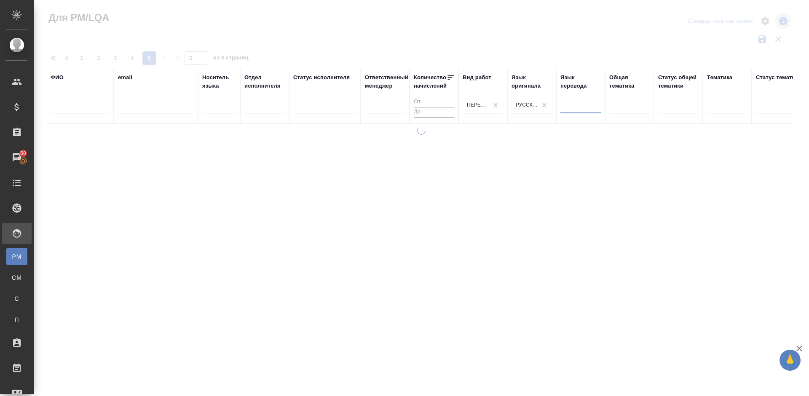
click at [570, 105] on div at bounding box center [581, 105] width 40 height 12
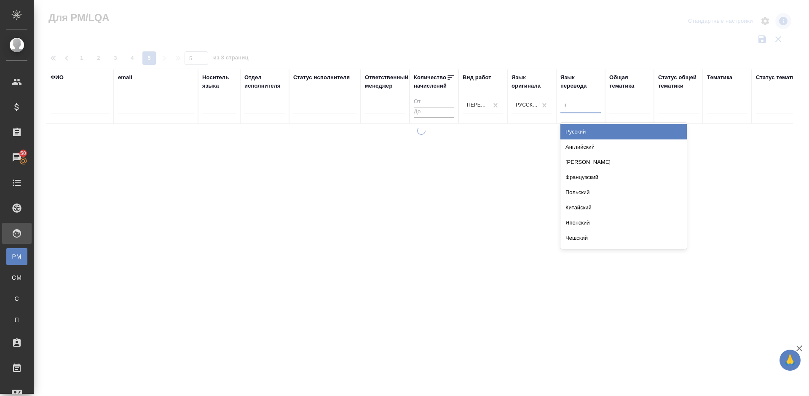
type input "пор"
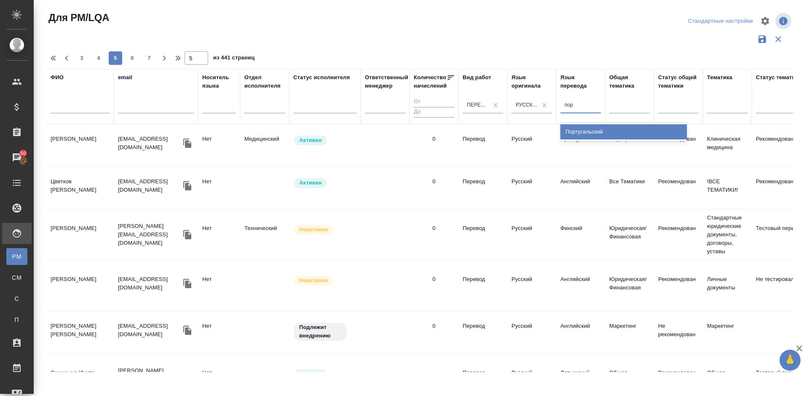
click at [585, 133] on div "Португальский" at bounding box center [624, 131] width 126 height 15
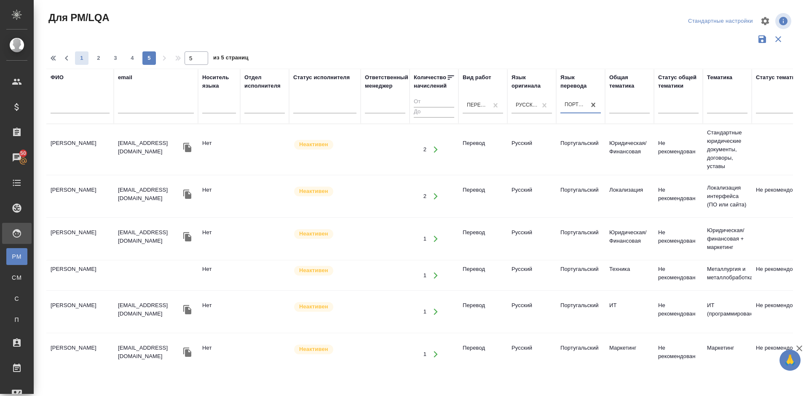
click at [77, 61] on span "1" at bounding box center [81, 58] width 13 height 8
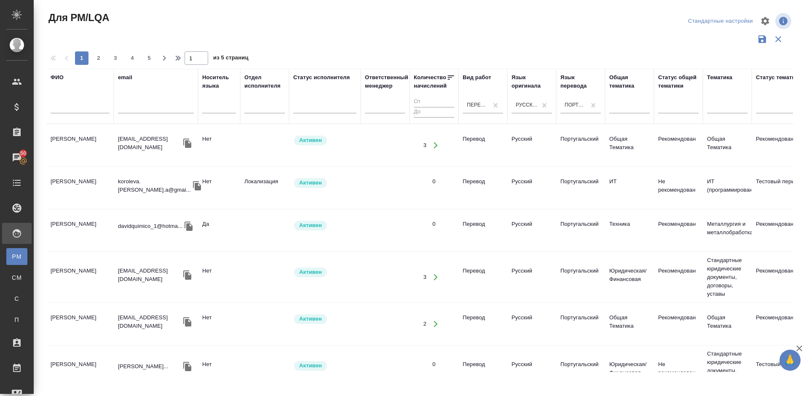
click at [91, 199] on td "[PERSON_NAME]" at bounding box center [79, 188] width 67 height 30
click at [91, 199] on td "Королева [PERSON_NAME]" at bounding box center [79, 188] width 67 height 30
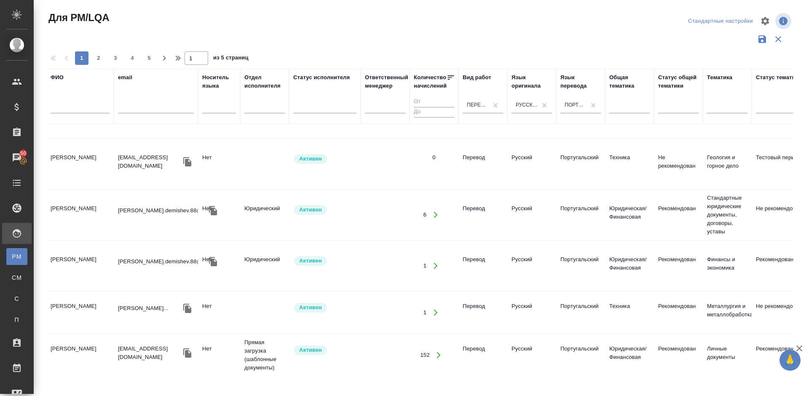
scroll to position [890, 0]
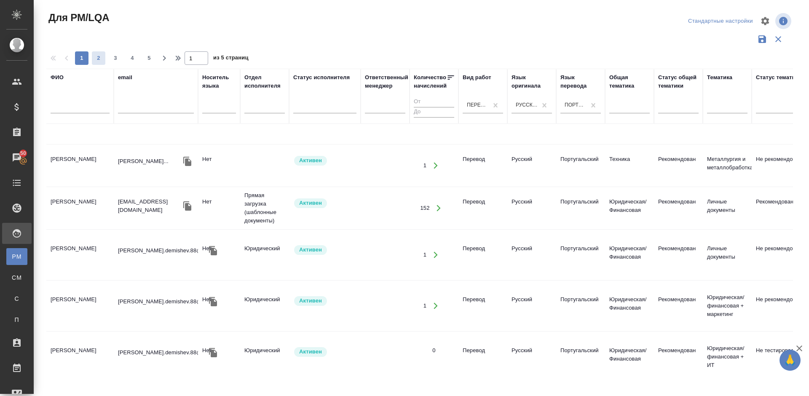
click at [99, 59] on span "2" at bounding box center [98, 58] width 13 height 8
type input "2"
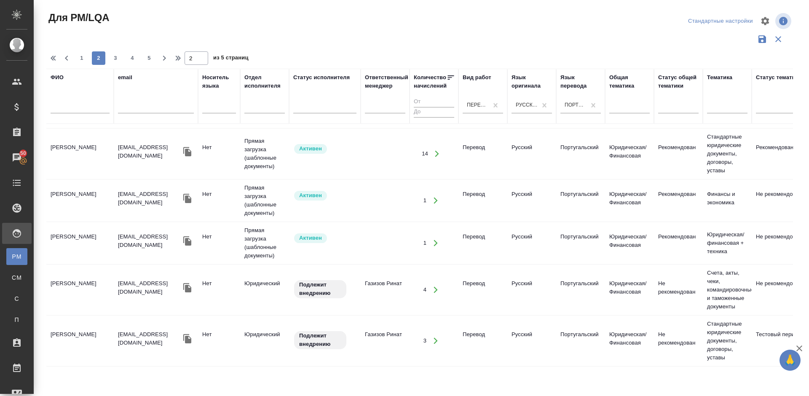
scroll to position [0, 0]
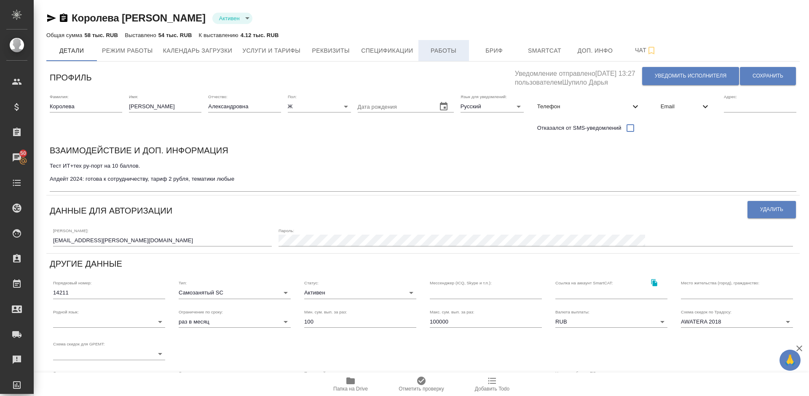
click at [439, 50] on span "Работы" at bounding box center [444, 51] width 40 height 11
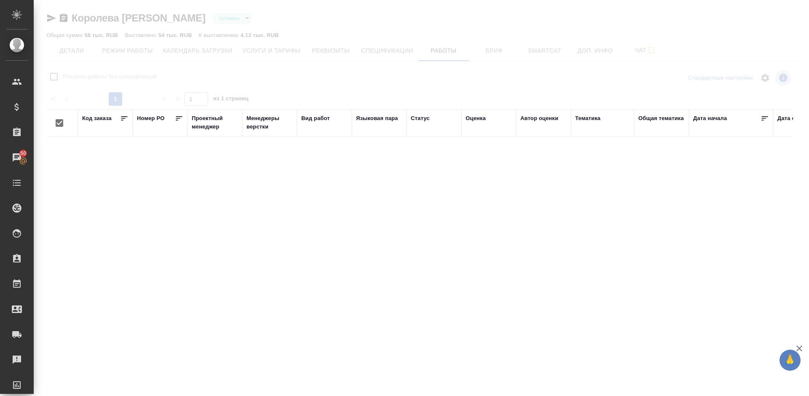
checkbox input "false"
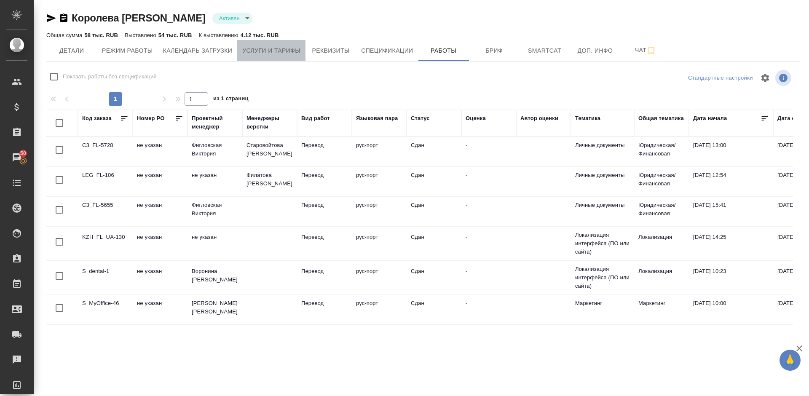
click at [255, 51] on span "Услуги и тарифы" at bounding box center [271, 51] width 58 height 11
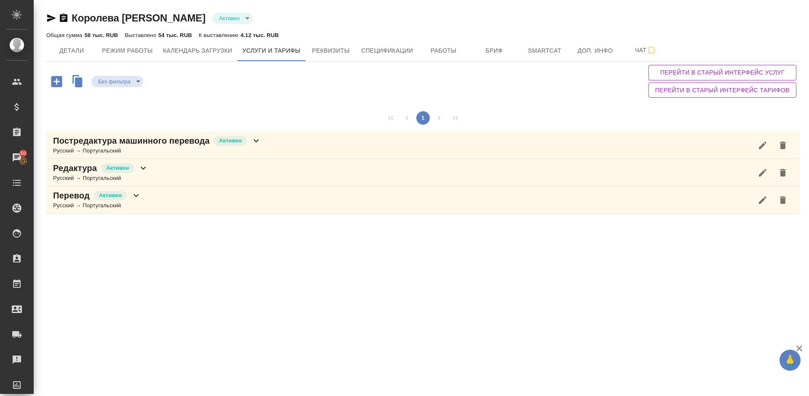
click at [186, 198] on div "Перевод Активен Русский → Португальский" at bounding box center [423, 199] width 754 height 27
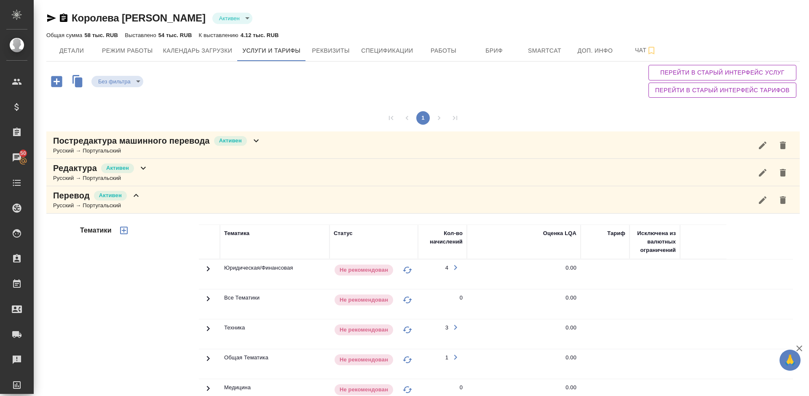
click at [140, 302] on div "Тематики" at bounding box center [138, 360] width 121 height 282
click at [145, 202] on div "Перевод Активен Русский → Португальский" at bounding box center [423, 199] width 754 height 27
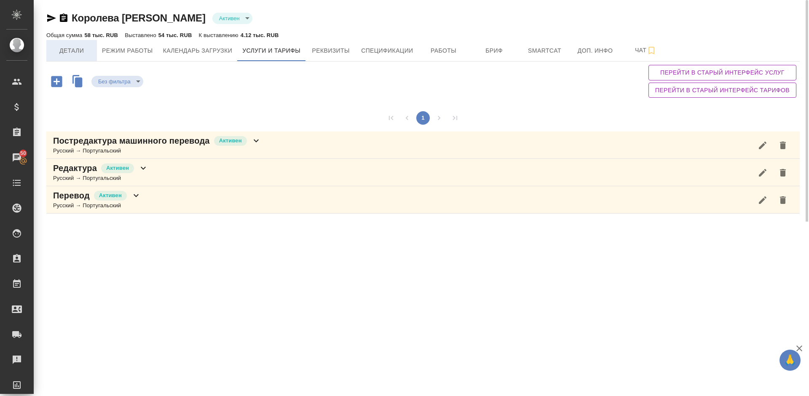
click at [77, 50] on span "Детали" at bounding box center [71, 51] width 40 height 11
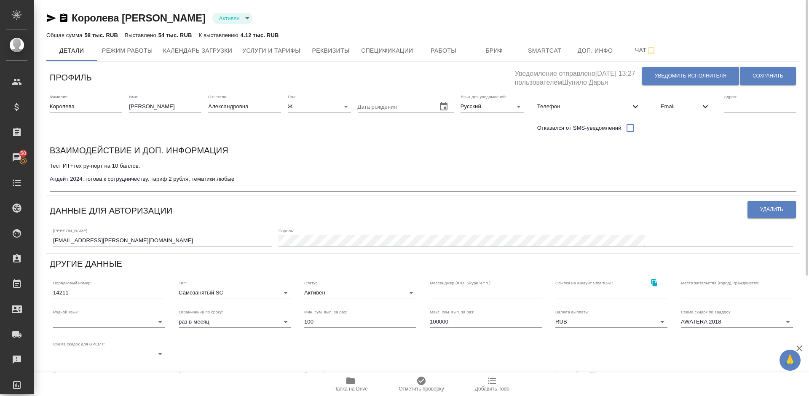
drag, startPoint x: 228, startPoint y: 20, endPoint x: 77, endPoint y: 16, distance: 151.0
click at [77, 16] on div "Королева Анна Александровна Активен active" at bounding box center [423, 17] width 754 height 13
copy link "оролева Анна Александровна"
click at [229, 19] on div "Королева Анна Александровна Активен active" at bounding box center [423, 17] width 754 height 13
drag, startPoint x: 228, startPoint y: 19, endPoint x: 74, endPoint y: 17, distance: 154.3
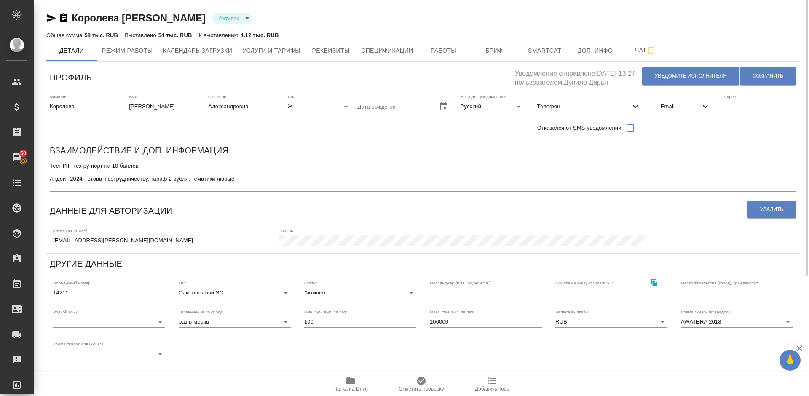
click at [74, 17] on div "Королева Анна Александровна Активен active" at bounding box center [423, 17] width 754 height 13
copy link "Королева Анна Александровна"
click at [425, 54] on span "Работы" at bounding box center [444, 51] width 40 height 11
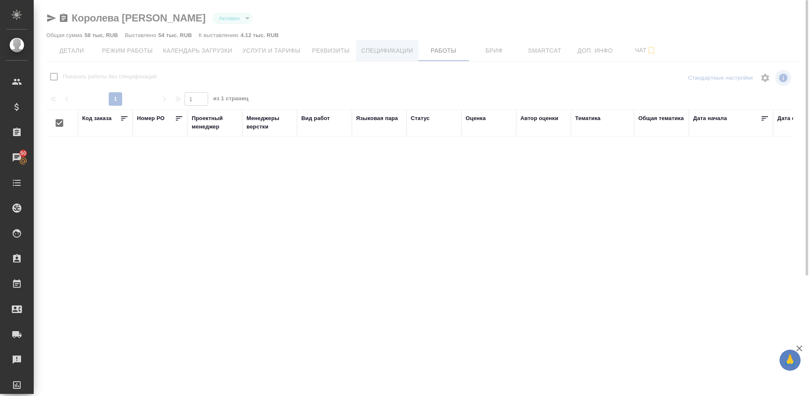
checkbox input "false"
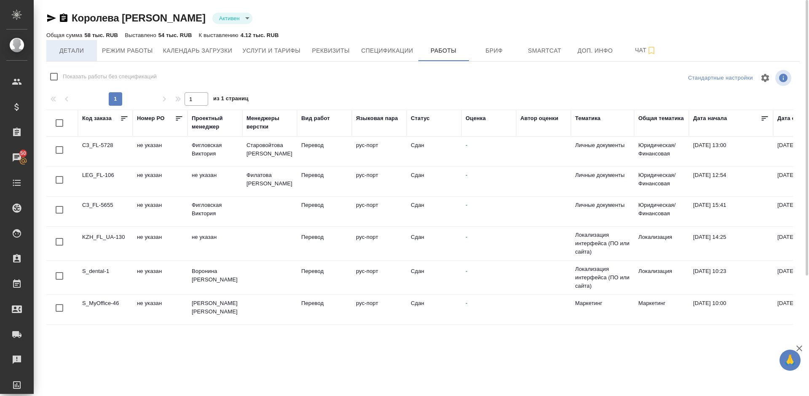
click at [69, 52] on span "Детали" at bounding box center [71, 51] width 40 height 11
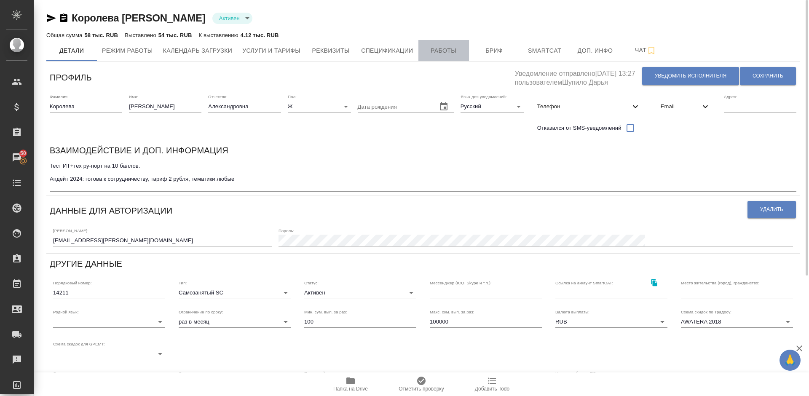
click at [439, 50] on span "Работы" at bounding box center [444, 51] width 40 height 11
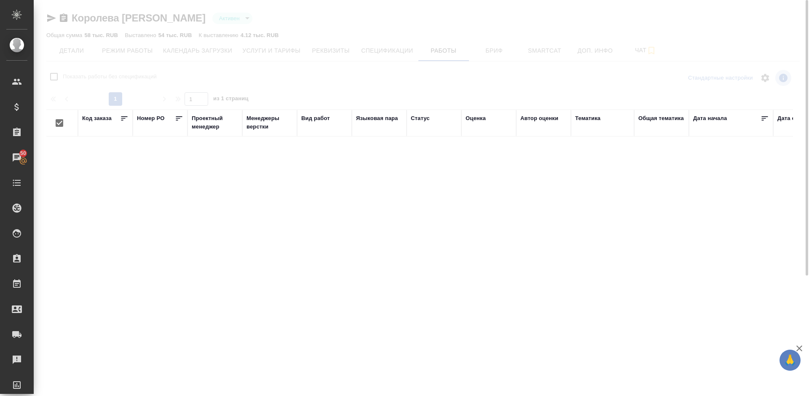
checkbox input "false"
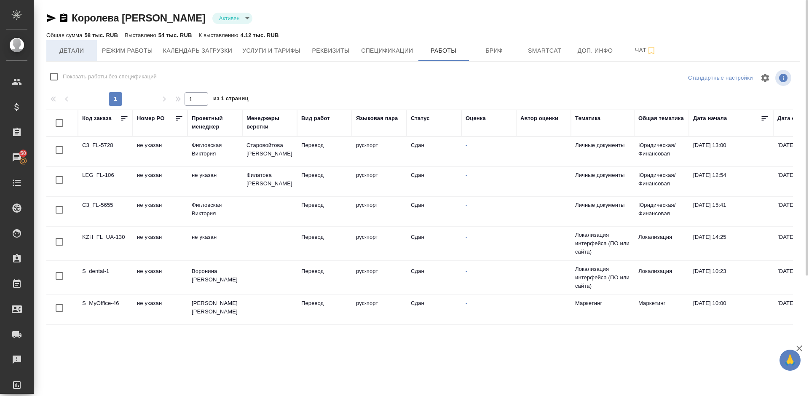
click at [68, 52] on span "Детали" at bounding box center [71, 51] width 40 height 11
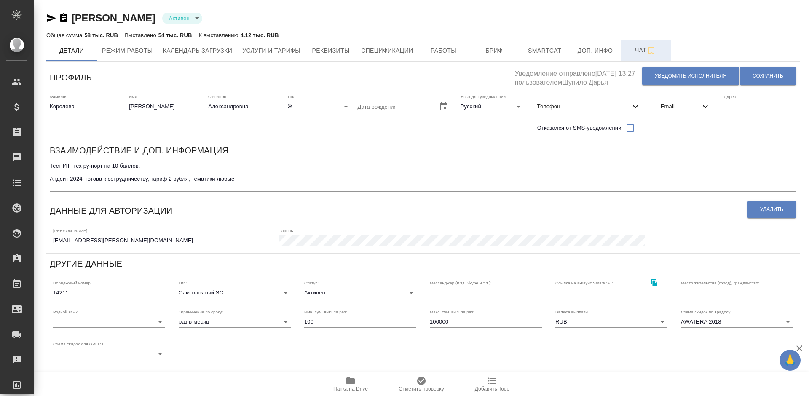
click at [635, 55] on span "Чат" at bounding box center [646, 50] width 40 height 11
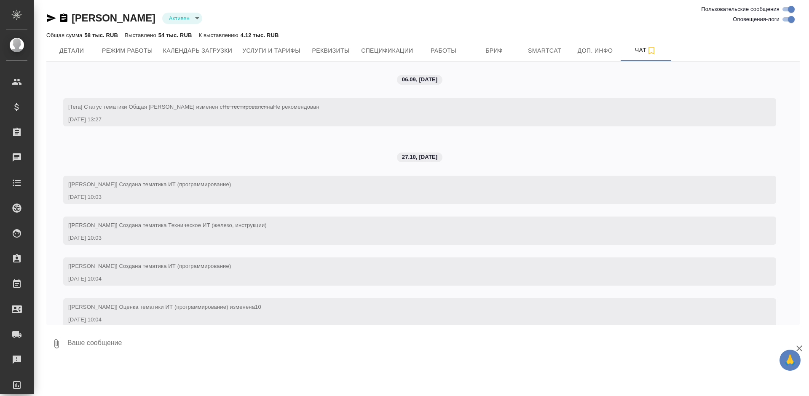
scroll to position [1580, 0]
